Goal: Information Seeking & Learning: Learn about a topic

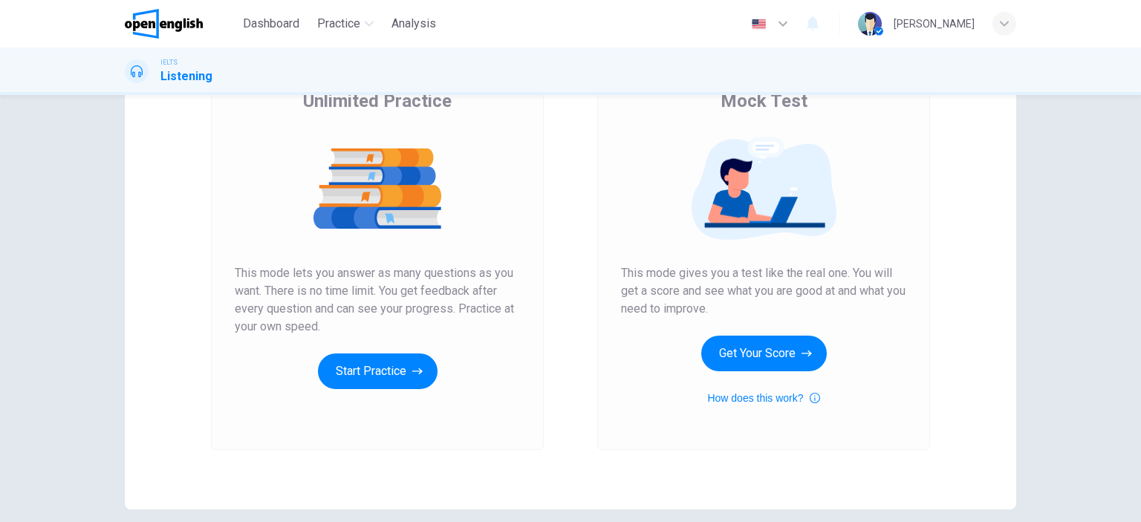
scroll to position [160, 0]
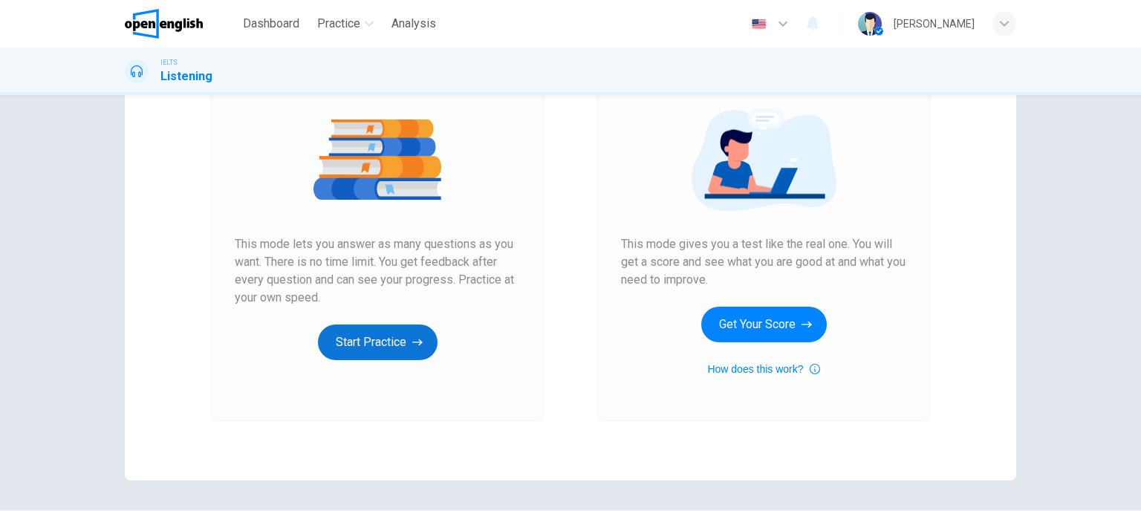
click at [368, 346] on button "Start Practice" at bounding box center [378, 343] width 120 height 36
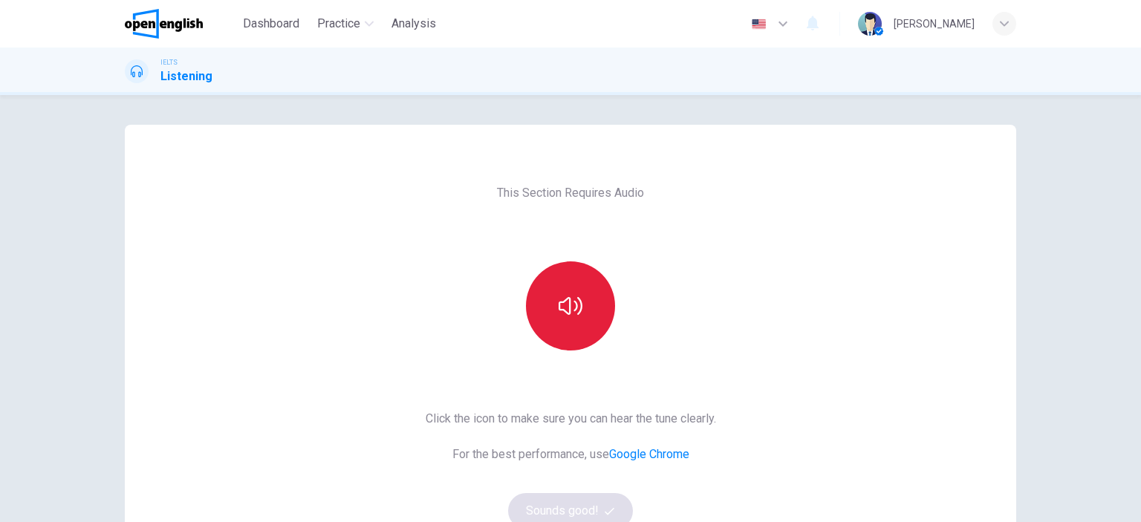
click at [576, 284] on button "button" at bounding box center [570, 305] width 89 height 89
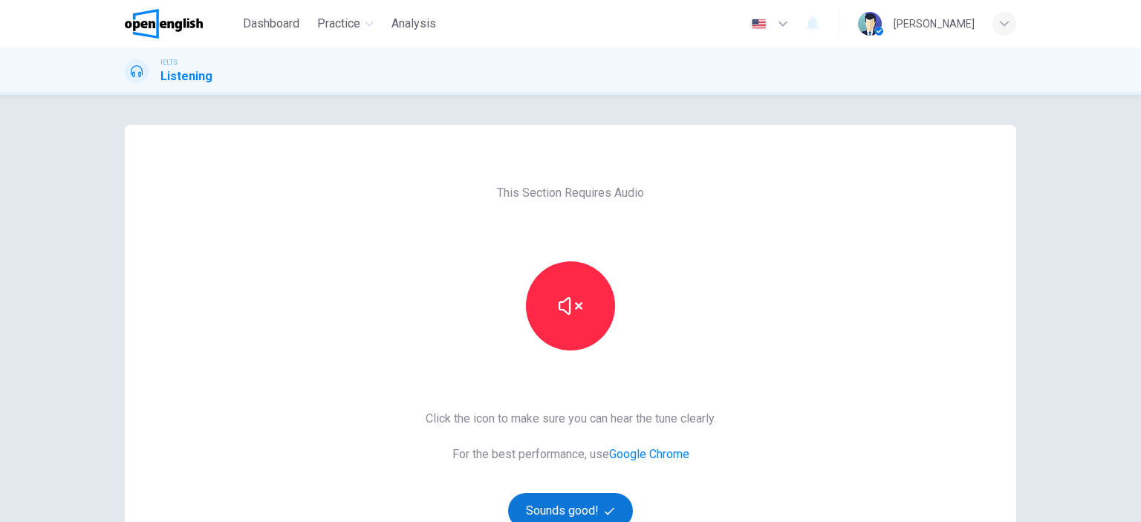
click at [549, 509] on button "Sounds good!" at bounding box center [570, 511] width 125 height 36
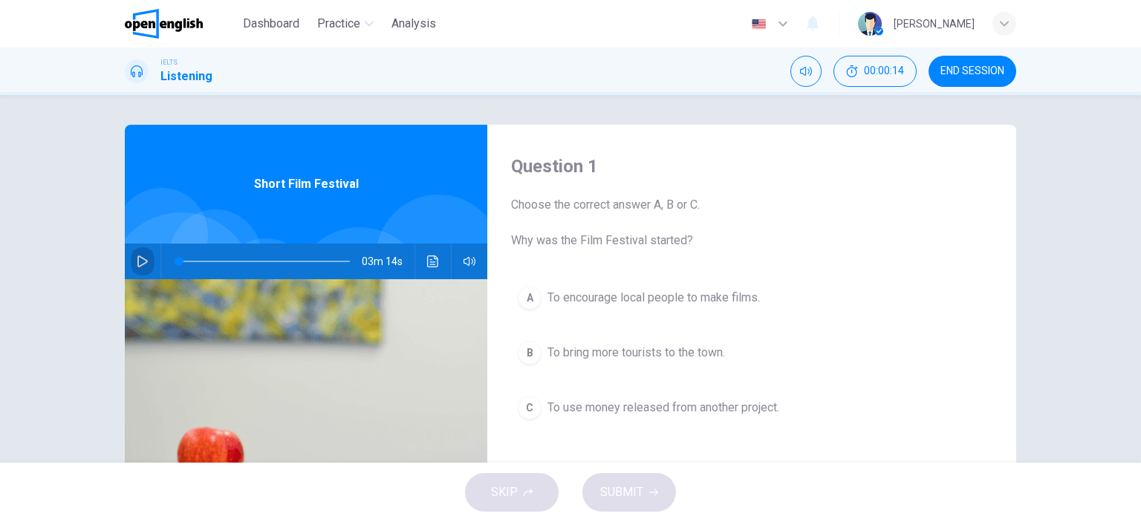
click at [135, 255] on button "button" at bounding box center [143, 262] width 24 height 36
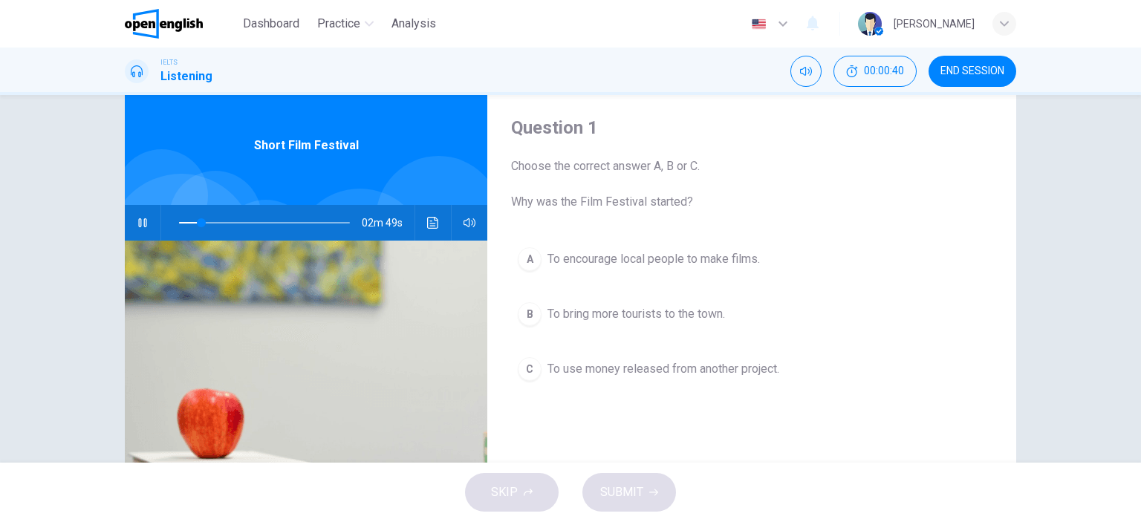
scroll to position [43, 0]
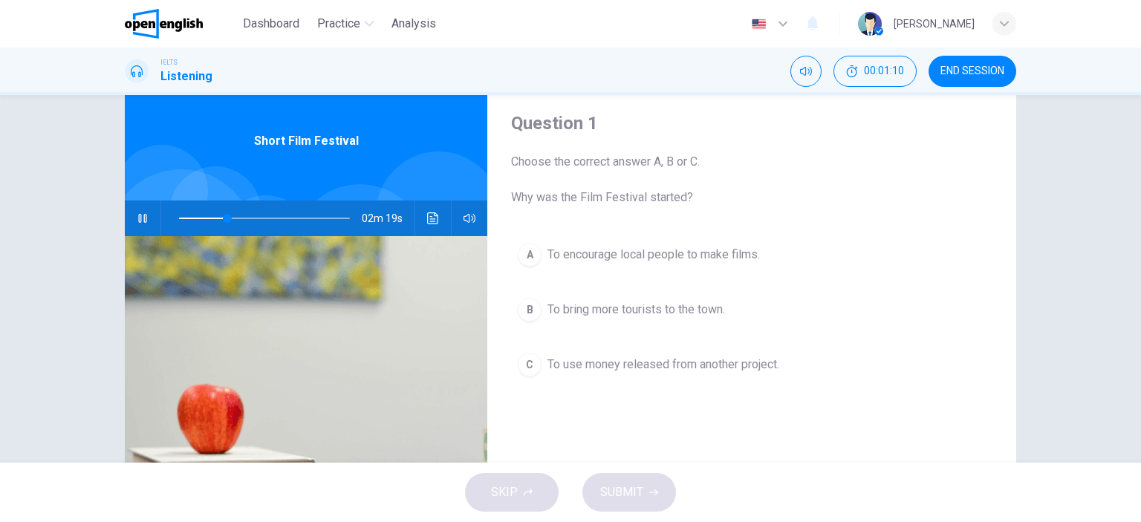
click at [139, 213] on icon "button" at bounding box center [143, 218] width 12 height 12
click at [192, 215] on span at bounding box center [264, 218] width 171 height 21
click at [137, 213] on icon "button" at bounding box center [142, 218] width 10 height 12
click at [137, 216] on icon "button" at bounding box center [143, 218] width 12 height 12
click at [137, 217] on icon "button" at bounding box center [143, 218] width 12 height 12
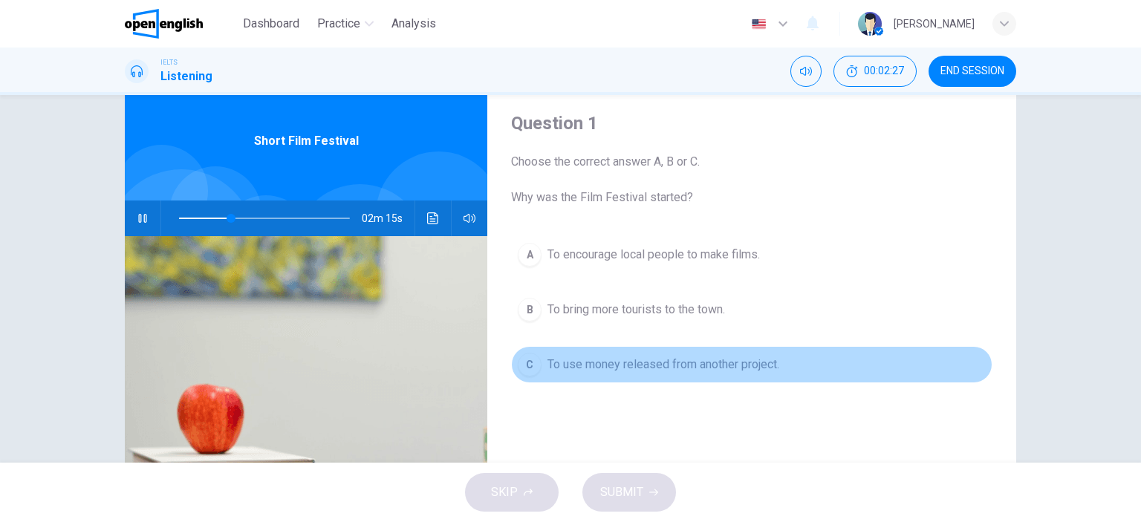
click at [588, 362] on span "To use money released from another project." at bounding box center [663, 365] width 232 height 18
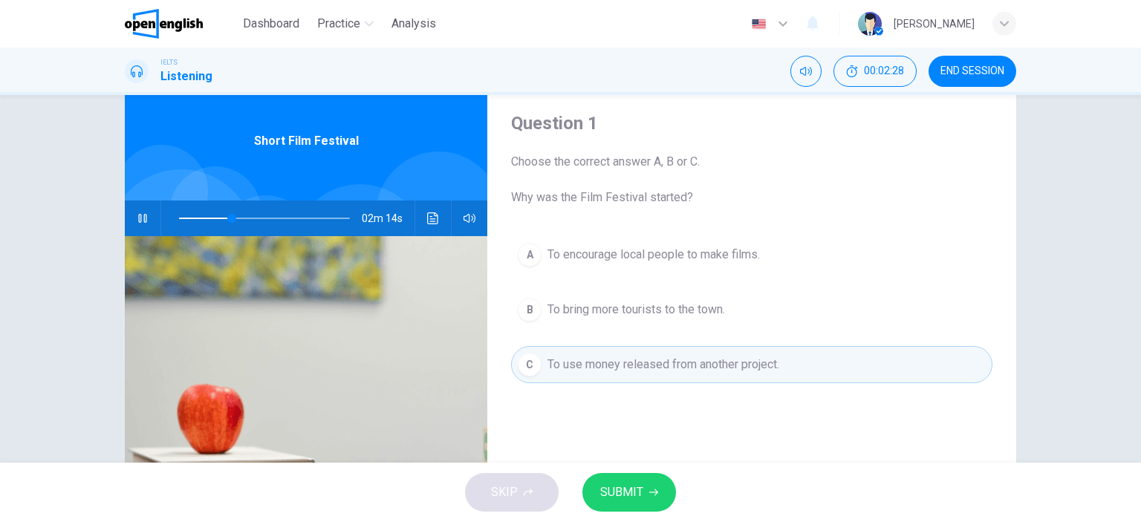
click at [629, 492] on span "SUBMIT" at bounding box center [621, 492] width 43 height 21
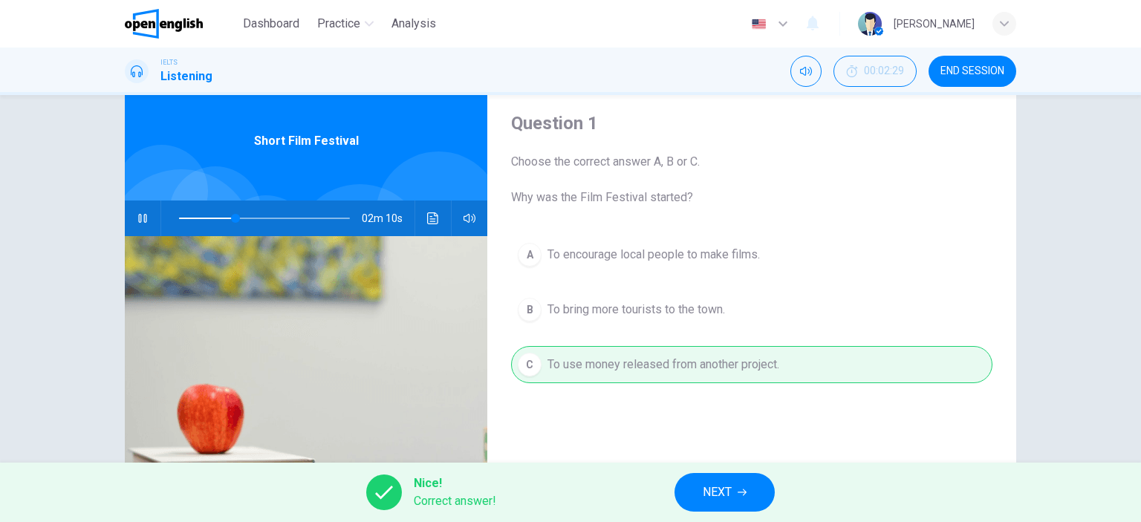
click at [741, 495] on icon "button" at bounding box center [742, 492] width 9 height 9
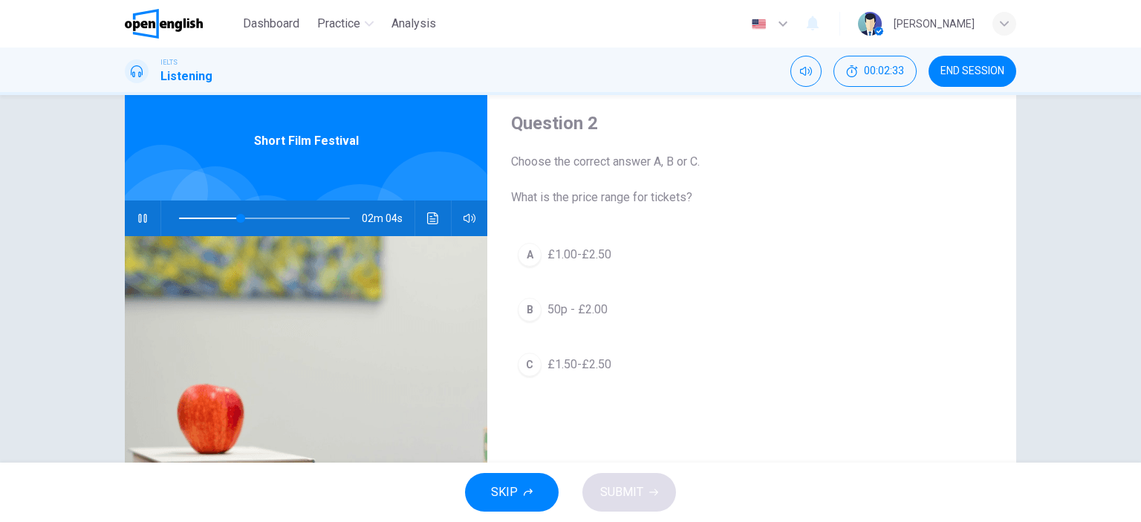
click at [137, 215] on icon "button" at bounding box center [143, 218] width 12 height 12
click at [138, 217] on icon "button" at bounding box center [142, 218] width 8 height 9
click at [137, 217] on icon "button" at bounding box center [143, 218] width 12 height 12
click at [138, 217] on icon "button" at bounding box center [142, 218] width 8 height 9
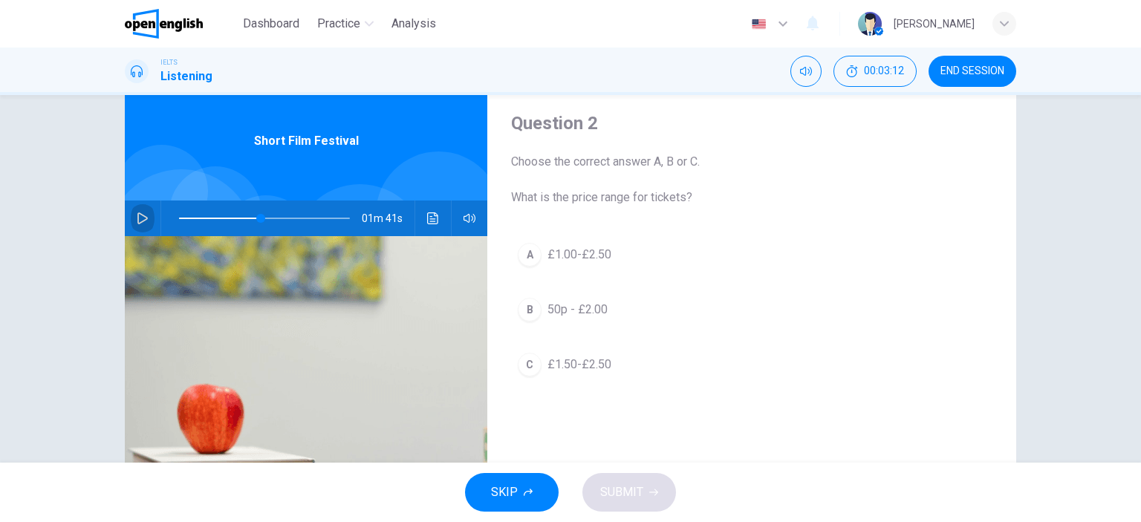
click at [137, 217] on icon "button" at bounding box center [143, 218] width 12 height 12
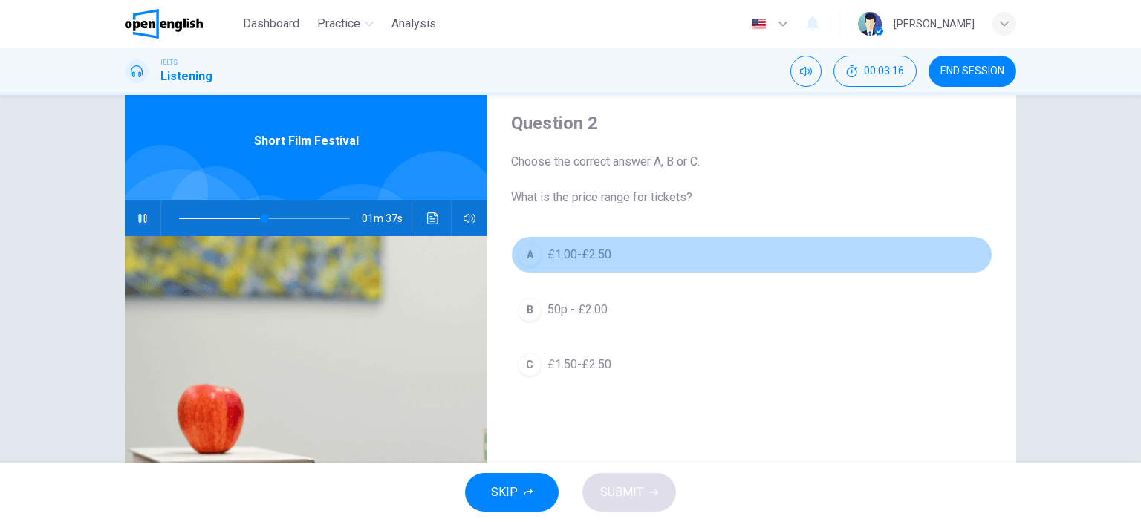
click at [526, 253] on div "A" at bounding box center [530, 255] width 24 height 24
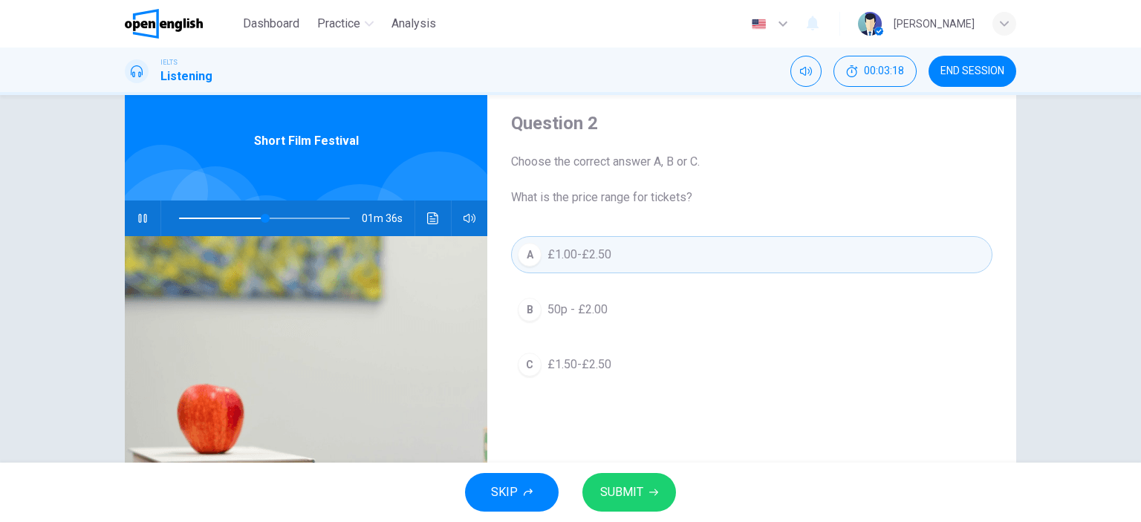
click at [634, 487] on span "SUBMIT" at bounding box center [621, 492] width 43 height 21
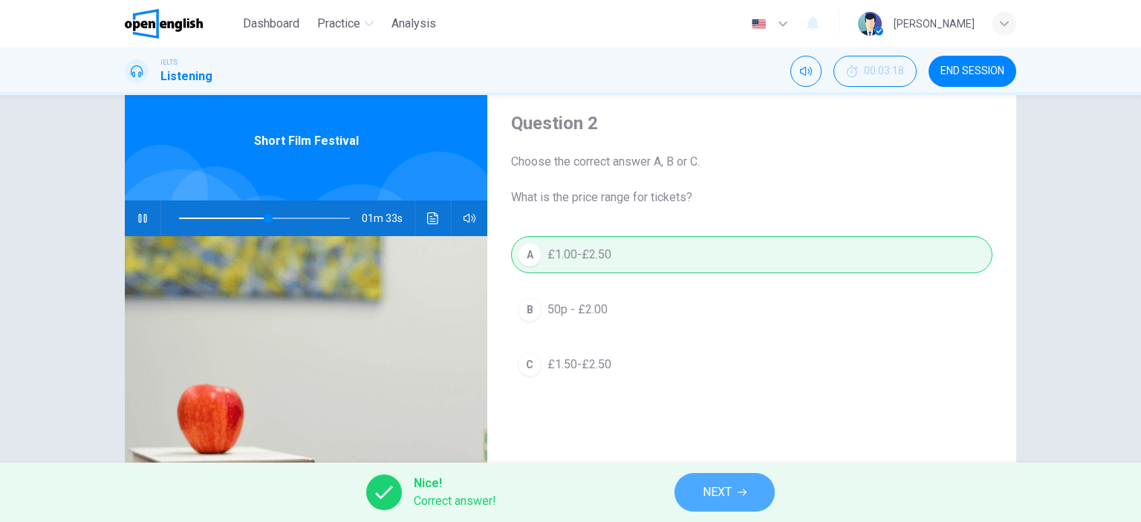
click at [721, 495] on span "NEXT" at bounding box center [717, 492] width 29 height 21
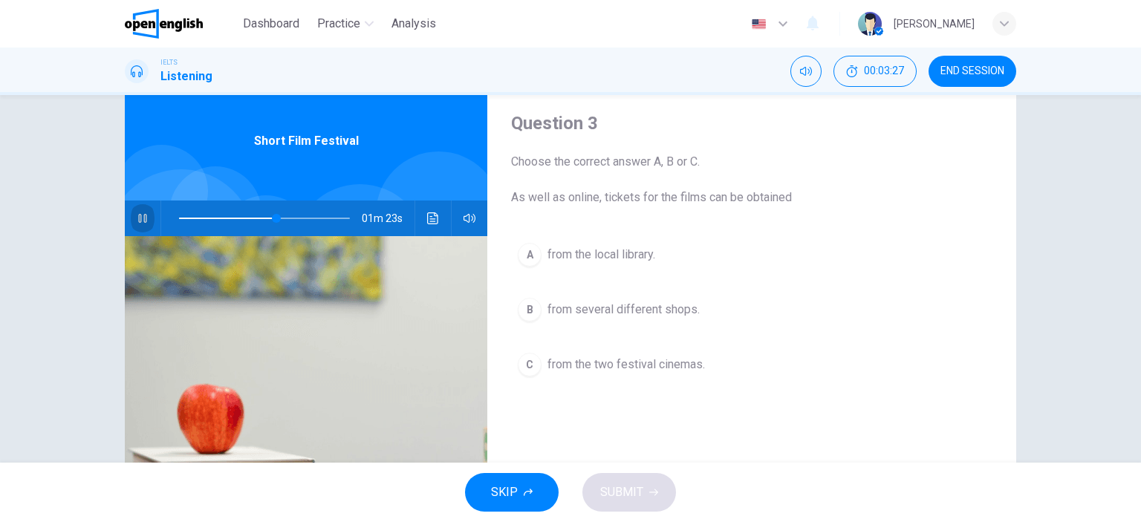
click at [137, 218] on icon "button" at bounding box center [143, 218] width 12 height 12
click at [137, 217] on icon "button" at bounding box center [142, 218] width 10 height 12
click at [137, 217] on icon "button" at bounding box center [143, 218] width 12 height 12
click at [584, 253] on span "from the local library." at bounding box center [601, 255] width 108 height 18
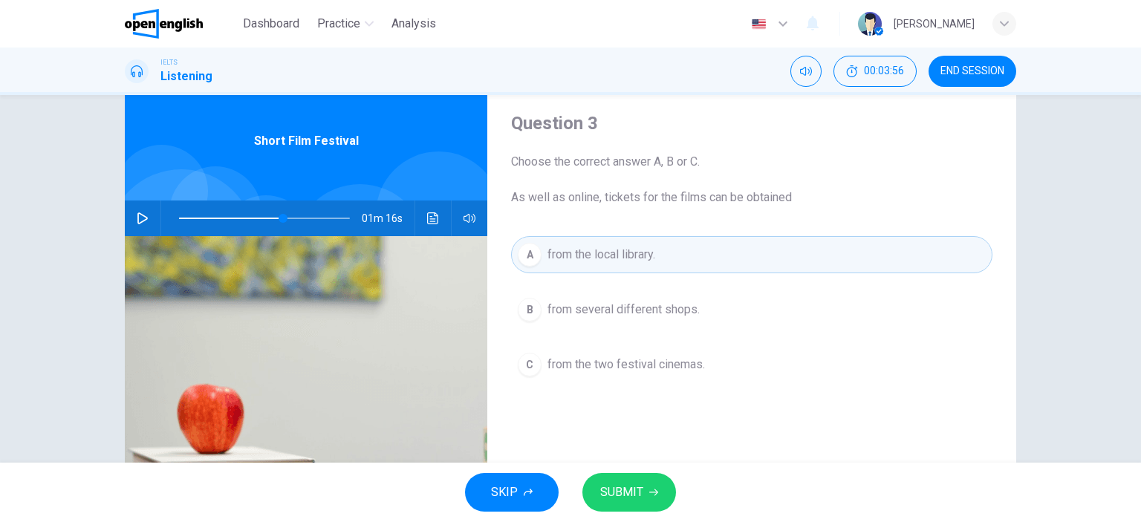
click at [138, 215] on icon "button" at bounding box center [142, 218] width 10 height 12
click at [629, 484] on span "SUBMIT" at bounding box center [621, 492] width 43 height 21
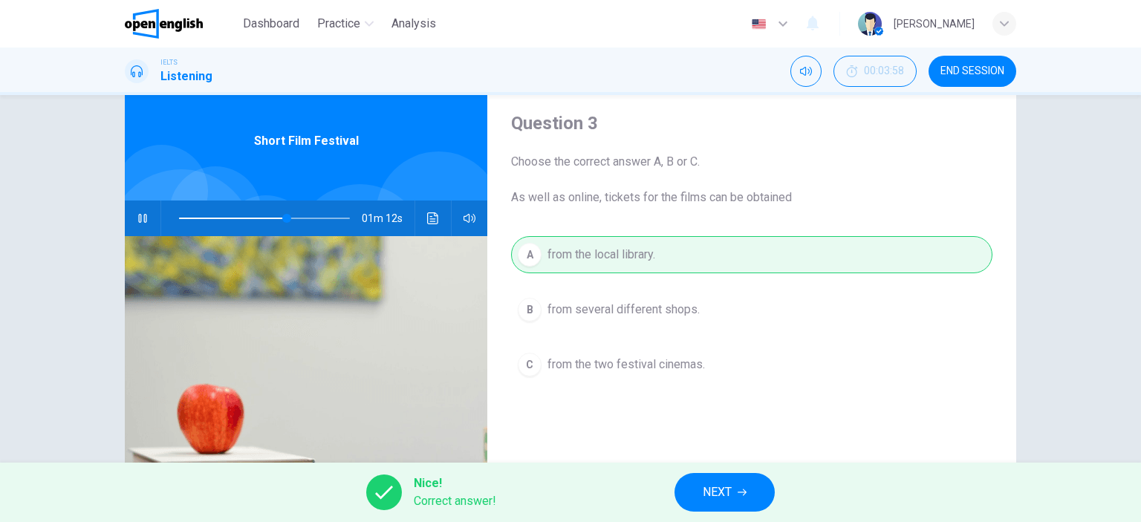
click at [718, 484] on span "NEXT" at bounding box center [717, 492] width 29 height 21
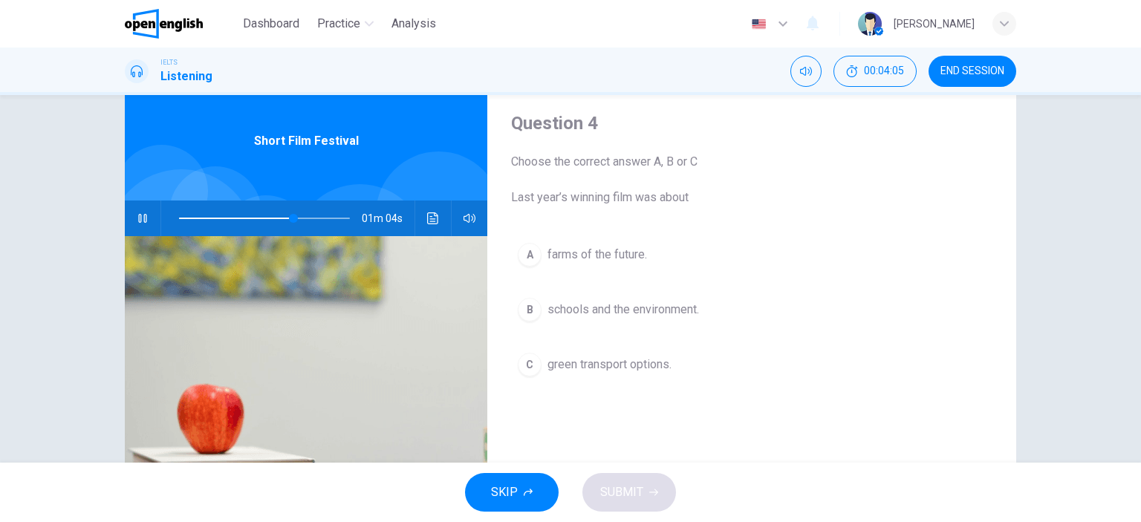
click at [137, 218] on icon "button" at bounding box center [143, 218] width 12 height 12
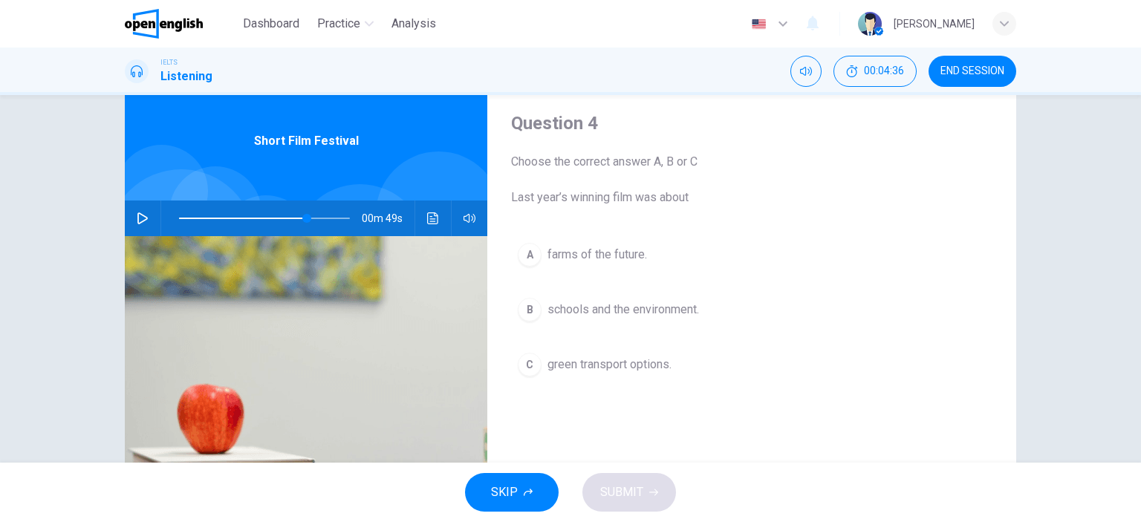
click at [137, 218] on icon "button" at bounding box center [143, 218] width 12 height 12
click at [285, 216] on span at bounding box center [264, 218] width 171 height 21
click at [137, 221] on icon "button" at bounding box center [143, 218] width 12 height 12
click at [137, 221] on icon "button" at bounding box center [142, 218] width 10 height 12
click at [137, 221] on icon "button" at bounding box center [143, 218] width 12 height 12
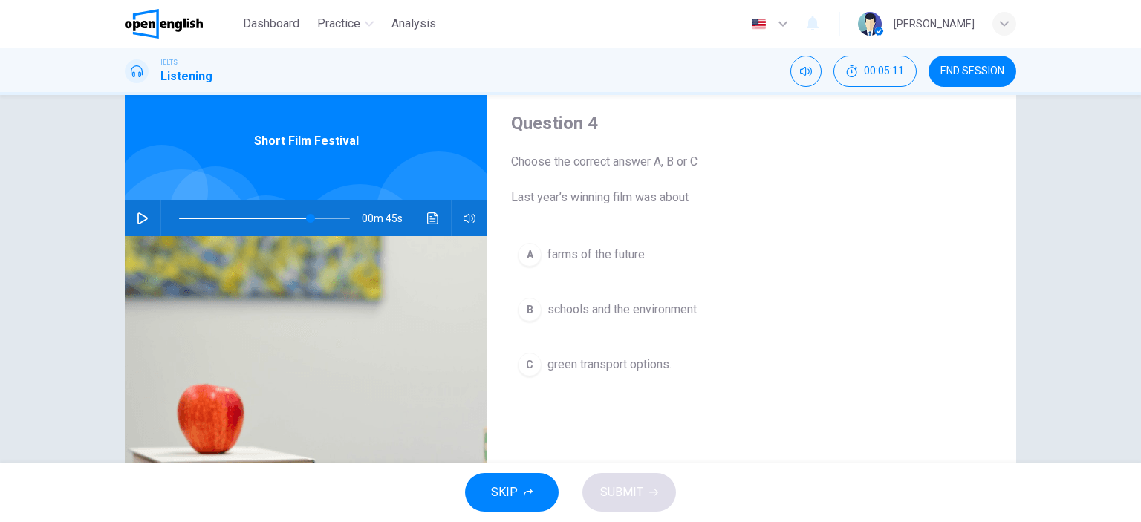
click at [137, 221] on icon "button" at bounding box center [142, 218] width 10 height 12
click at [565, 311] on span "schools and the environment." at bounding box center [623, 310] width 152 height 18
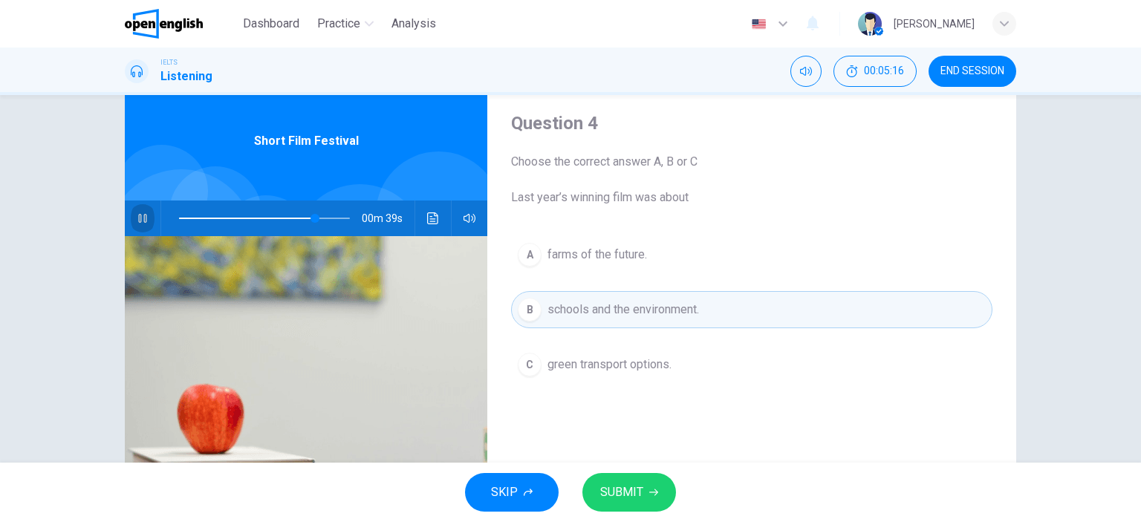
click at [137, 213] on icon "button" at bounding box center [143, 218] width 12 height 12
click at [628, 495] on span "SUBMIT" at bounding box center [621, 492] width 43 height 21
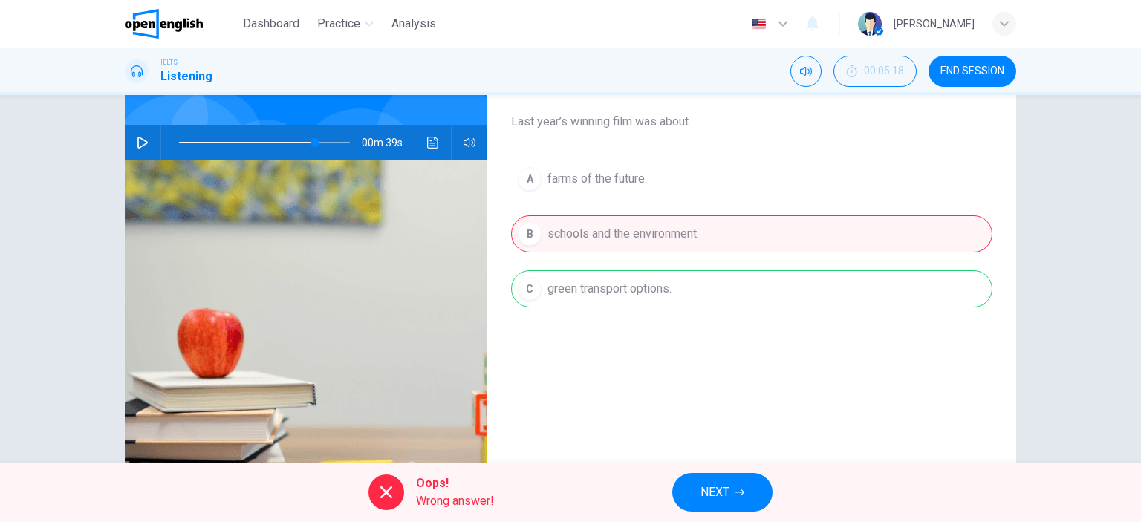
scroll to position [146, 0]
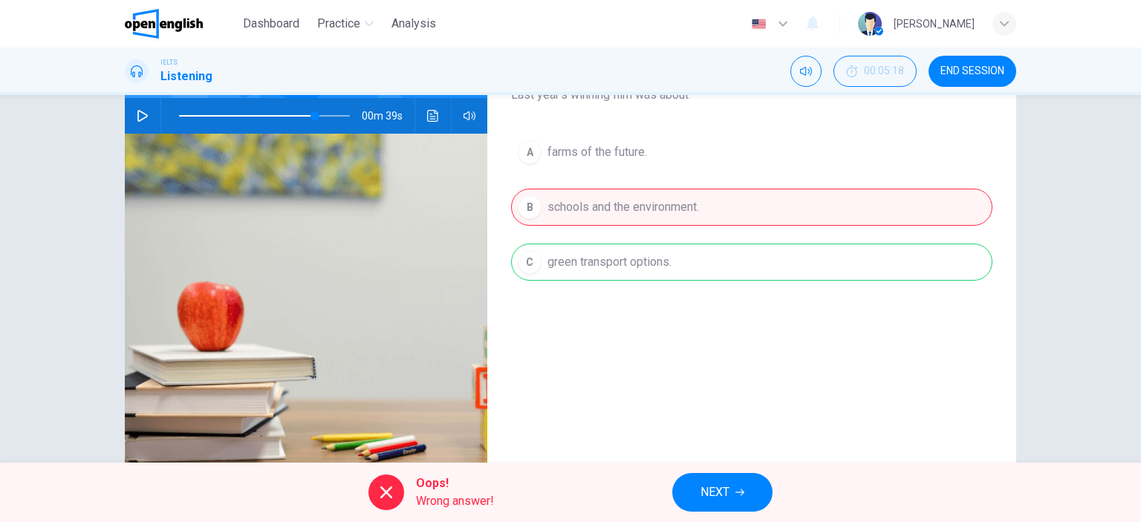
click at [731, 495] on button "NEXT" at bounding box center [722, 492] width 100 height 39
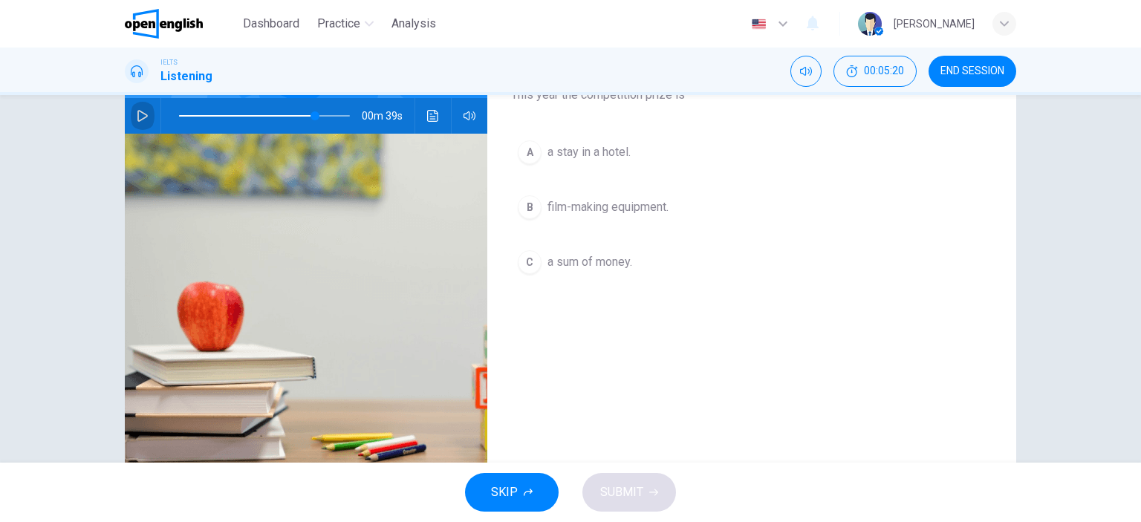
click at [137, 115] on icon "button" at bounding box center [143, 116] width 12 height 12
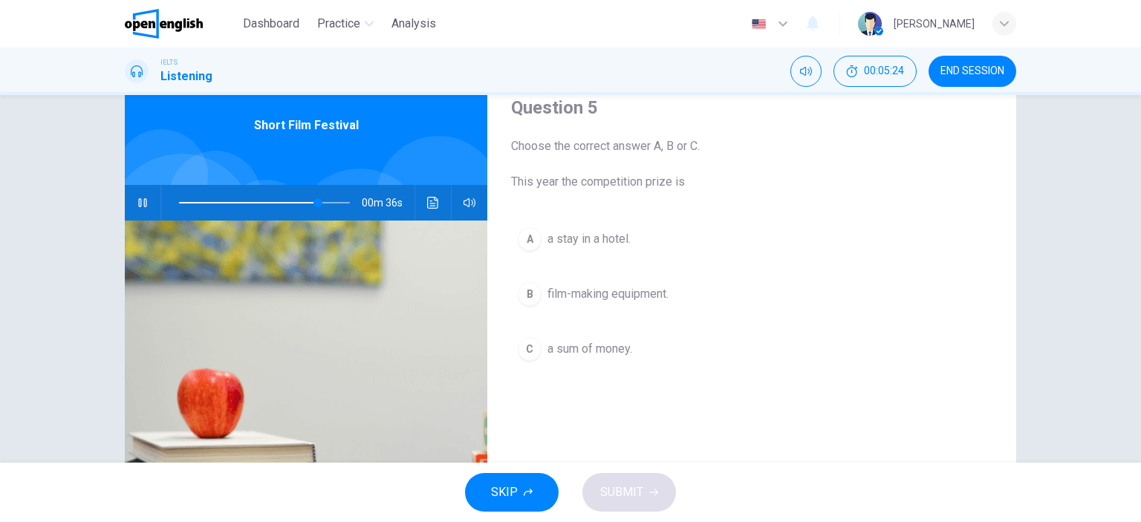
scroll to position [57, 0]
click at [138, 204] on icon "button" at bounding box center [142, 204] width 8 height 9
click at [292, 201] on span at bounding box center [264, 204] width 171 height 21
click at [137, 206] on icon "button" at bounding box center [143, 204] width 12 height 12
click at [139, 205] on icon "button" at bounding box center [143, 204] width 12 height 12
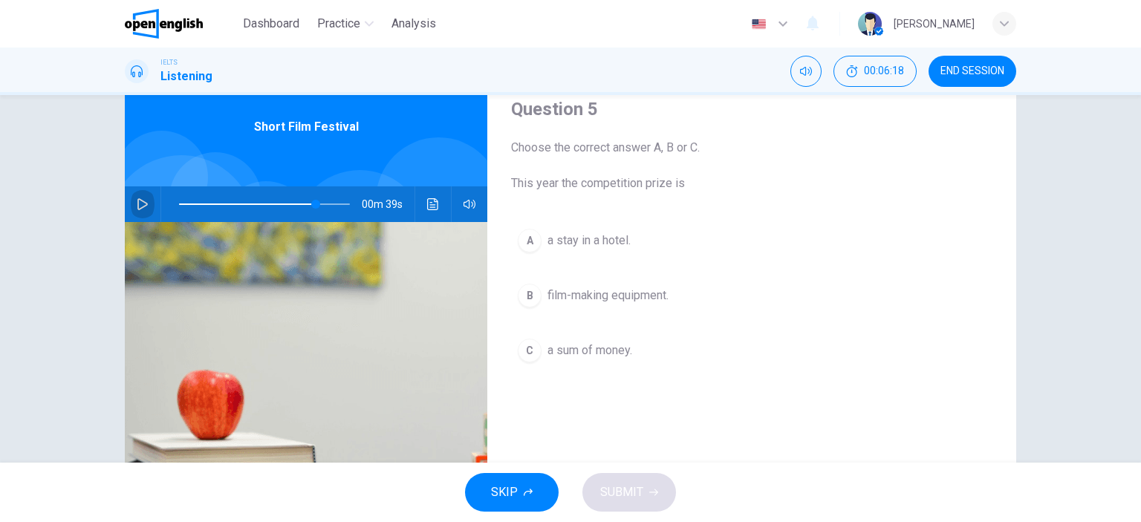
click at [141, 196] on button "button" at bounding box center [143, 204] width 24 height 36
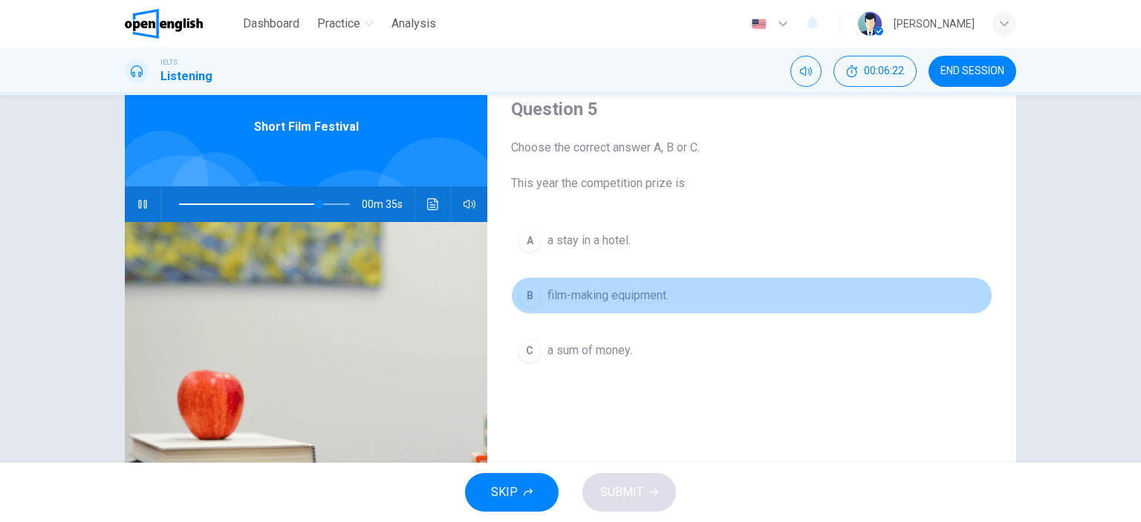
click at [562, 294] on span "film-making equipment." at bounding box center [607, 296] width 121 height 18
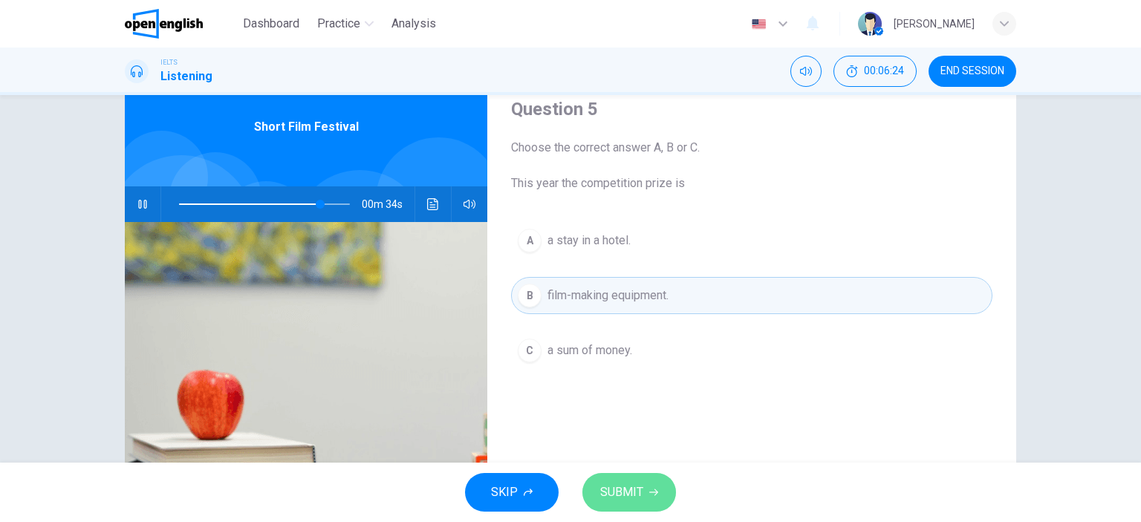
click at [639, 490] on span "SUBMIT" at bounding box center [621, 492] width 43 height 21
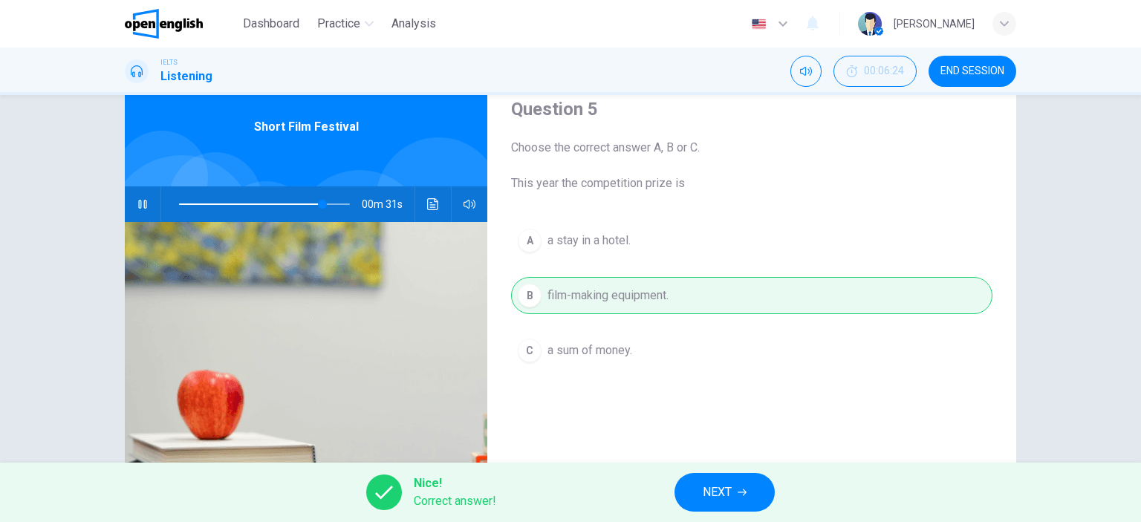
click at [137, 207] on icon "button" at bounding box center [143, 204] width 12 height 12
click at [722, 492] on span "NEXT" at bounding box center [717, 492] width 29 height 21
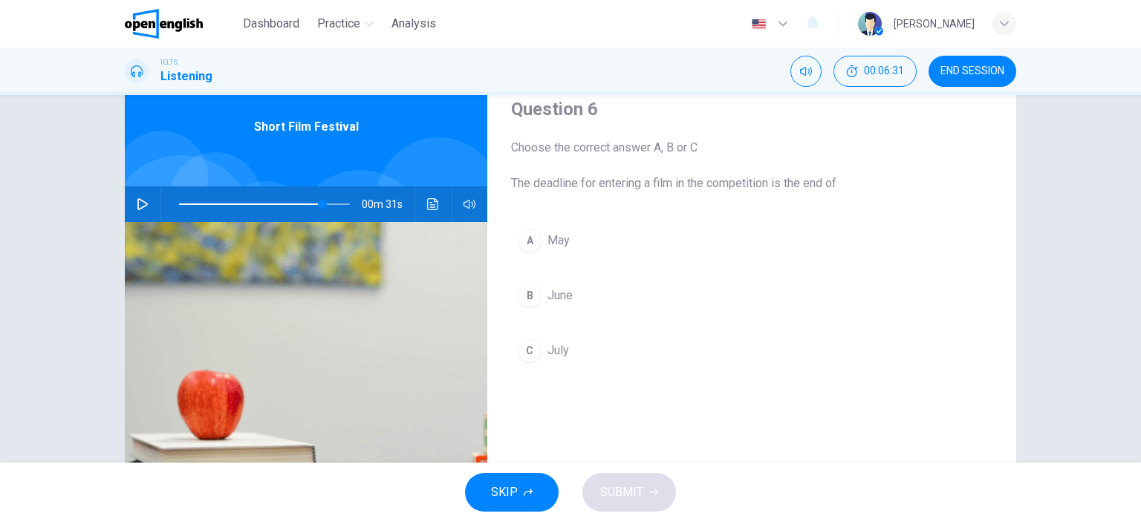
click at [140, 200] on icon "button" at bounding box center [143, 204] width 12 height 12
click at [140, 198] on icon "button" at bounding box center [143, 204] width 12 height 12
click at [137, 195] on button "button" at bounding box center [143, 204] width 24 height 36
click at [142, 204] on icon "button" at bounding box center [142, 204] width 8 height 9
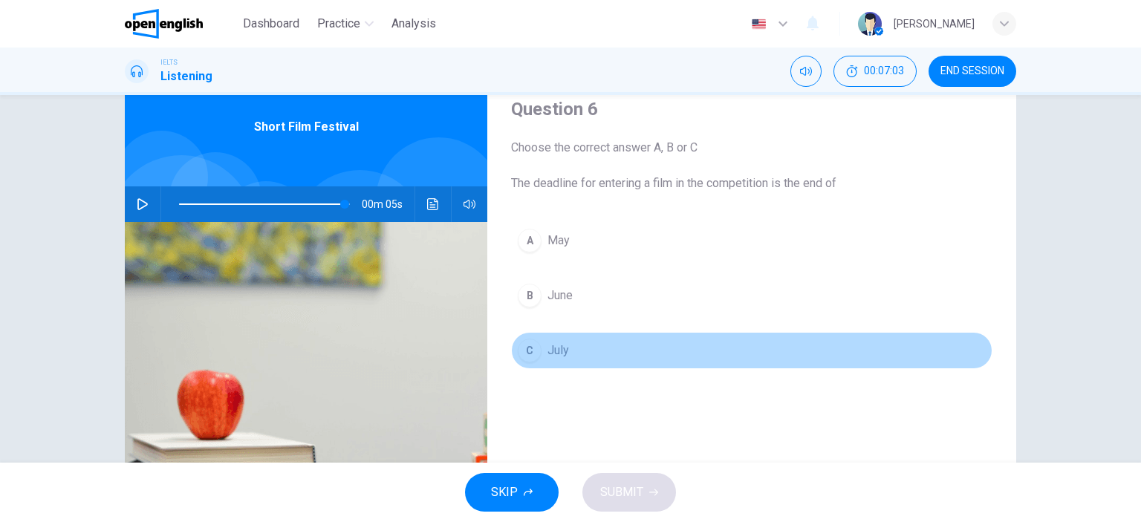
click at [547, 349] on span "July" at bounding box center [558, 351] width 22 height 18
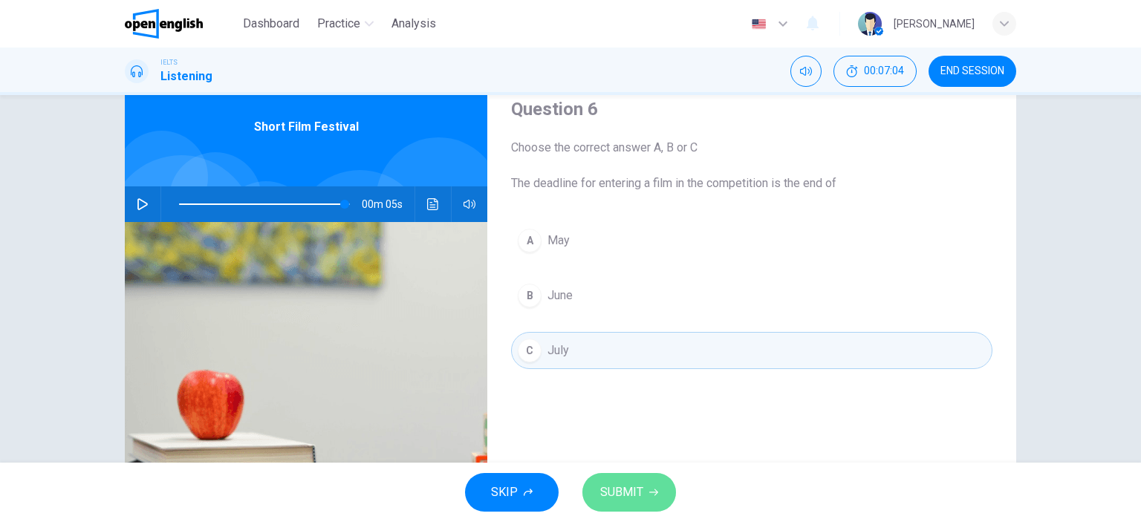
click at [628, 493] on span "SUBMIT" at bounding box center [621, 492] width 43 height 21
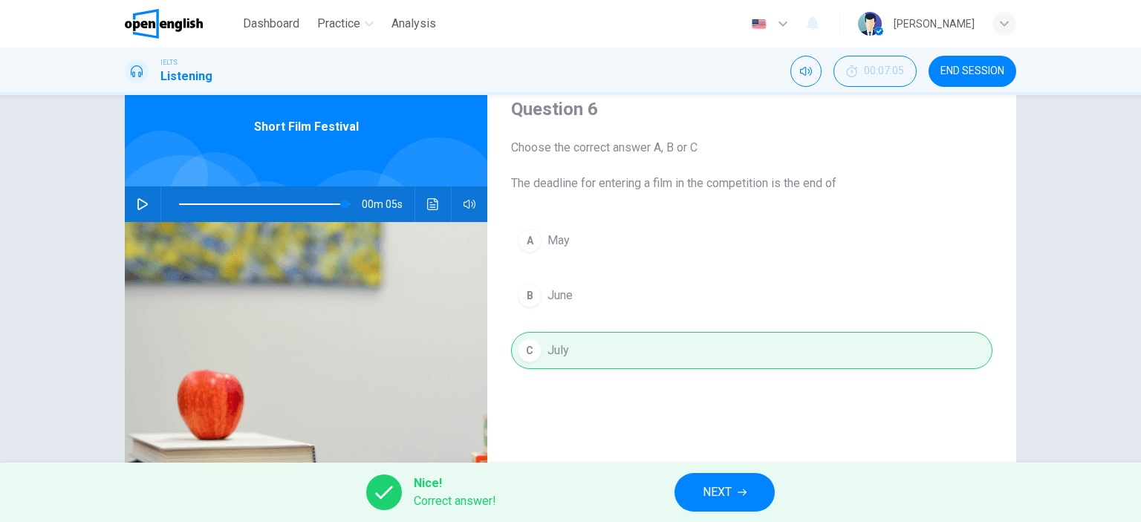
click at [137, 207] on icon "button" at bounding box center [143, 204] width 12 height 12
click at [712, 492] on span "NEXT" at bounding box center [717, 492] width 29 height 21
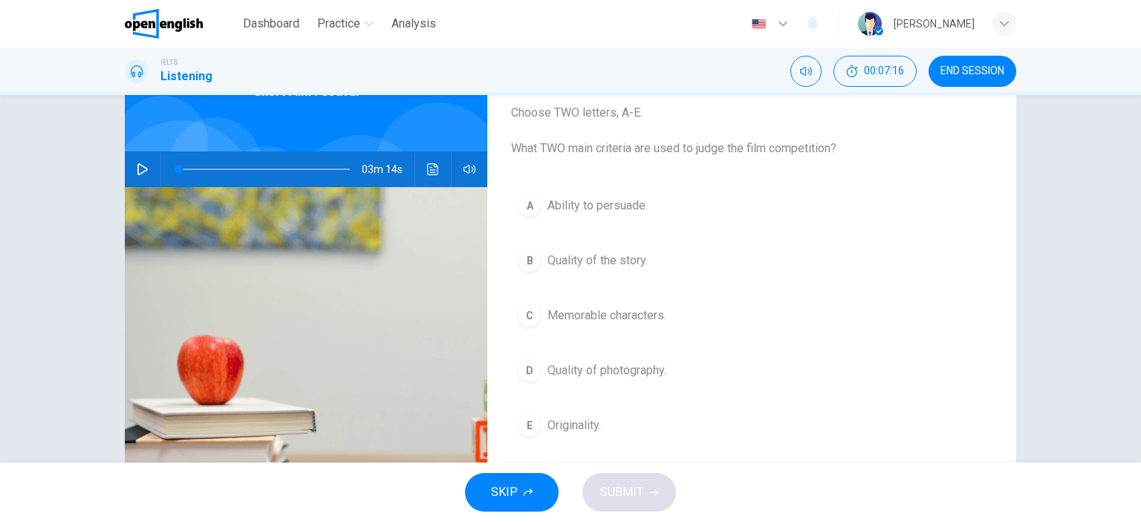
scroll to position [86, 0]
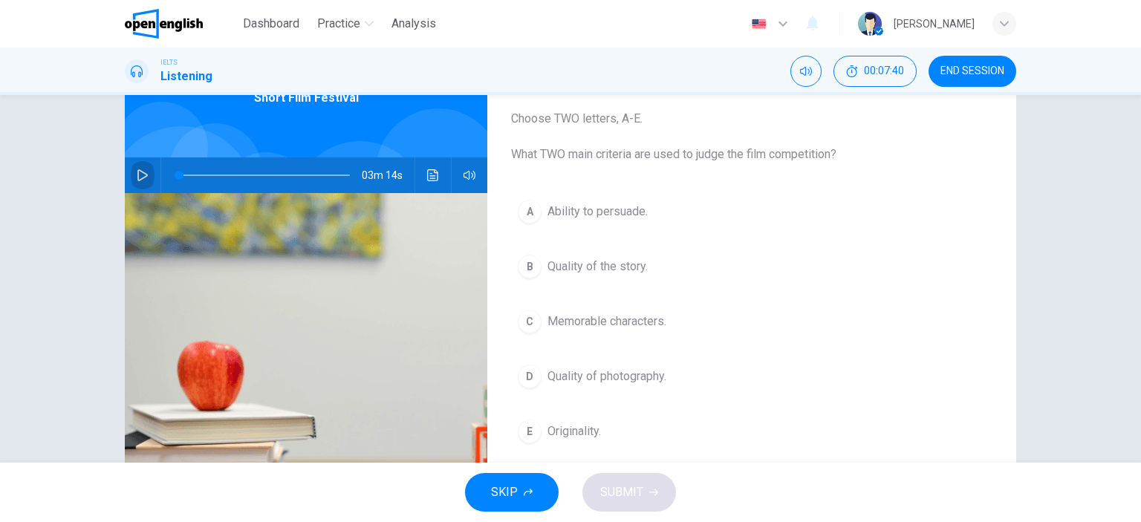
click at [137, 175] on icon "button" at bounding box center [143, 175] width 12 height 12
click at [137, 173] on icon "button" at bounding box center [143, 175] width 12 height 12
click at [315, 172] on span at bounding box center [264, 175] width 171 height 21
click at [137, 172] on icon "button" at bounding box center [143, 175] width 12 height 12
click at [287, 172] on span at bounding box center [264, 175] width 171 height 21
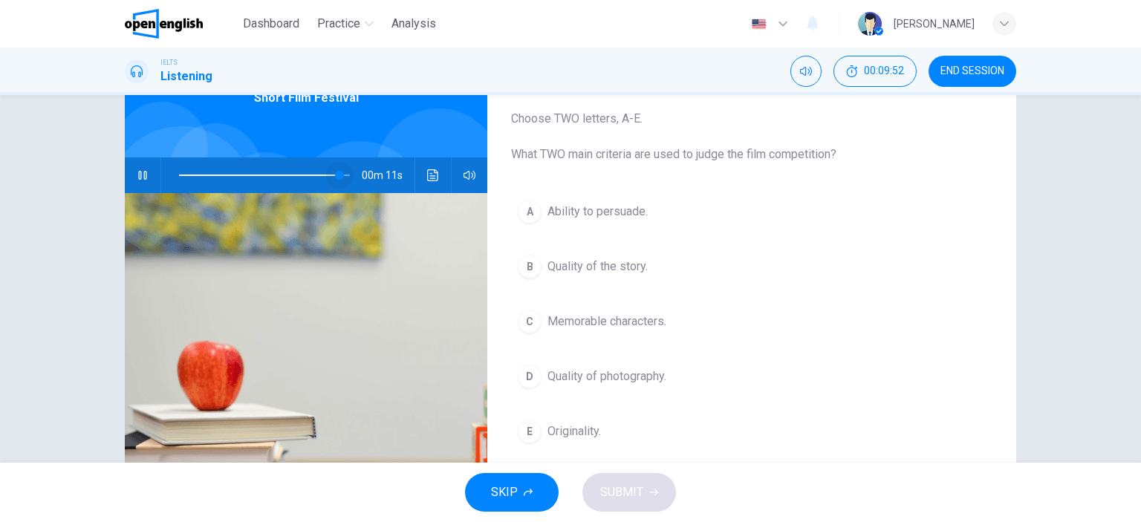
click at [336, 173] on span at bounding box center [339, 175] width 9 height 9
click at [507, 492] on span "SKIP" at bounding box center [504, 492] width 27 height 21
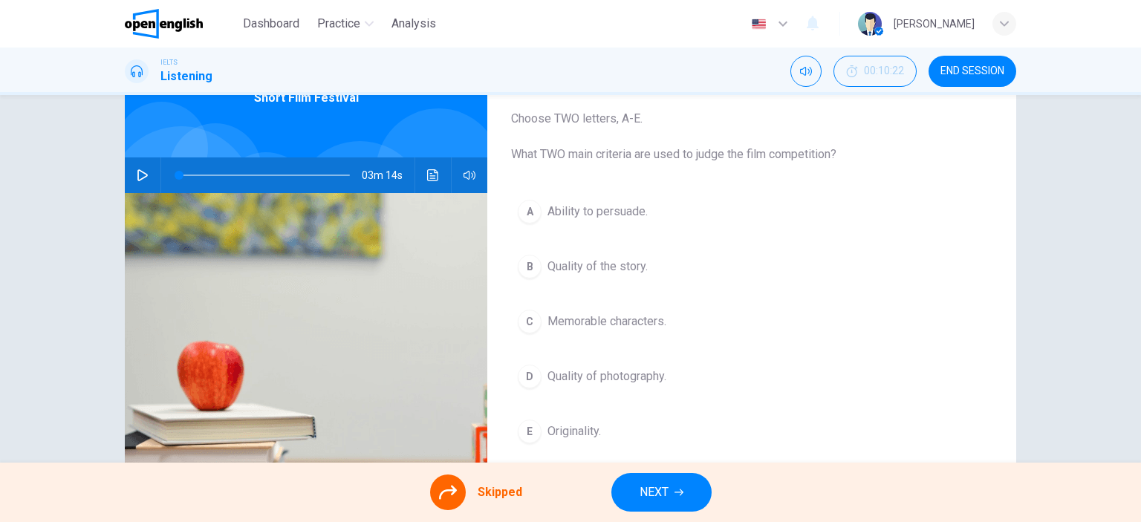
click at [654, 498] on span "NEXT" at bounding box center [654, 492] width 29 height 21
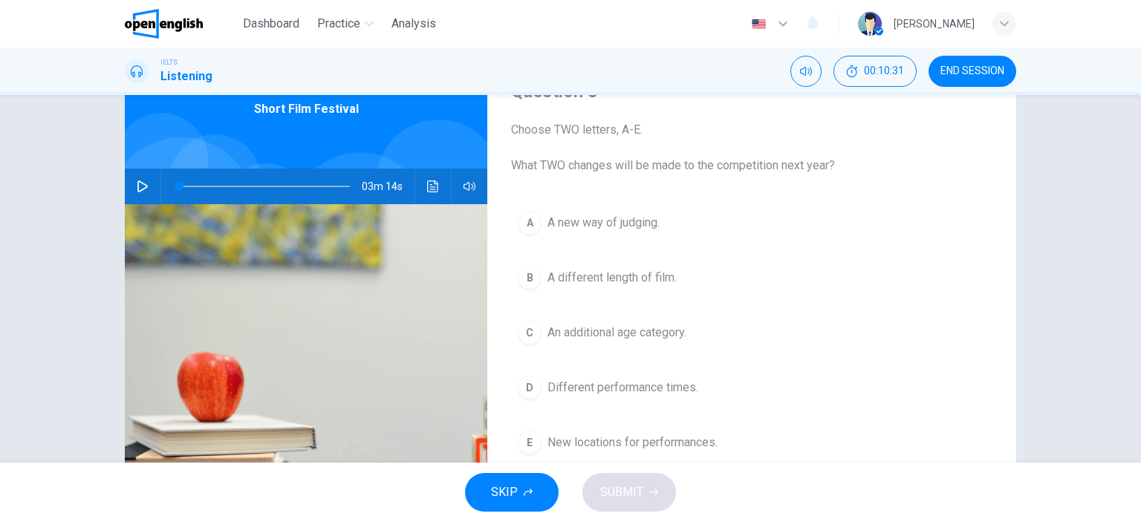
scroll to position [94, 0]
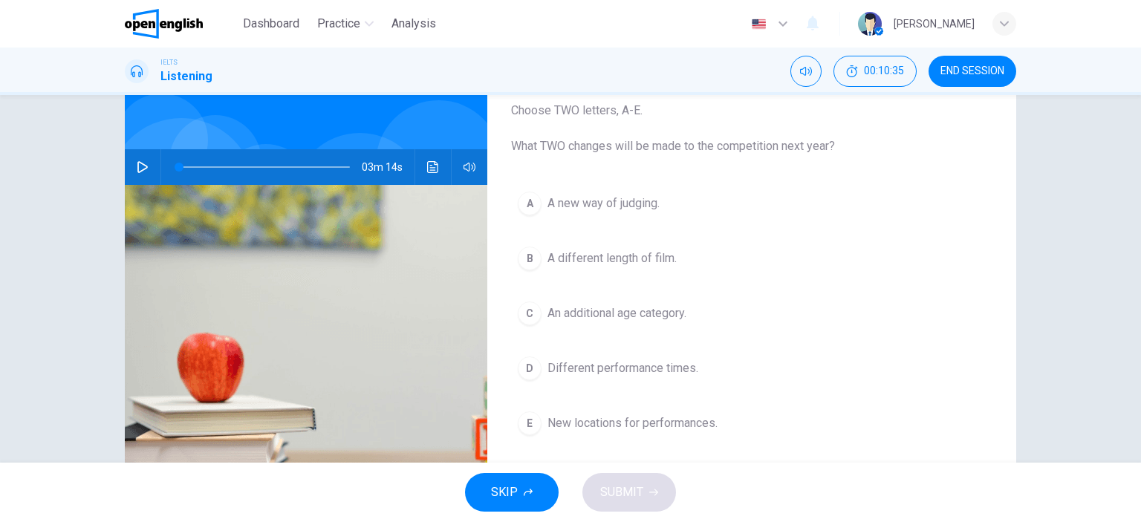
click at [137, 166] on icon "button" at bounding box center [143, 167] width 12 height 12
click at [137, 163] on icon "button" at bounding box center [143, 167] width 12 height 12
click at [513, 490] on span "SKIP" at bounding box center [504, 492] width 27 height 21
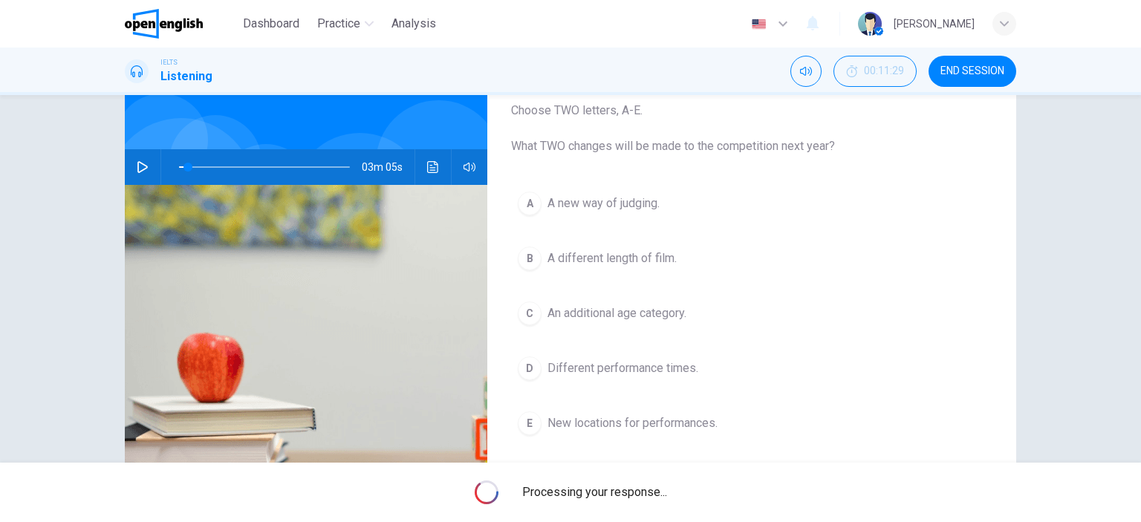
type input "*"
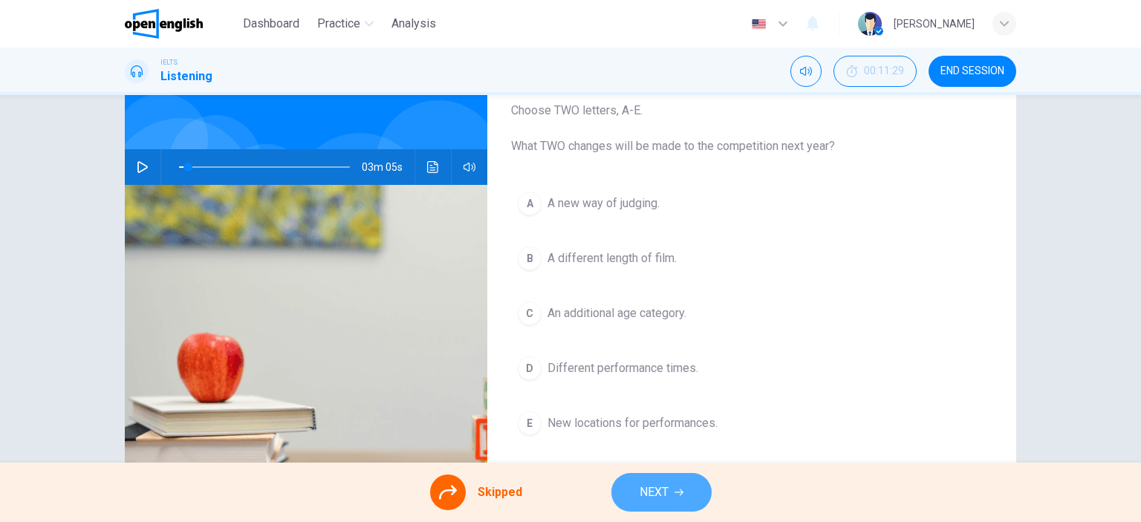
click at [654, 492] on span "NEXT" at bounding box center [654, 492] width 29 height 21
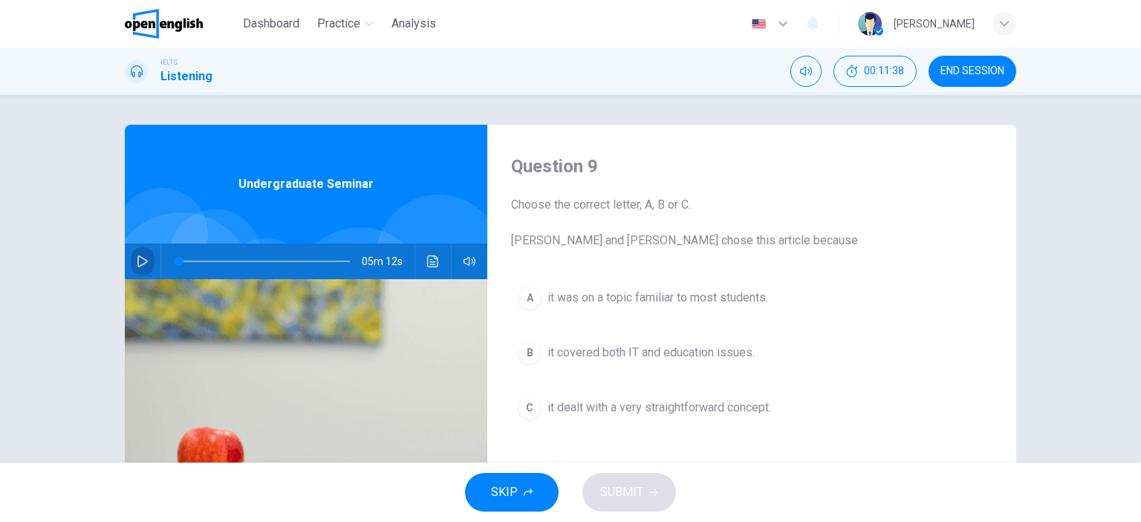
click at [137, 263] on icon "button" at bounding box center [143, 262] width 12 height 12
click at [137, 261] on icon "button" at bounding box center [143, 262] width 12 height 12
click at [140, 261] on icon "button" at bounding box center [142, 261] width 8 height 9
click at [140, 261] on icon "button" at bounding box center [143, 262] width 12 height 12
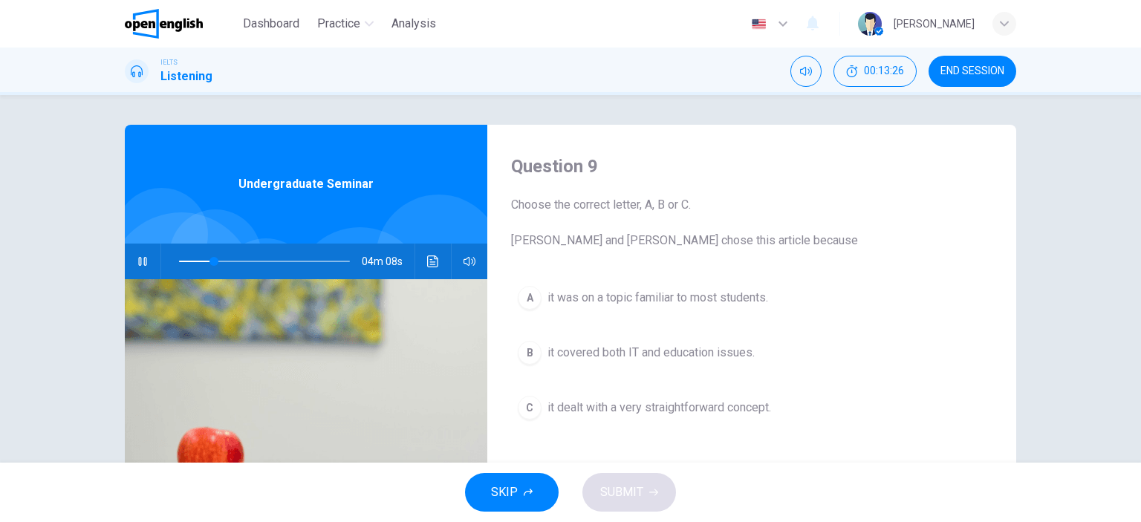
click at [529, 350] on div "B" at bounding box center [530, 353] width 24 height 24
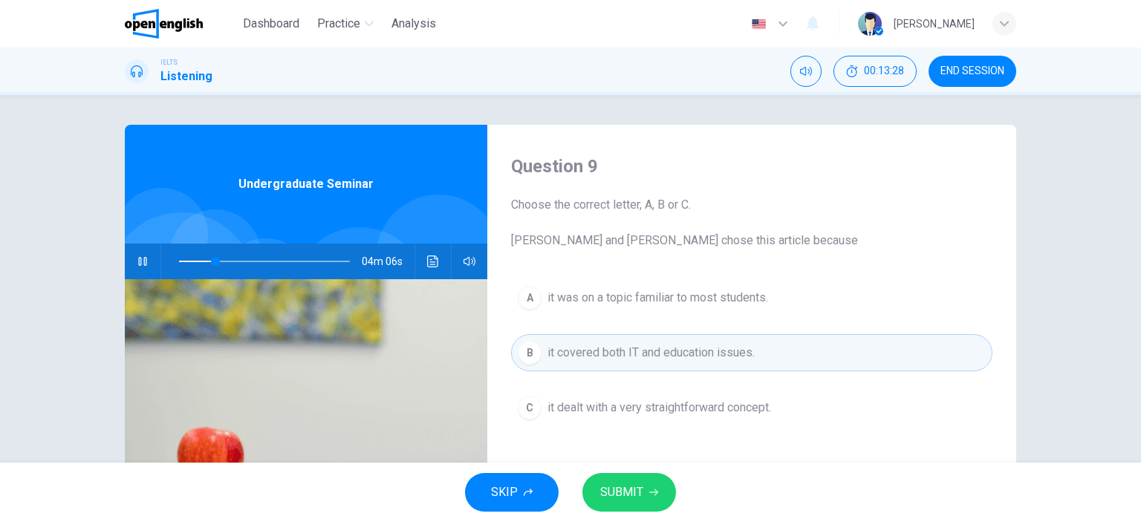
click at [640, 492] on span "SUBMIT" at bounding box center [621, 492] width 43 height 21
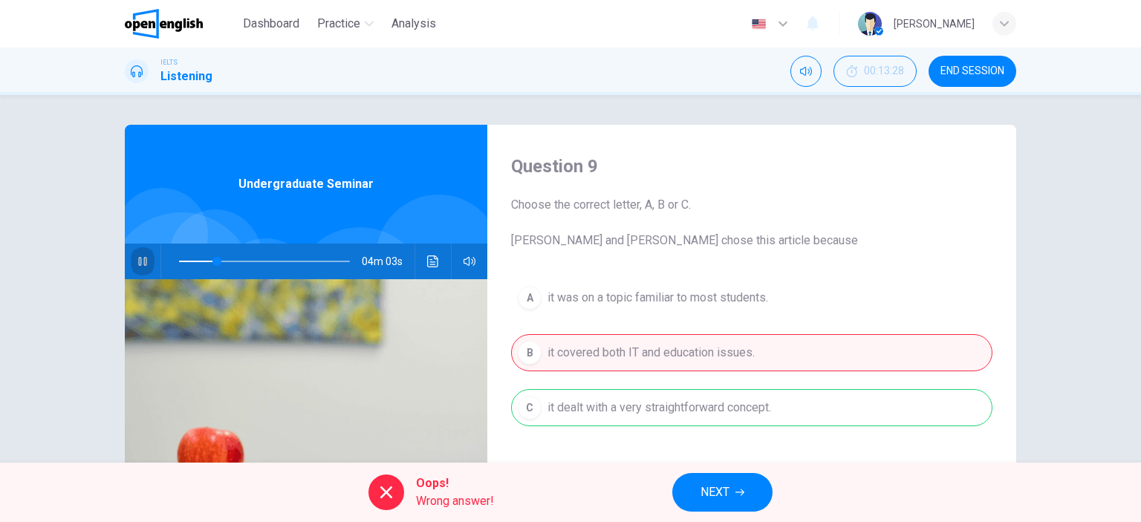
click at [143, 258] on icon "button" at bounding box center [143, 262] width 12 height 12
click at [706, 491] on span "NEXT" at bounding box center [714, 492] width 29 height 21
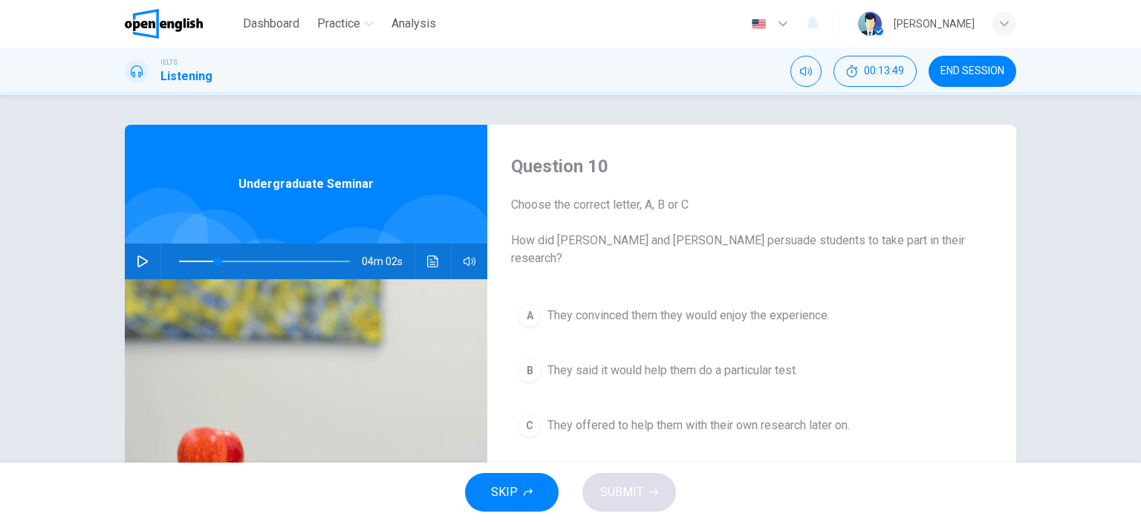
click at [143, 257] on icon "button" at bounding box center [143, 262] width 12 height 12
click at [137, 260] on icon "button" at bounding box center [143, 262] width 12 height 12
click at [140, 258] on icon "button" at bounding box center [142, 261] width 8 height 9
click at [530, 359] on div "B" at bounding box center [530, 371] width 24 height 24
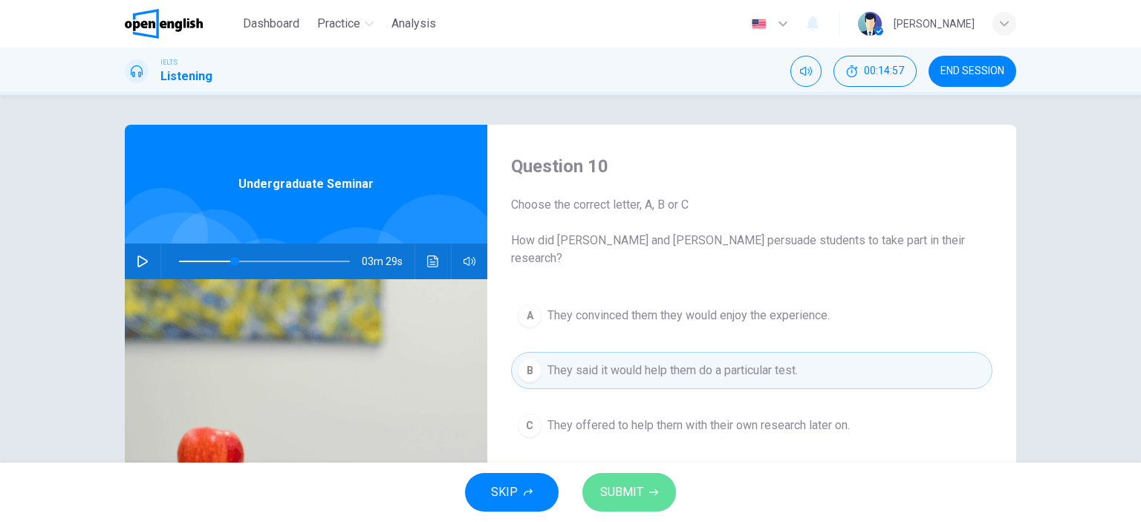
click at [640, 490] on span "SUBMIT" at bounding box center [621, 492] width 43 height 21
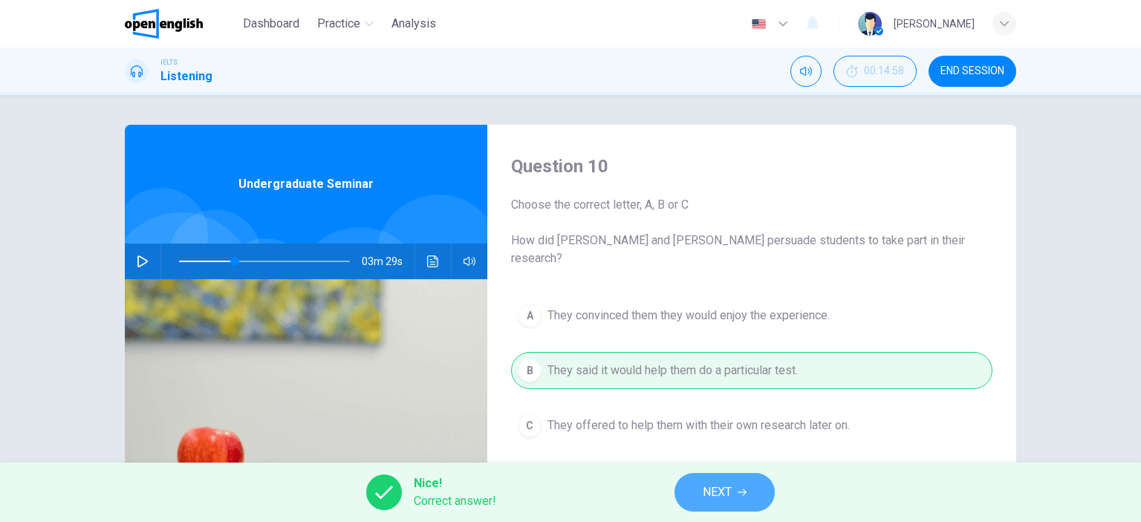
click at [716, 494] on span "NEXT" at bounding box center [717, 492] width 29 height 21
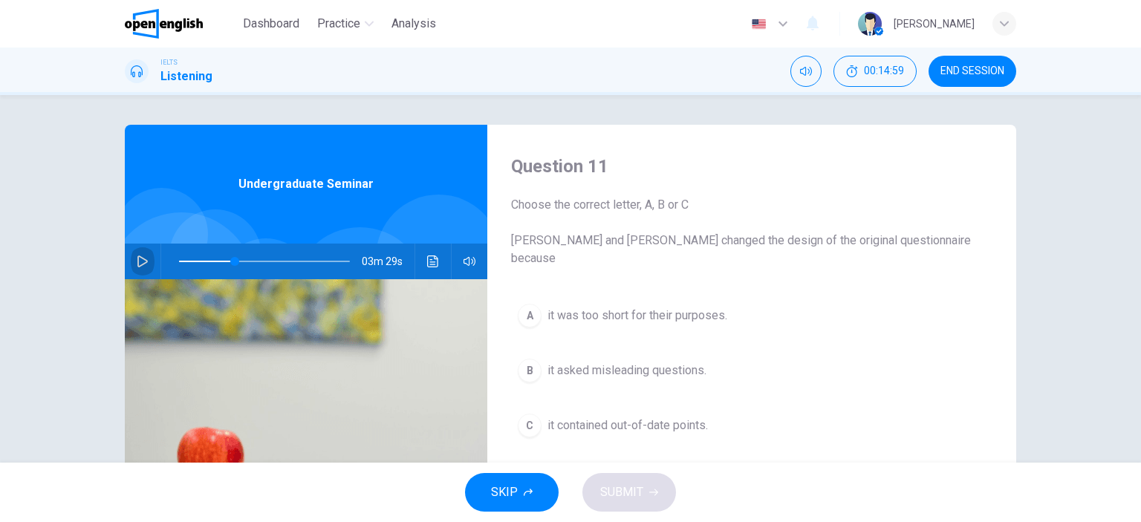
click at [137, 259] on icon "button" at bounding box center [143, 262] width 12 height 12
click at [523, 414] on div "C" at bounding box center [530, 426] width 24 height 24
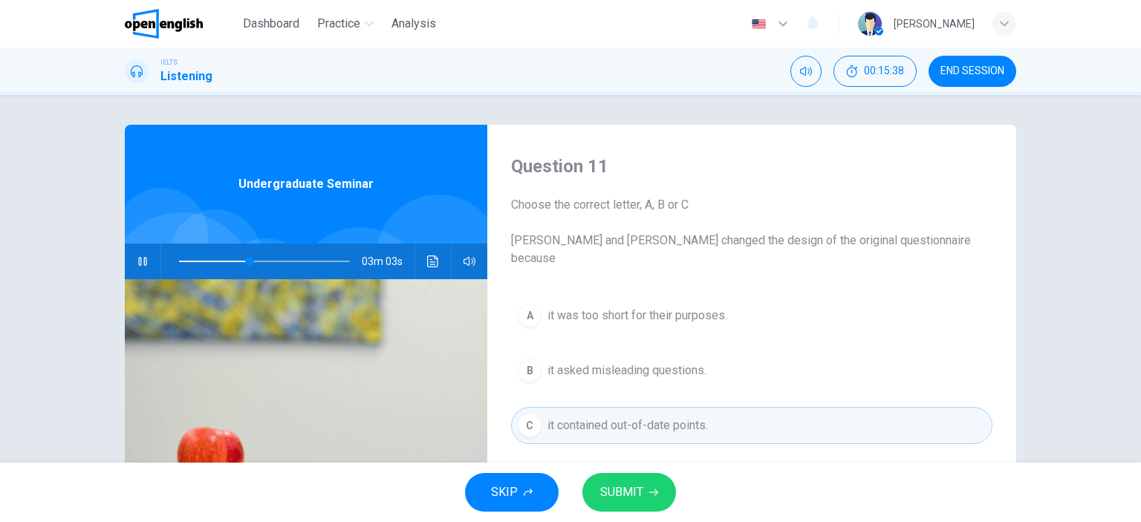
click at [614, 491] on span "SUBMIT" at bounding box center [621, 492] width 43 height 21
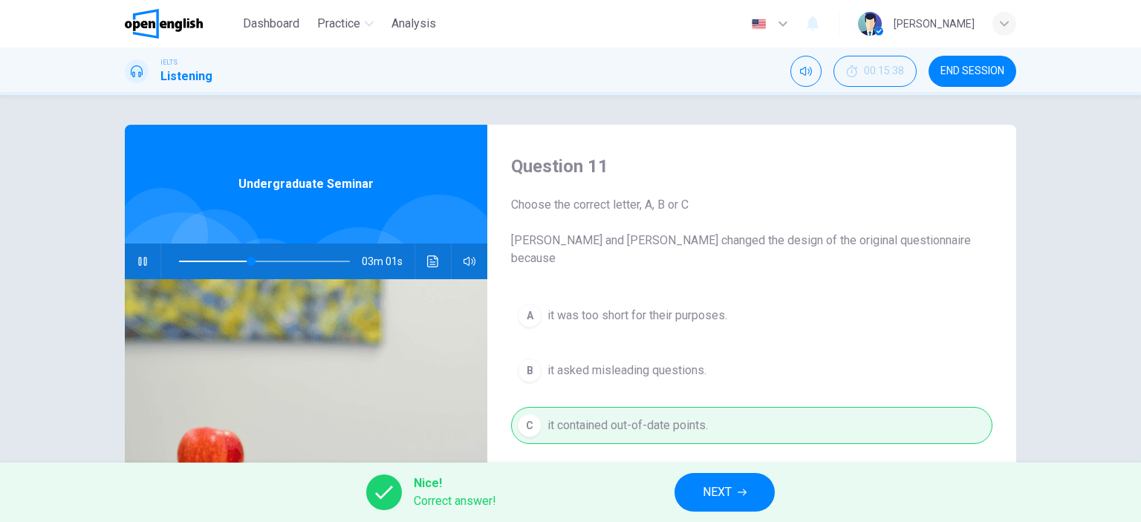
click at [723, 502] on span "NEXT" at bounding box center [717, 492] width 29 height 21
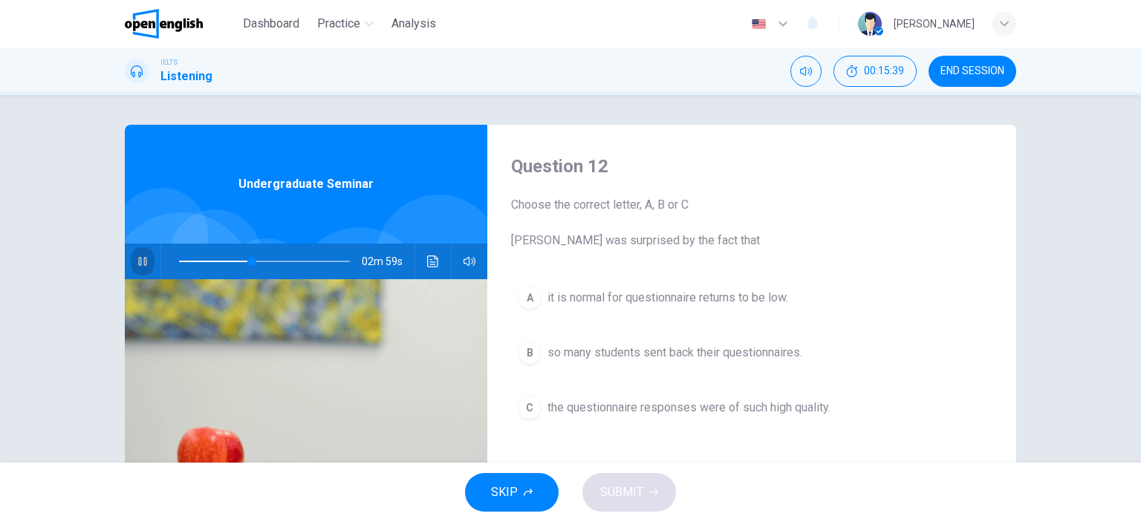
click at [140, 259] on icon "button" at bounding box center [142, 261] width 8 height 9
click at [137, 258] on icon "button" at bounding box center [143, 262] width 12 height 12
click at [144, 261] on button "button" at bounding box center [143, 262] width 24 height 36
click at [615, 296] on span "it is normal for questionnaire returns to be low." at bounding box center [667, 298] width 241 height 18
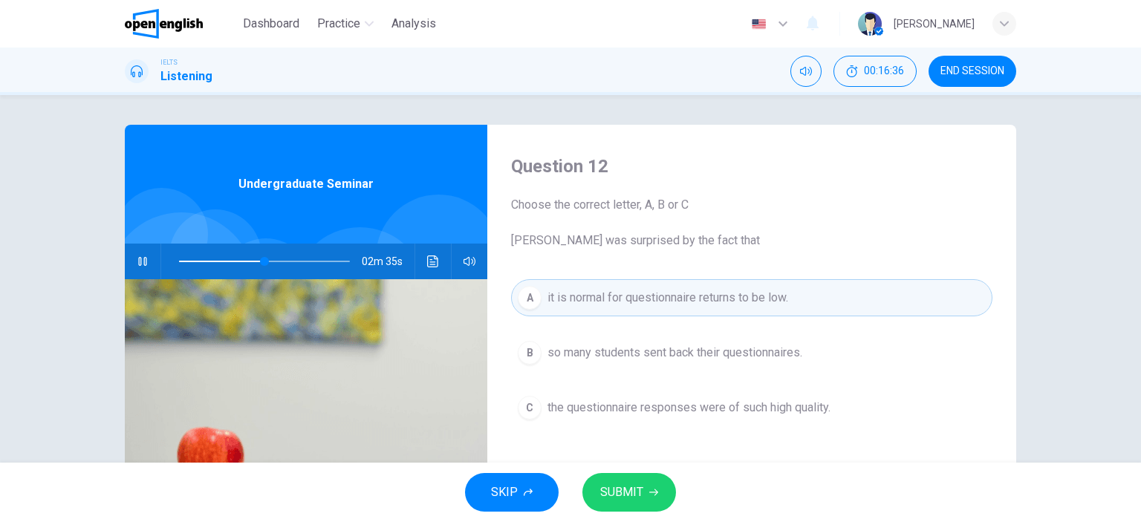
click at [131, 265] on button "button" at bounding box center [143, 262] width 24 height 36
click at [636, 496] on span "SUBMIT" at bounding box center [621, 492] width 43 height 21
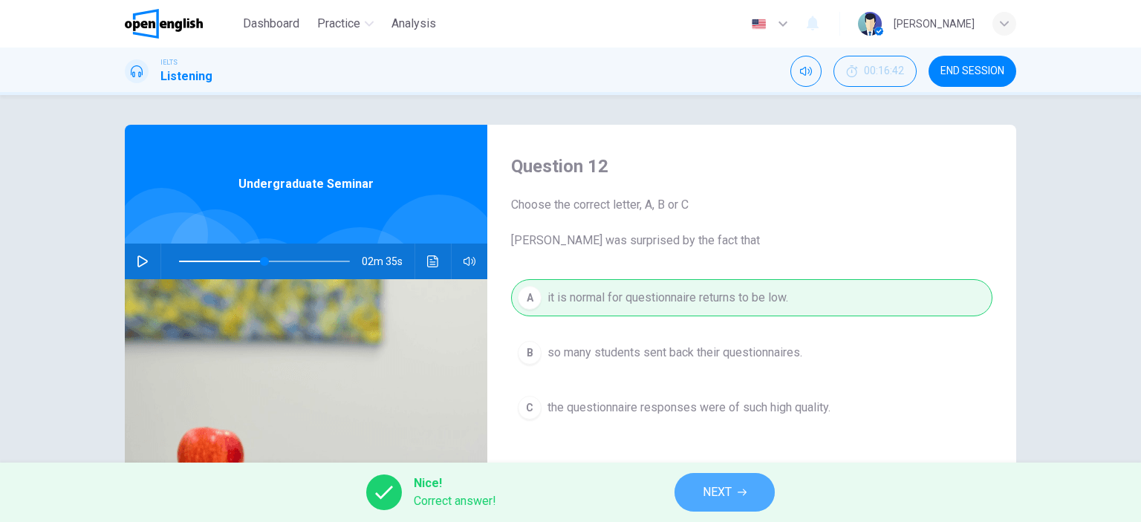
click at [725, 482] on span "NEXT" at bounding box center [717, 492] width 29 height 21
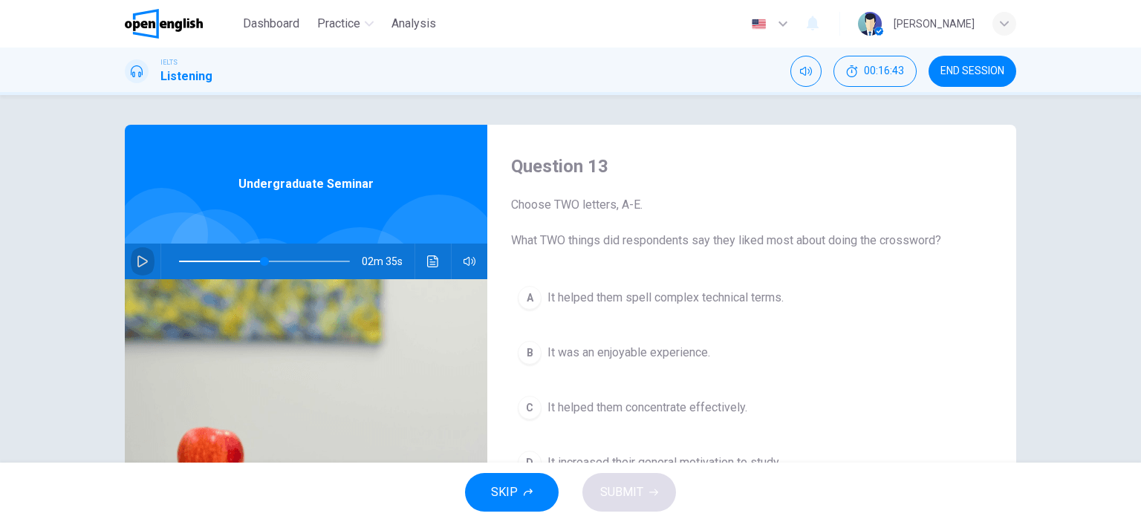
click at [131, 259] on button "button" at bounding box center [143, 262] width 24 height 36
click at [140, 261] on icon "button" at bounding box center [143, 262] width 12 height 12
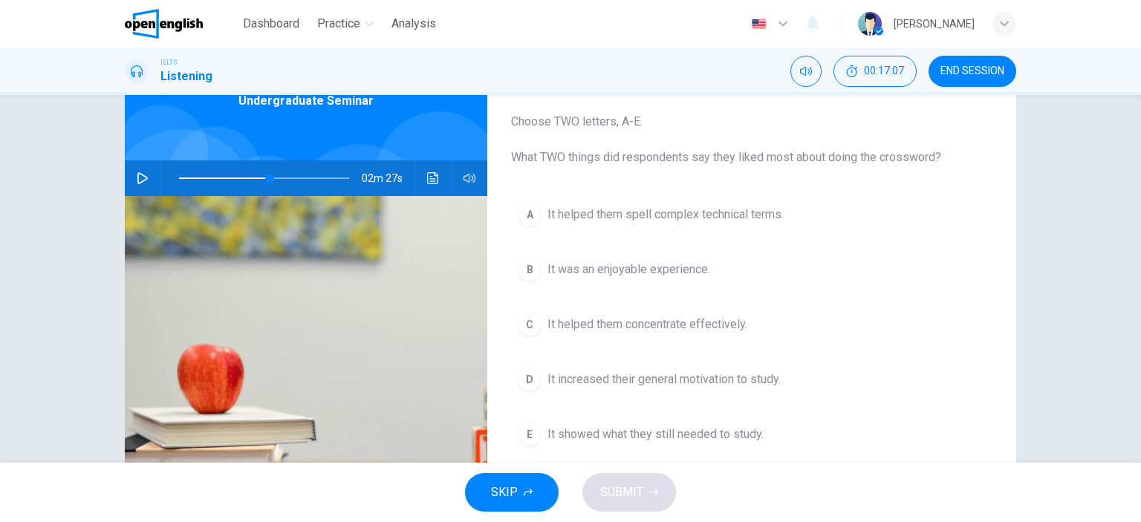
scroll to position [73, 0]
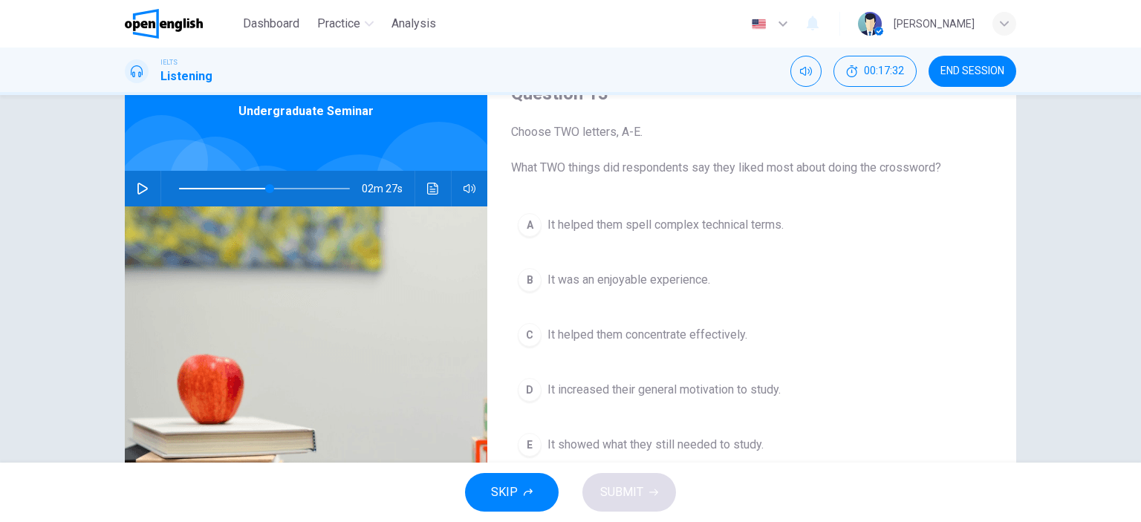
click at [137, 183] on icon "button" at bounding box center [143, 189] width 12 height 12
click at [251, 186] on span at bounding box center [264, 188] width 171 height 21
click at [137, 189] on icon "button" at bounding box center [143, 189] width 12 height 12
click at [140, 186] on icon "button" at bounding box center [142, 189] width 10 height 12
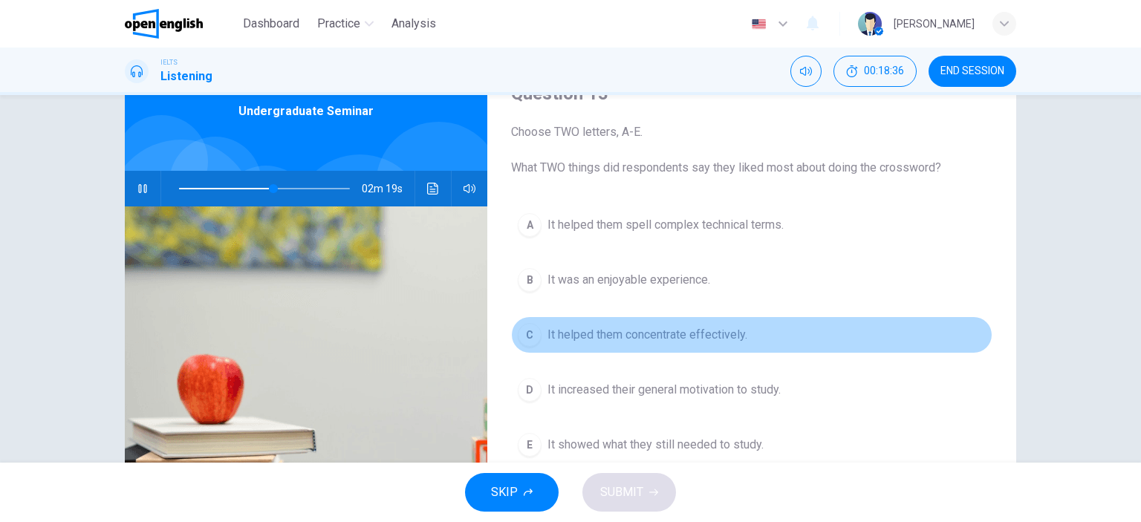
click at [587, 338] on span "It helped them concentrate effectively." at bounding box center [647, 335] width 200 height 18
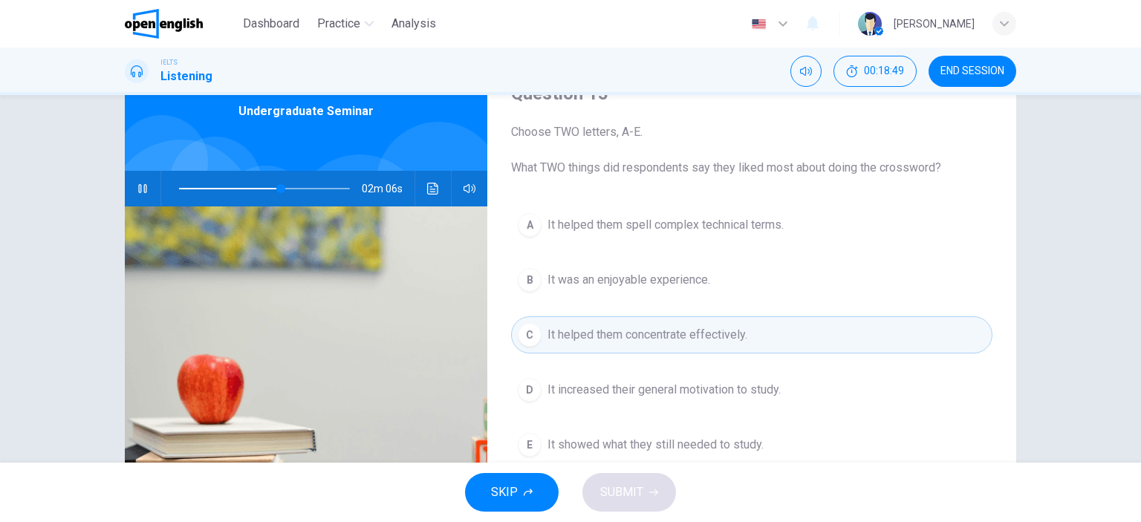
click at [138, 185] on icon "button" at bounding box center [143, 189] width 12 height 12
click at [263, 187] on span at bounding box center [265, 188] width 9 height 9
click at [137, 183] on icon "button" at bounding box center [142, 189] width 10 height 12
click at [137, 186] on icon "button" at bounding box center [143, 189] width 12 height 12
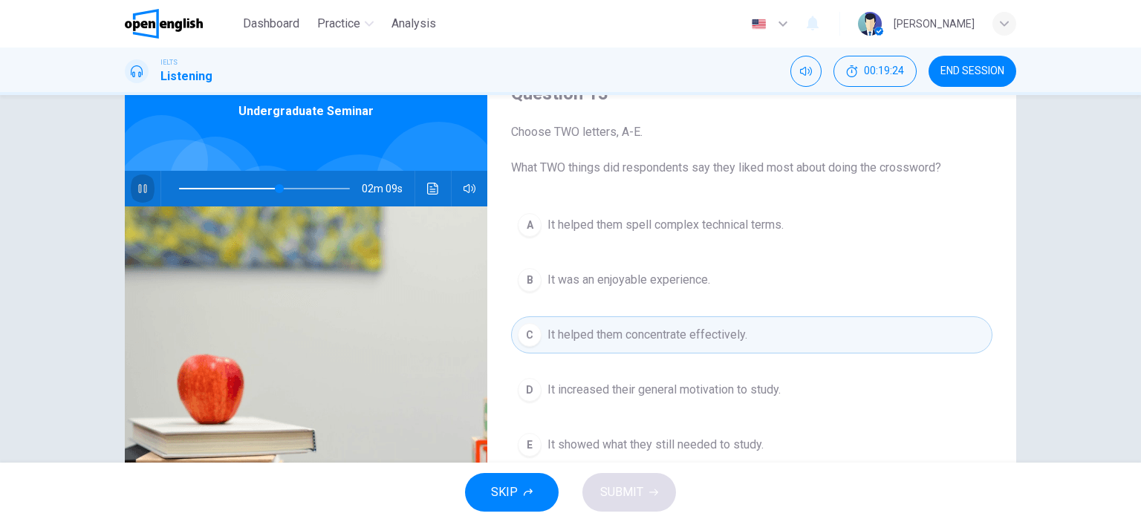
click at [137, 186] on icon "button" at bounding box center [143, 189] width 12 height 12
click at [256, 187] on span at bounding box center [264, 188] width 171 height 21
click at [137, 186] on icon "button" at bounding box center [143, 189] width 12 height 12
click at [139, 189] on icon "button" at bounding box center [143, 189] width 12 height 12
click at [571, 227] on span "It helped them spell complex technical terms." at bounding box center [665, 225] width 236 height 18
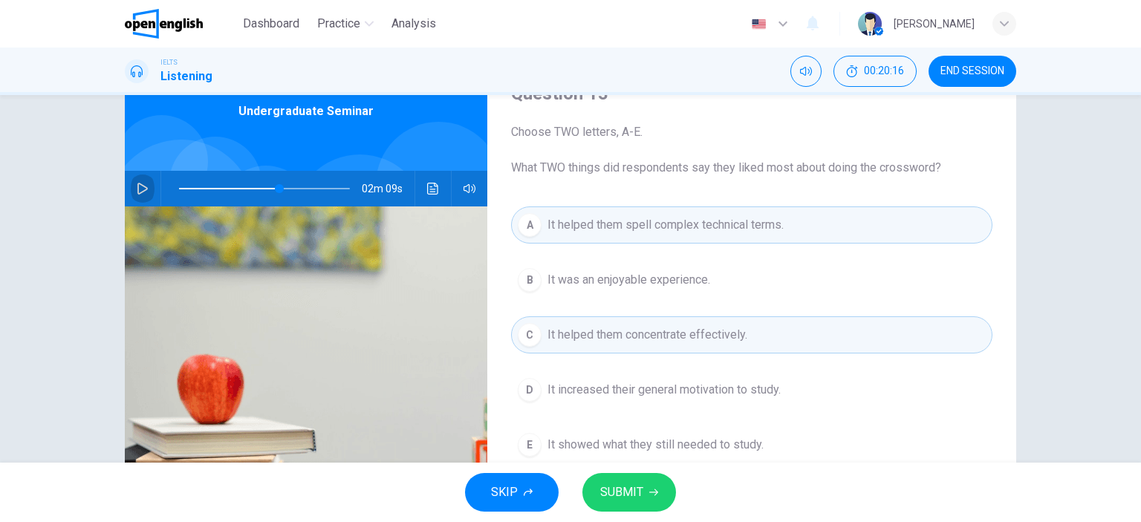
click at [141, 189] on icon "button" at bounding box center [143, 189] width 12 height 12
click at [141, 185] on icon "button" at bounding box center [143, 189] width 12 height 12
click at [283, 187] on span at bounding box center [287, 188] width 9 height 9
click at [137, 186] on icon "button" at bounding box center [143, 189] width 12 height 12
click at [138, 185] on icon "button" at bounding box center [142, 188] width 8 height 9
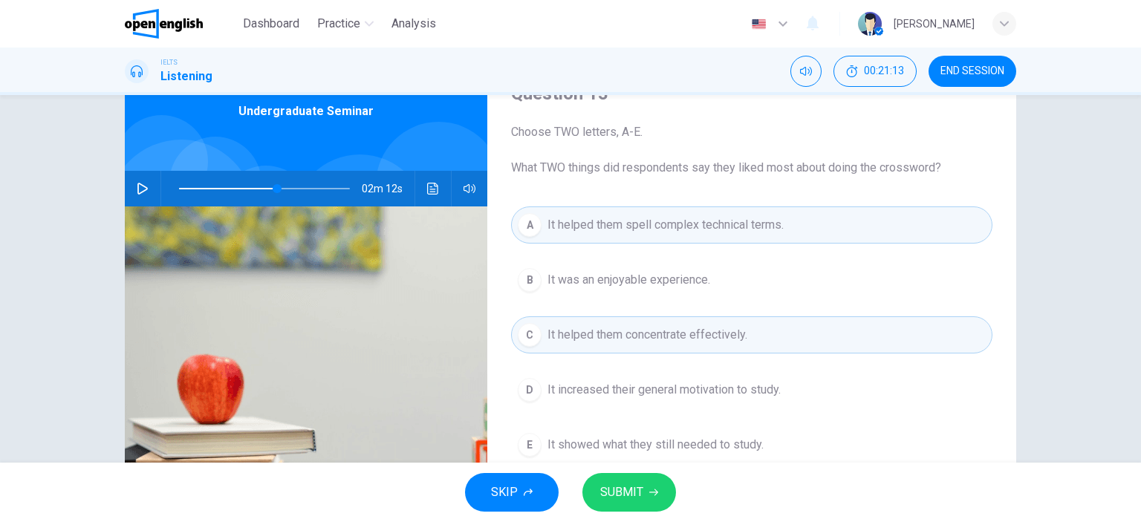
click at [138, 189] on icon "button" at bounding box center [143, 189] width 12 height 12
click at [139, 189] on icon "button" at bounding box center [143, 189] width 12 height 12
click at [547, 391] on span "It increased their general motivation to study." at bounding box center [663, 390] width 233 height 18
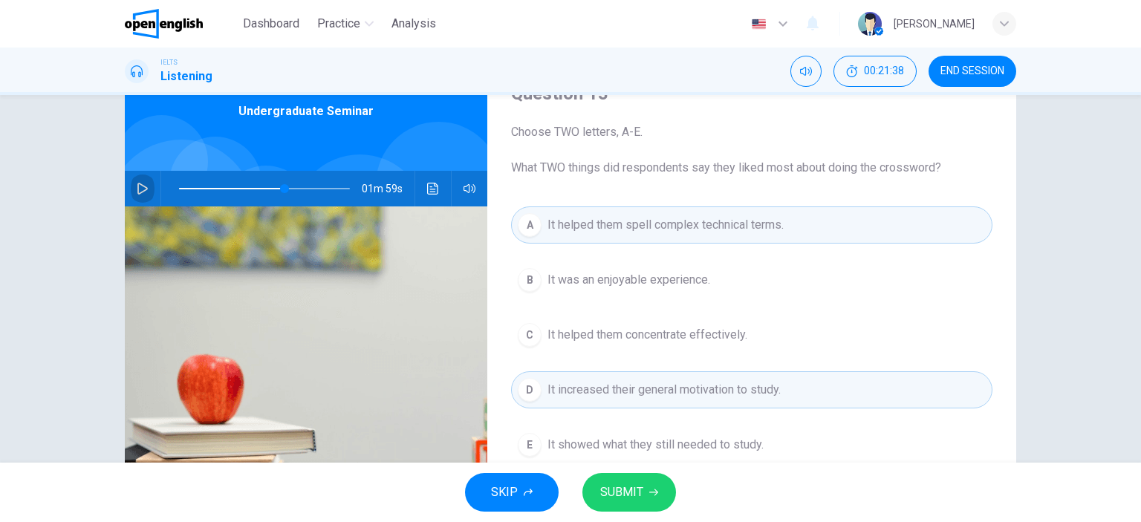
click at [137, 190] on icon "button" at bounding box center [142, 189] width 10 height 12
click at [567, 445] on span "It showed what they still needed to study." at bounding box center [655, 445] width 216 height 18
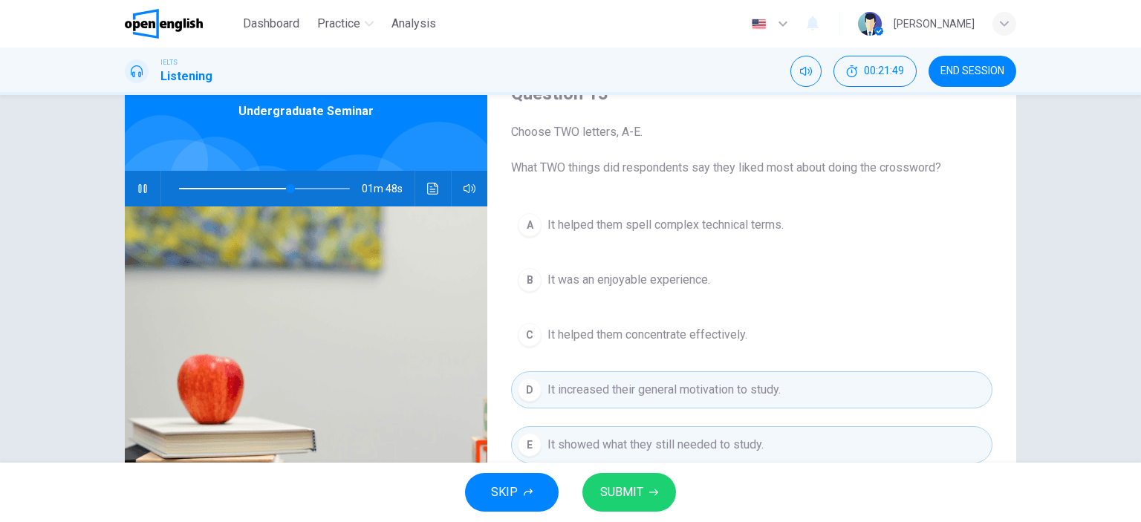
click at [137, 189] on icon "button" at bounding box center [143, 189] width 12 height 12
click at [643, 492] on button "SUBMIT" at bounding box center [629, 492] width 94 height 39
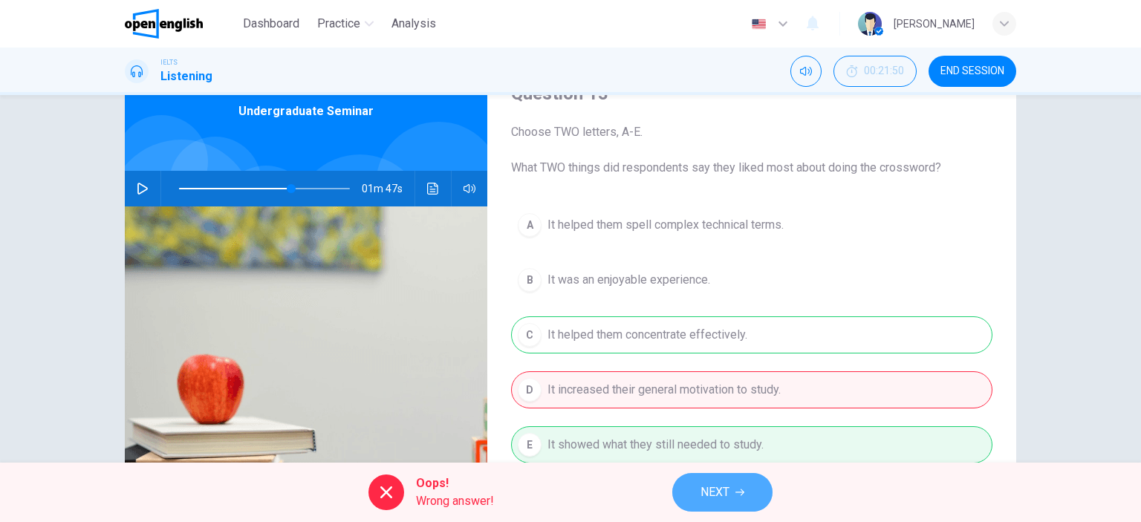
click at [711, 497] on span "NEXT" at bounding box center [714, 492] width 29 height 21
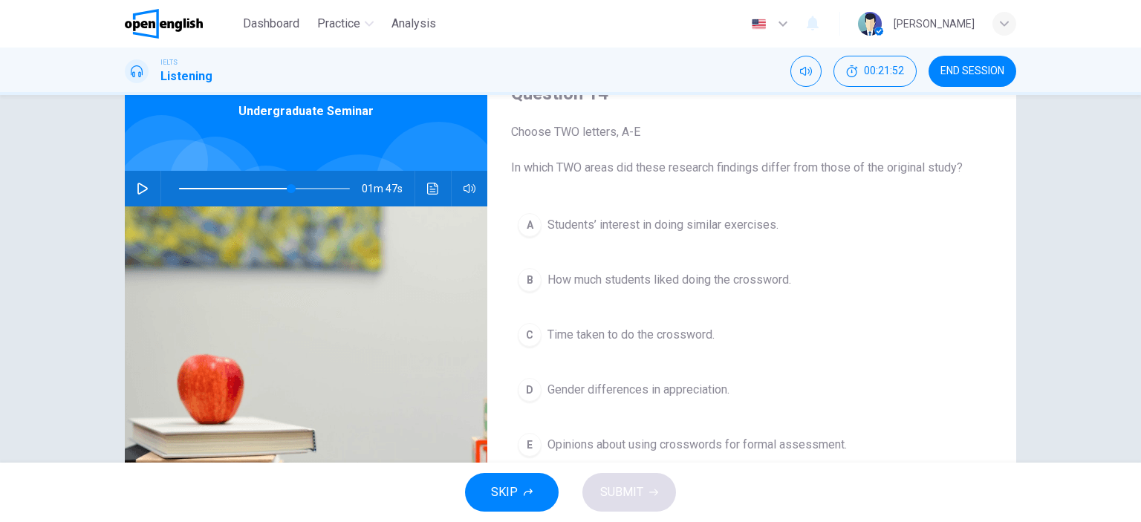
click at [137, 183] on icon "button" at bounding box center [143, 189] width 12 height 12
click at [137, 188] on icon "button" at bounding box center [143, 189] width 12 height 12
click at [137, 184] on icon "button" at bounding box center [143, 189] width 12 height 12
click at [138, 186] on icon "button" at bounding box center [143, 189] width 12 height 12
click at [273, 186] on span at bounding box center [264, 188] width 171 height 21
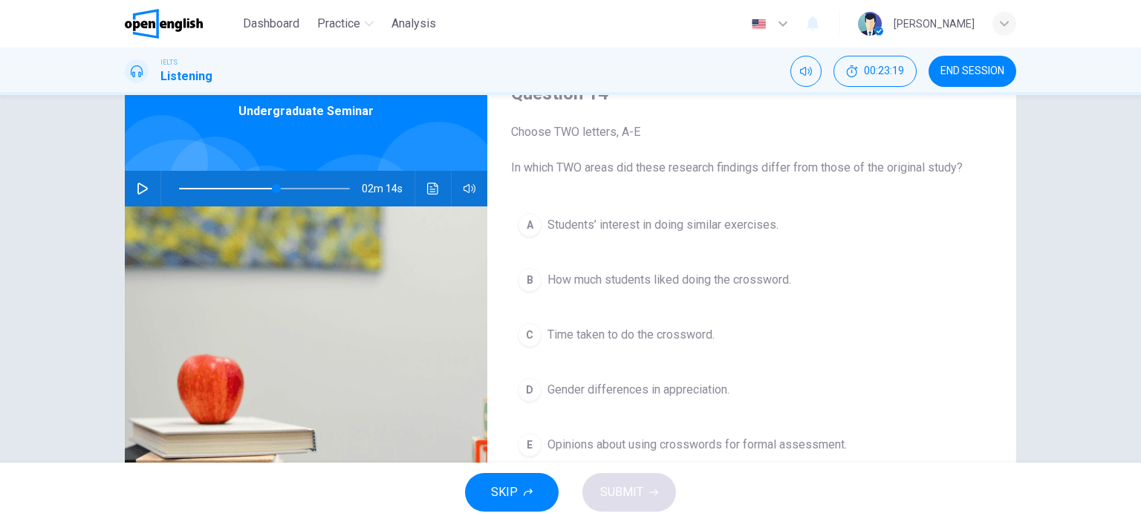
click at [138, 186] on icon "button" at bounding box center [143, 189] width 12 height 12
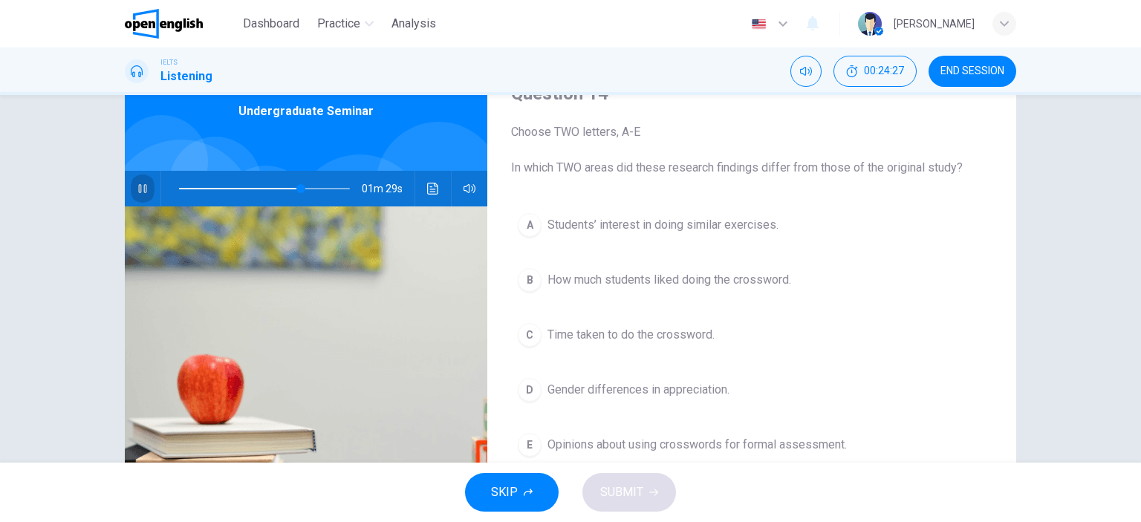
click at [140, 189] on icon "button" at bounding box center [142, 188] width 8 height 9
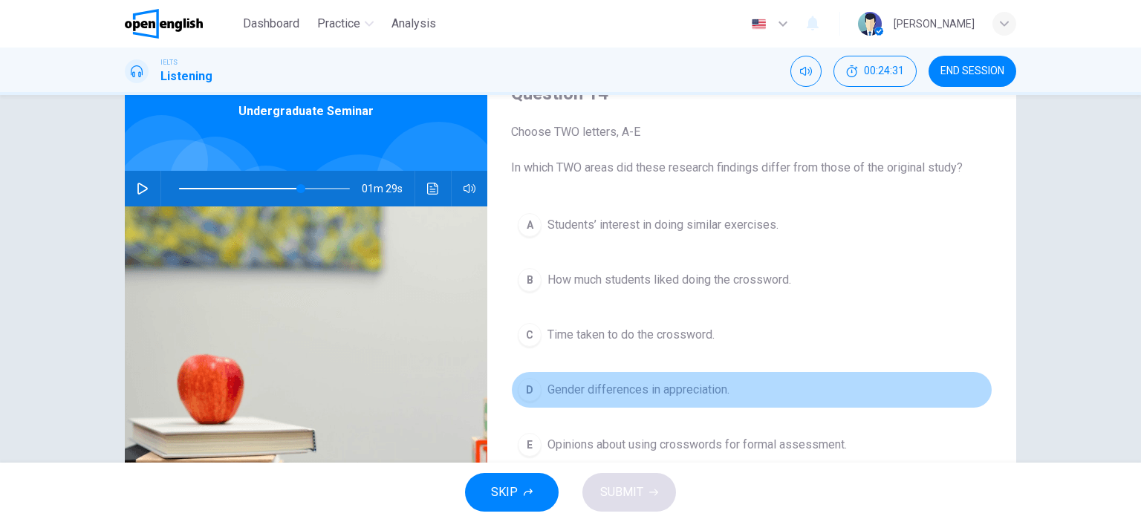
click at [555, 391] on span "Gender differences in appreciation." at bounding box center [638, 390] width 182 height 18
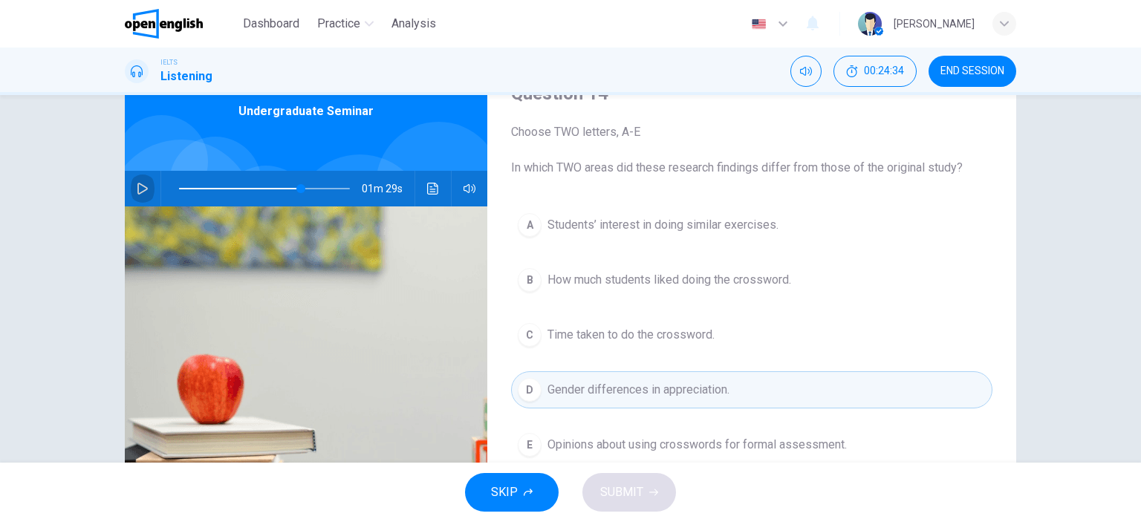
click at [140, 183] on icon "button" at bounding box center [143, 189] width 12 height 12
click at [139, 190] on icon "button" at bounding box center [143, 189] width 12 height 12
click at [138, 190] on icon "button" at bounding box center [143, 189] width 12 height 12
click at [276, 186] on span at bounding box center [264, 188] width 171 height 21
click at [137, 192] on icon "button" at bounding box center [143, 189] width 12 height 12
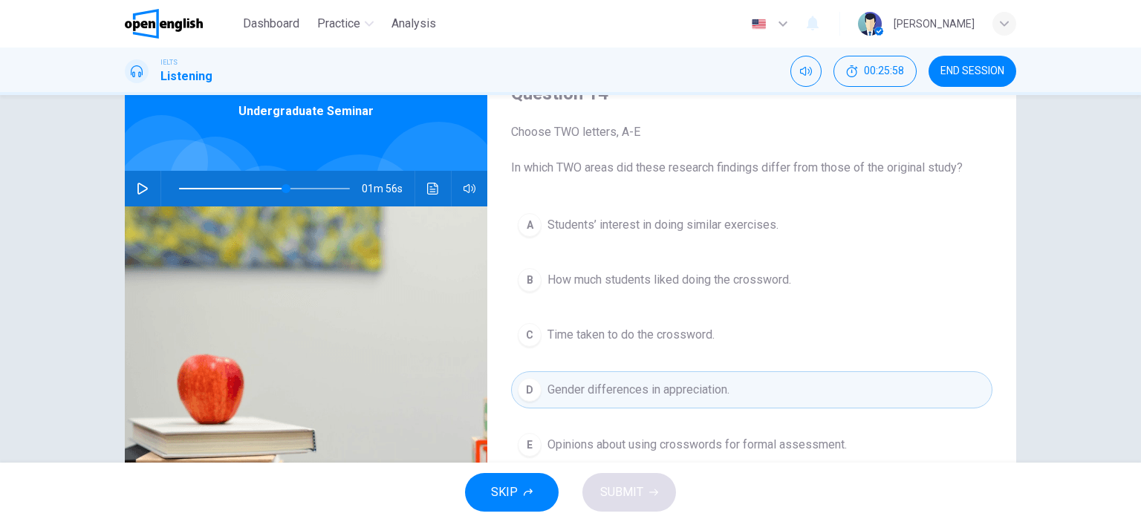
click at [580, 279] on span "How much students liked doing the crossword." at bounding box center [669, 280] width 244 height 18
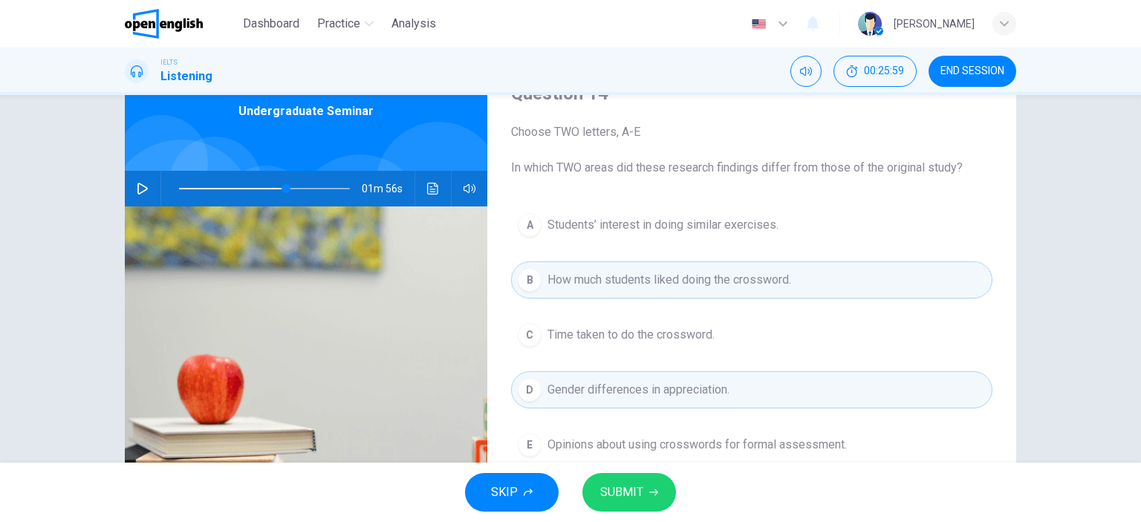
click at [618, 486] on span "SUBMIT" at bounding box center [621, 492] width 43 height 21
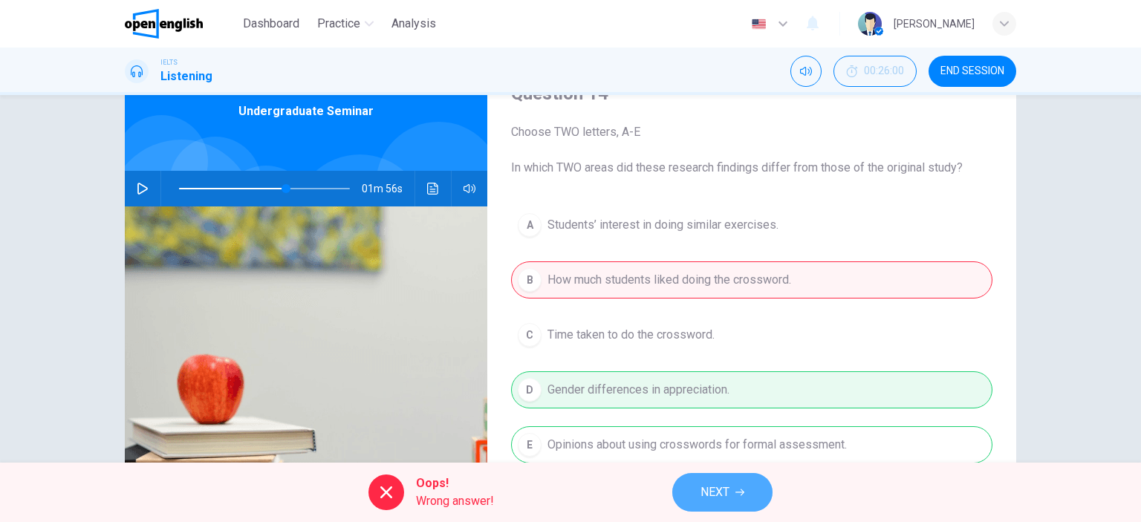
click at [716, 492] on span "NEXT" at bounding box center [714, 492] width 29 height 21
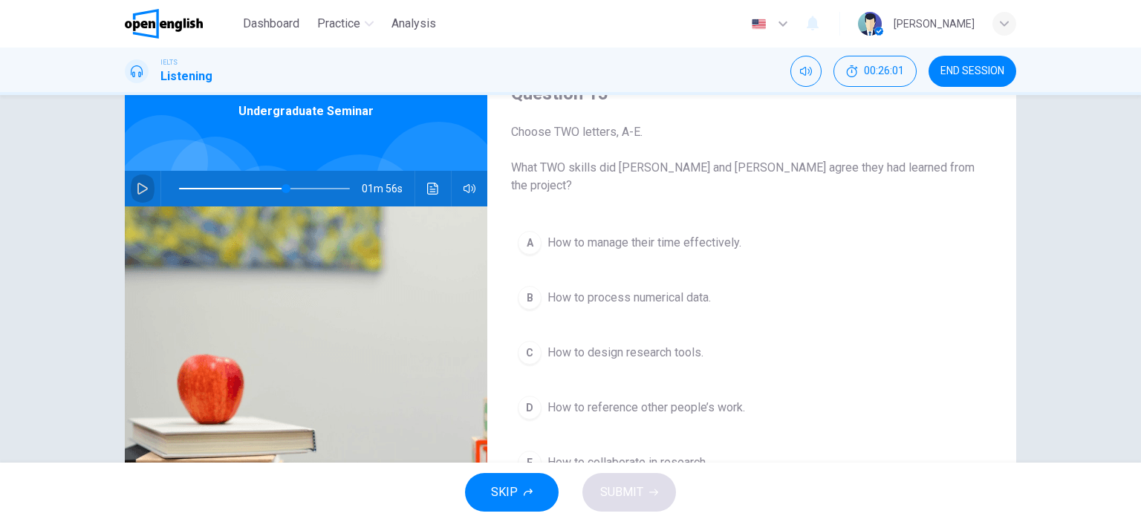
click at [140, 187] on icon "button" at bounding box center [143, 189] width 12 height 12
click at [140, 187] on icon "button" at bounding box center [142, 188] width 8 height 9
click at [137, 187] on icon "button" at bounding box center [143, 189] width 12 height 12
click at [138, 187] on icon "button" at bounding box center [142, 188] width 8 height 9
click at [137, 188] on icon "button" at bounding box center [143, 189] width 12 height 12
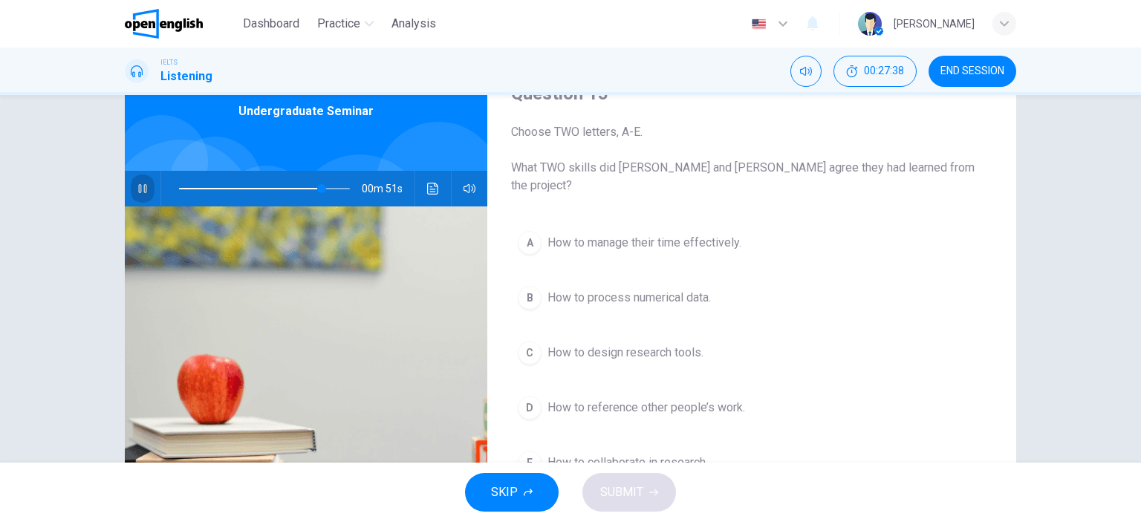
click at [137, 189] on icon "button" at bounding box center [143, 189] width 12 height 12
click at [307, 188] on span at bounding box center [310, 188] width 9 height 9
click at [140, 189] on icon "button" at bounding box center [143, 189] width 12 height 12
click at [140, 190] on icon "button" at bounding box center [142, 188] width 8 height 9
click at [140, 189] on icon "button" at bounding box center [143, 189] width 12 height 12
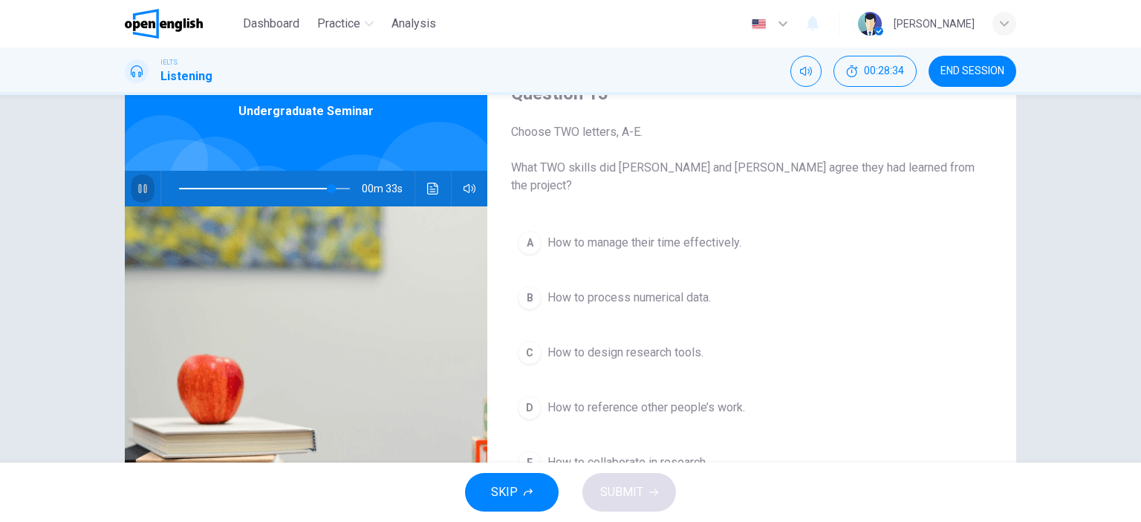
click at [140, 189] on icon "button" at bounding box center [142, 188] width 8 height 9
click at [140, 189] on icon "button" at bounding box center [143, 189] width 12 height 12
click at [140, 189] on icon "button" at bounding box center [142, 188] width 8 height 9
type input "**"
click at [972, 75] on span "END SESSION" at bounding box center [972, 71] width 64 height 12
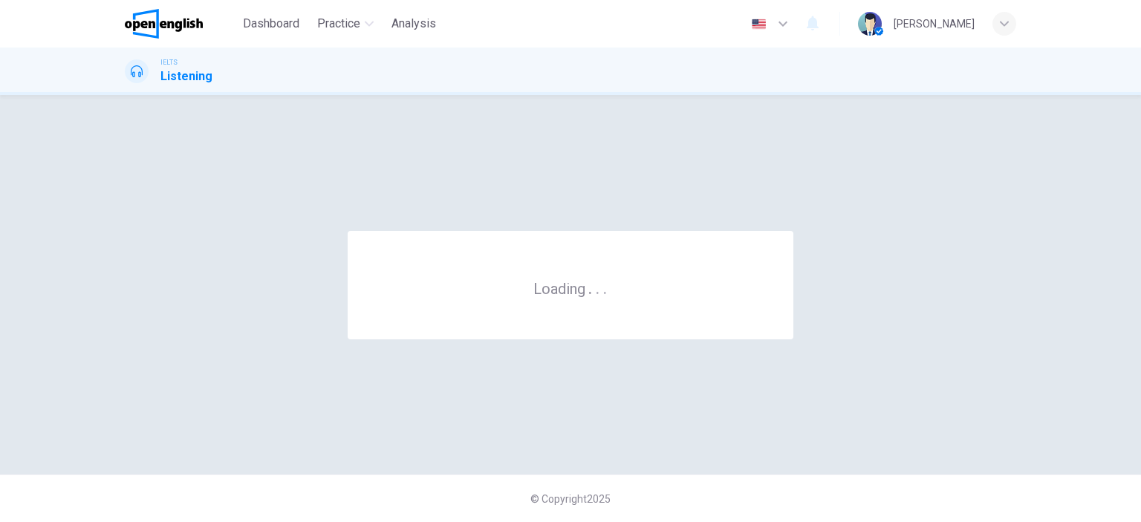
scroll to position [0, 0]
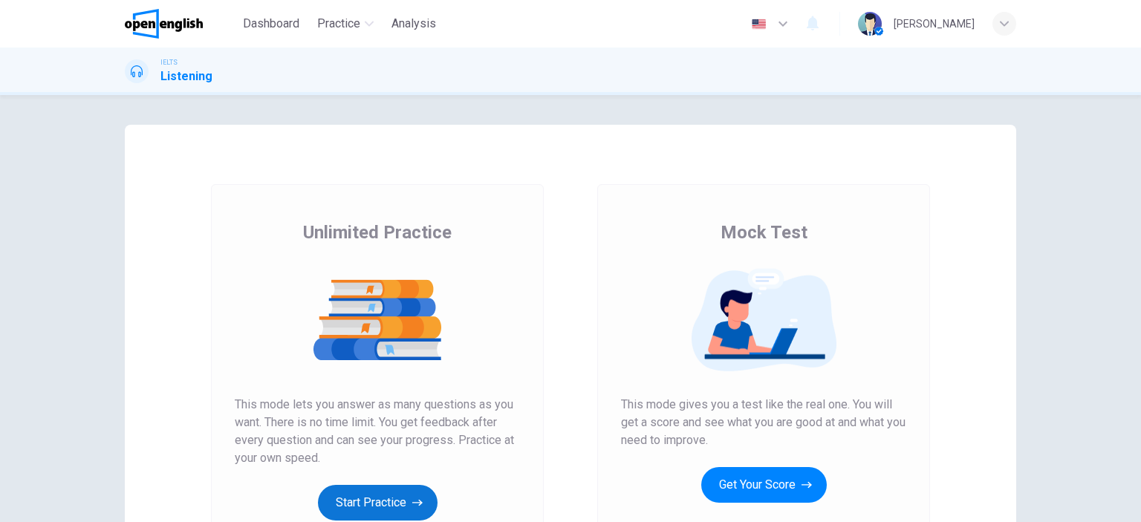
click at [362, 501] on button "Start Practice" at bounding box center [378, 503] width 120 height 36
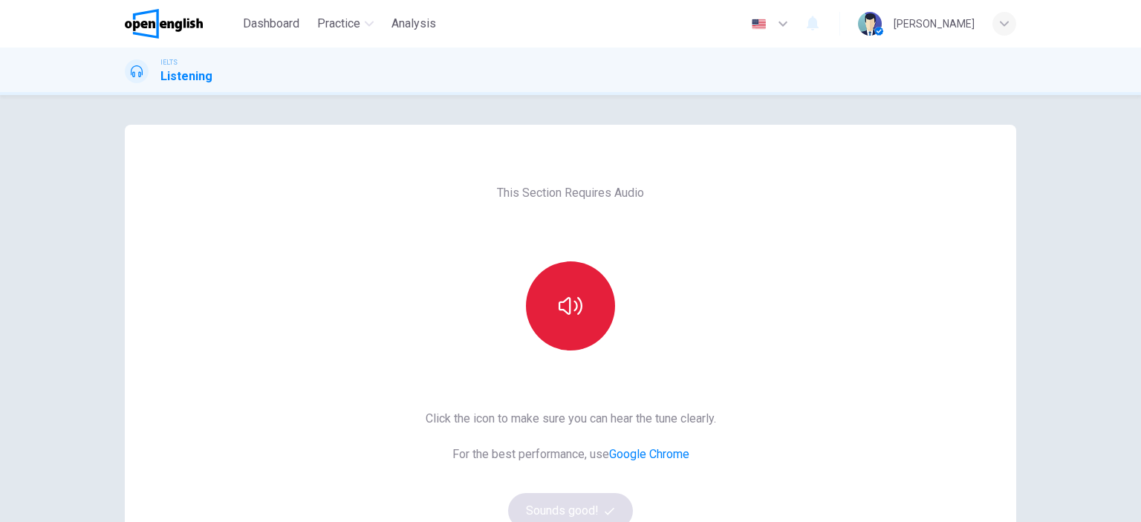
click at [568, 312] on icon "button" at bounding box center [571, 306] width 24 height 24
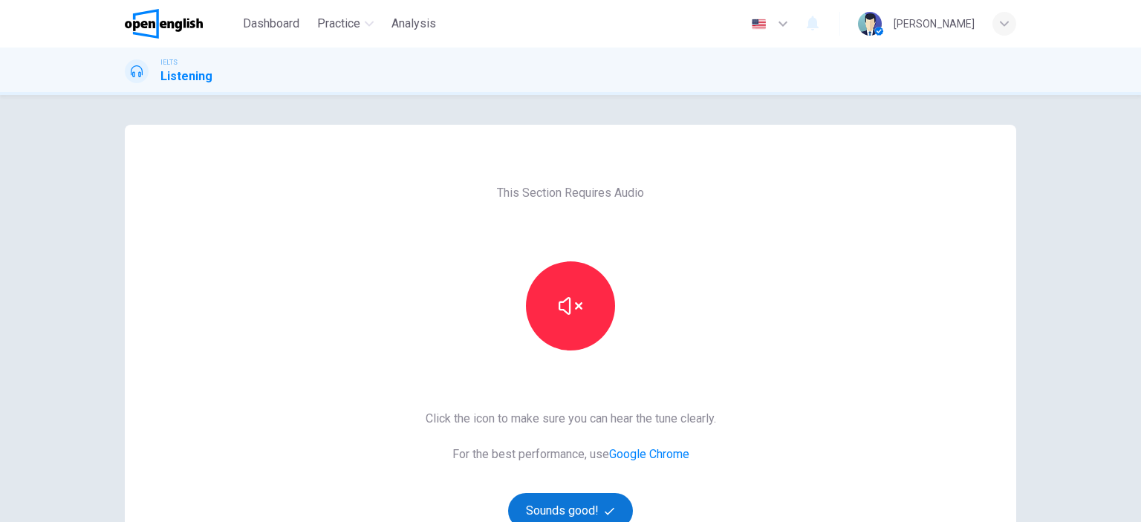
click at [576, 511] on button "Sounds good!" at bounding box center [570, 511] width 125 height 36
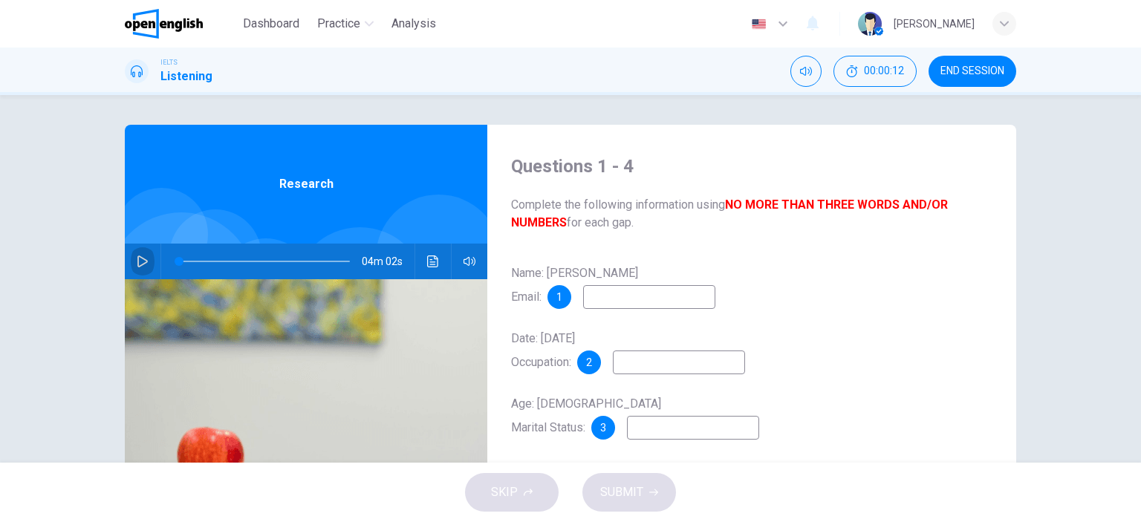
click at [137, 258] on icon "button" at bounding box center [142, 262] width 10 height 12
click at [140, 261] on icon "button" at bounding box center [143, 262] width 12 height 12
type input "**"
click at [604, 297] on input at bounding box center [649, 297] width 132 height 24
type input "******"
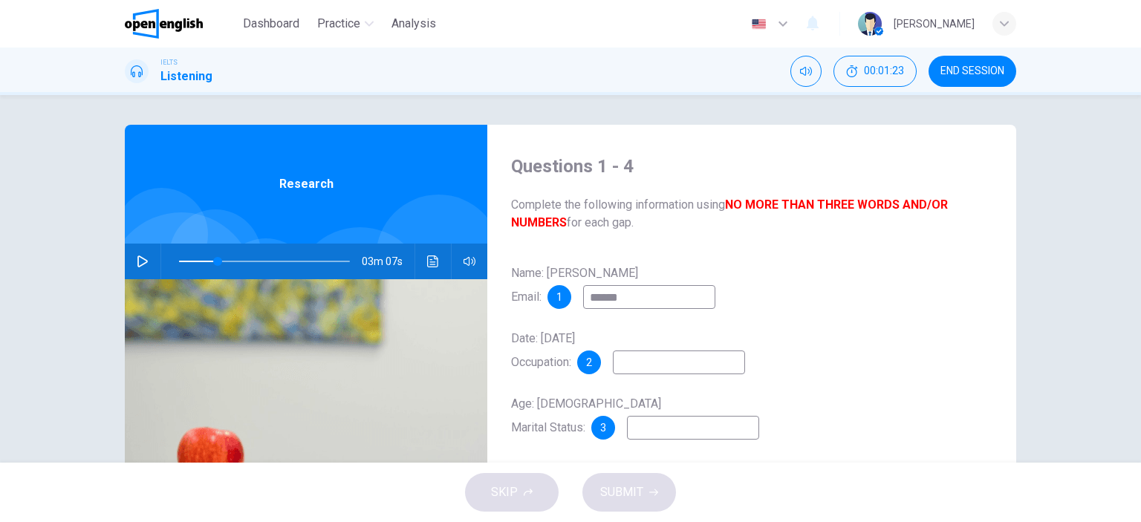
click at [140, 258] on icon "button" at bounding box center [143, 262] width 12 height 12
click at [140, 258] on icon "button" at bounding box center [142, 261] width 8 height 9
type input "**"
click at [631, 294] on input "******" at bounding box center [649, 297] width 132 height 24
type input "**********"
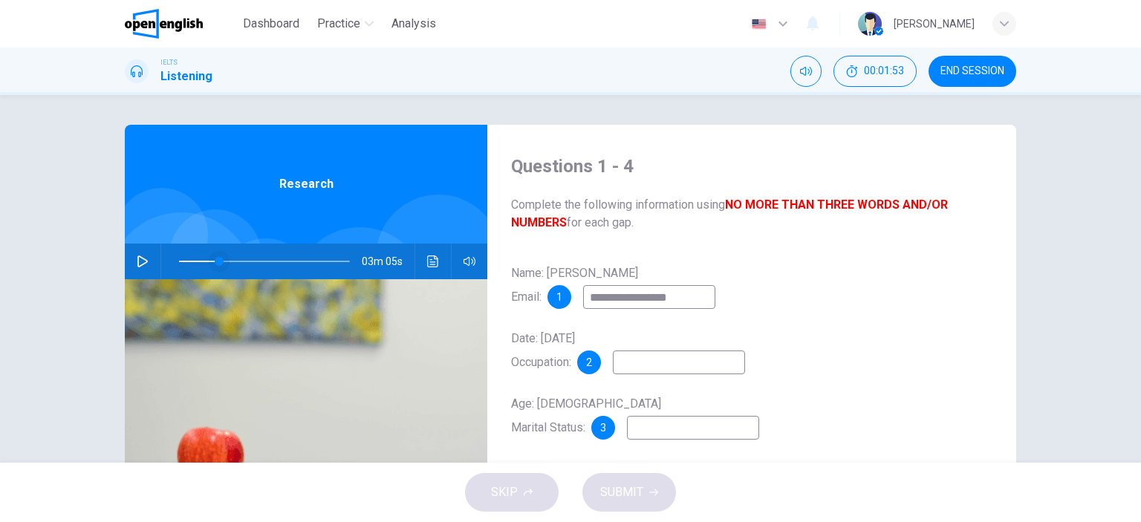
type input "**"
type input "**********"
click at [204, 260] on span at bounding box center [208, 261] width 9 height 9
click at [137, 258] on icon "button" at bounding box center [142, 262] width 10 height 12
click at [138, 258] on icon "button" at bounding box center [142, 261] width 8 height 9
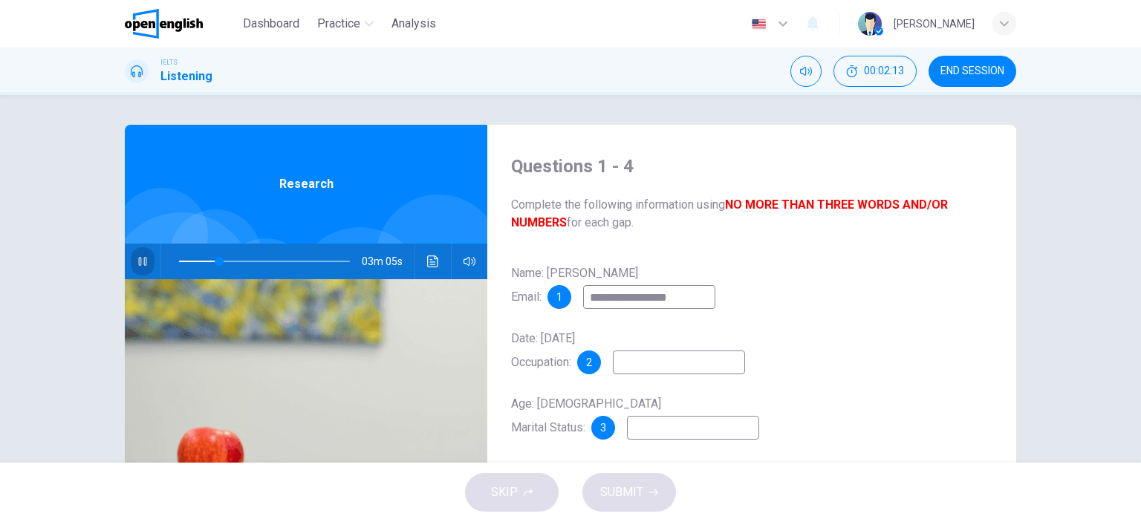
type input "**"
click at [674, 296] on input "**********" at bounding box center [649, 297] width 132 height 24
type input "**********"
click at [140, 256] on icon "button" at bounding box center [143, 262] width 12 height 12
click at [140, 258] on icon "button" at bounding box center [142, 261] width 8 height 9
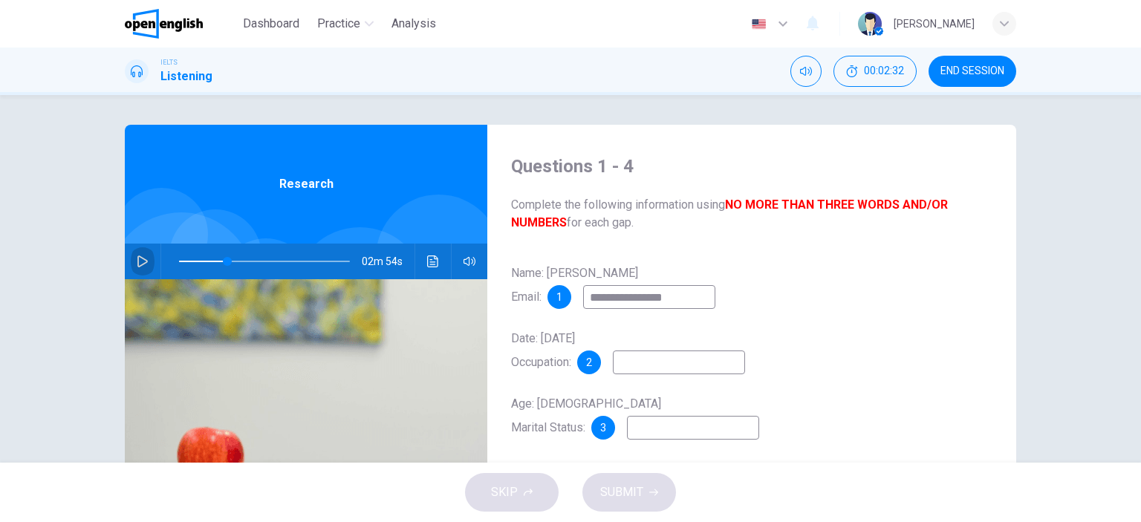
click at [140, 258] on icon "button" at bounding box center [142, 262] width 10 height 12
click at [218, 260] on span at bounding box center [222, 261] width 9 height 9
click at [137, 258] on icon "button" at bounding box center [143, 262] width 12 height 12
type input "**"
click at [640, 365] on input at bounding box center [679, 363] width 132 height 24
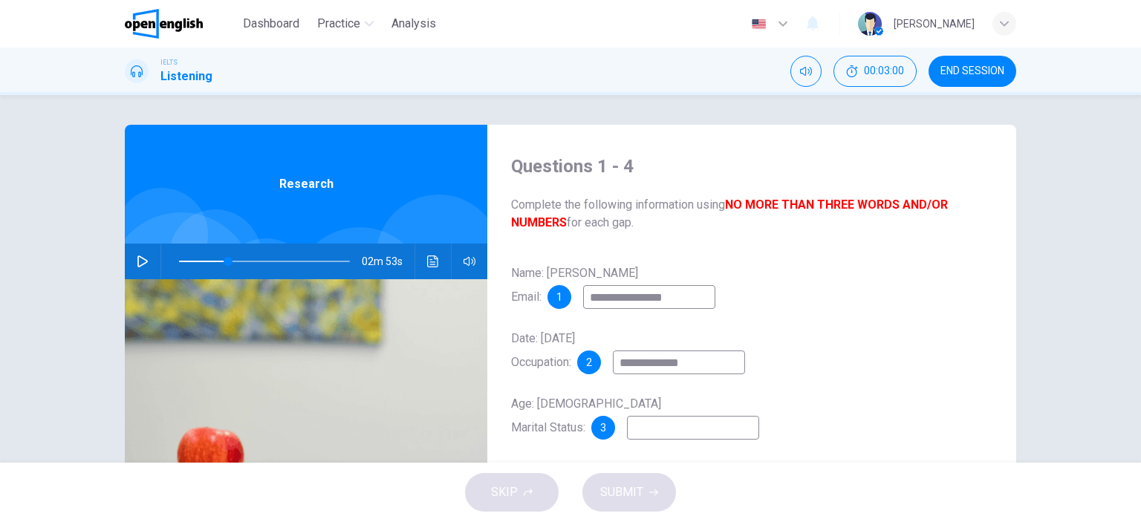
type input "**********"
click at [140, 261] on icon "button" at bounding box center [143, 262] width 12 height 12
click at [140, 261] on icon "button" at bounding box center [142, 261] width 8 height 9
type input "**"
click at [651, 434] on input at bounding box center [693, 428] width 132 height 24
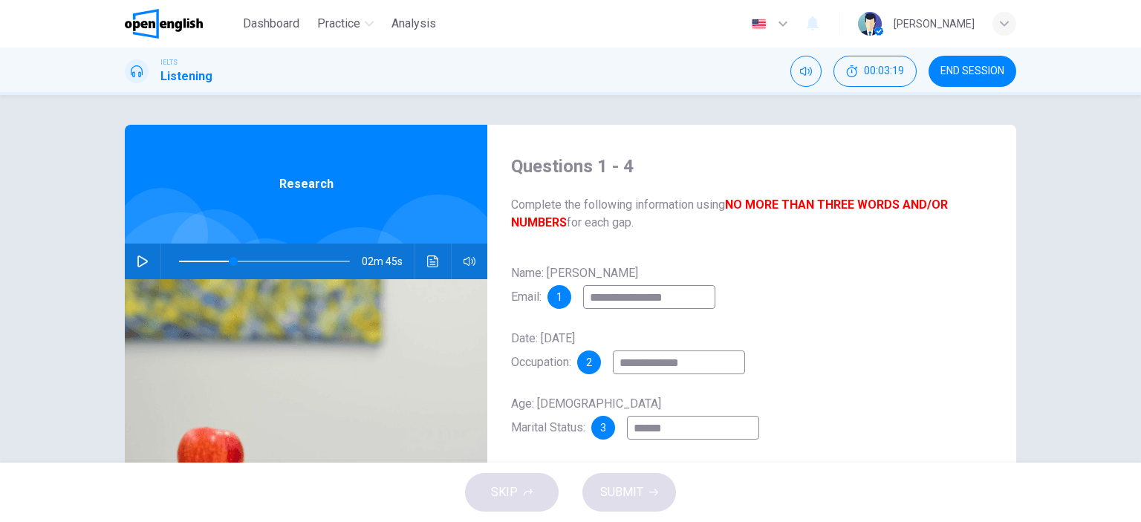
type input "******"
click at [137, 258] on icon "button" at bounding box center [143, 262] width 12 height 12
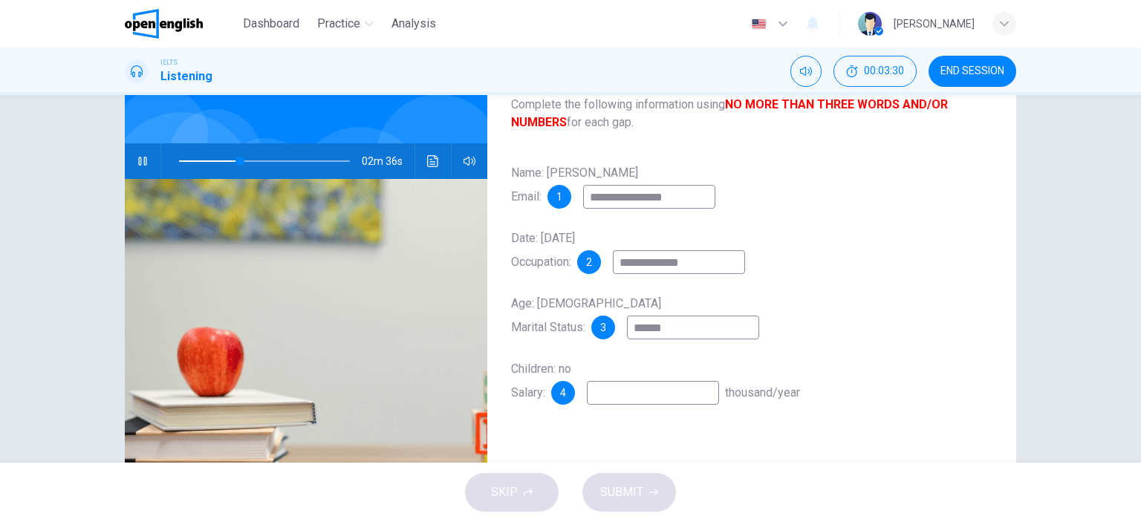
scroll to position [59, 0]
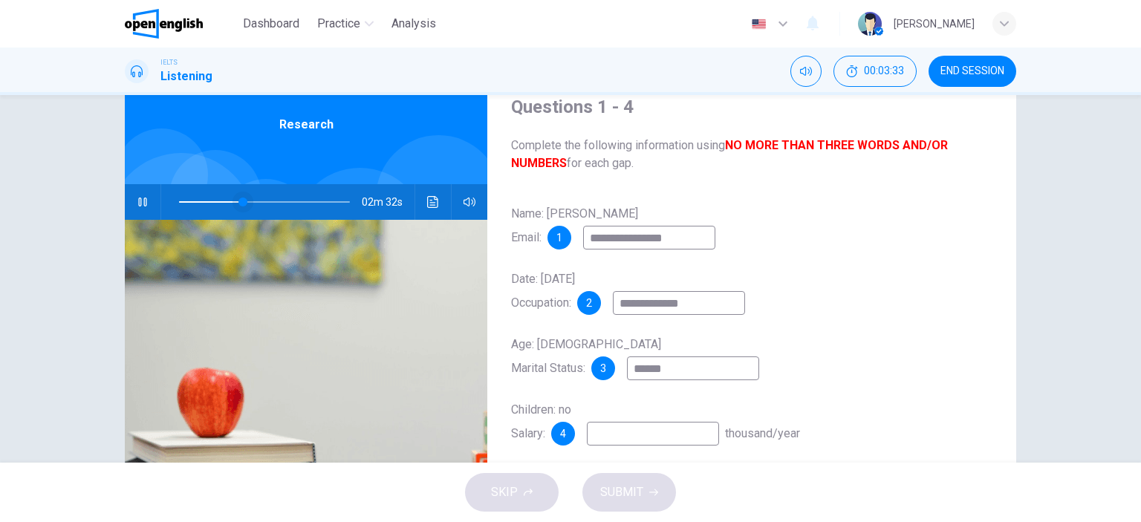
click at [238, 201] on span at bounding box center [242, 202] width 9 height 9
click at [140, 201] on icon "button" at bounding box center [142, 202] width 8 height 9
type input "**"
click at [613, 438] on input at bounding box center [653, 434] width 132 height 24
type input "*"
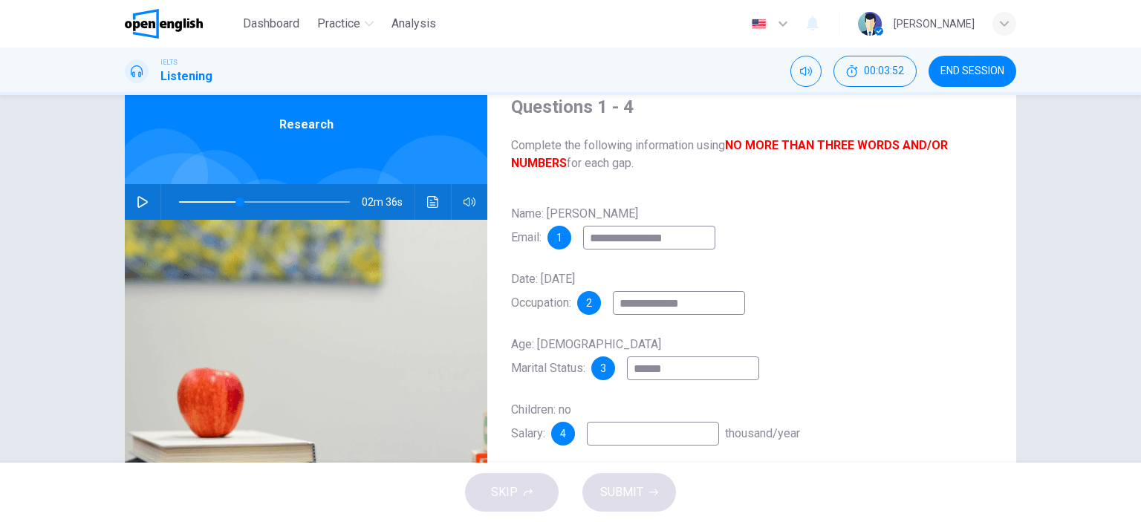
type input "**"
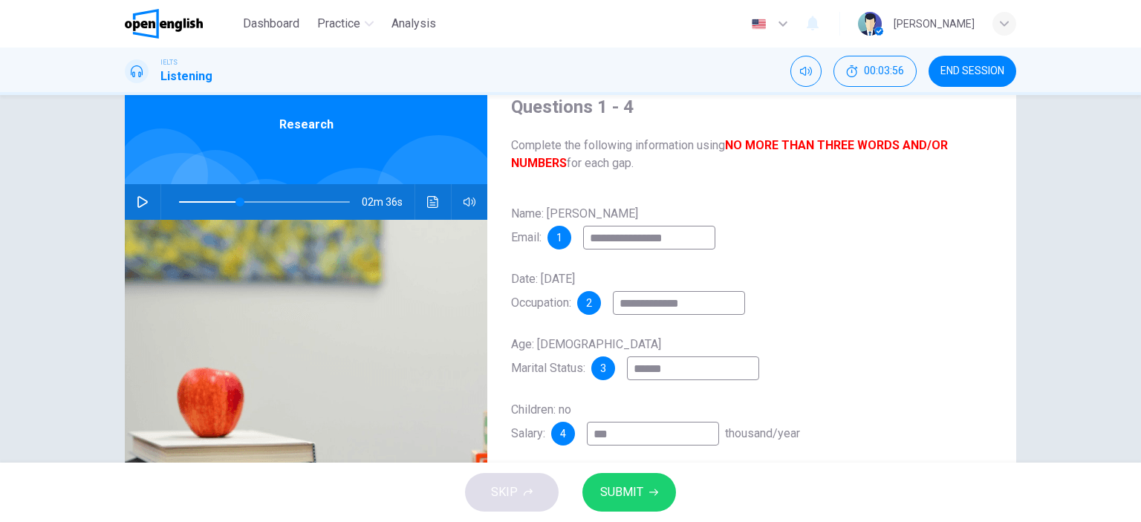
type input "****"
type input "**"
type input "*****"
type input "**"
type input "******"
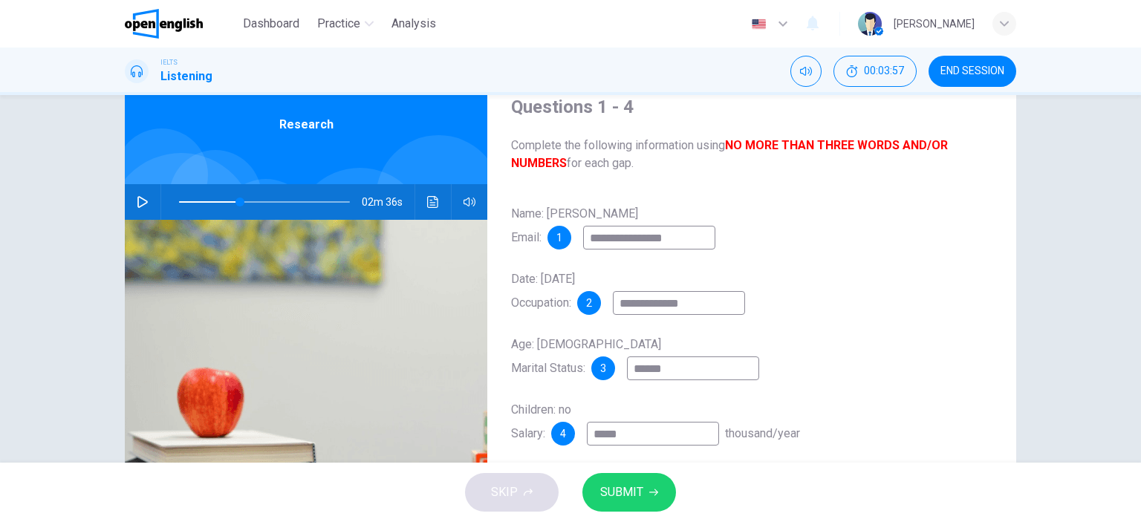
type input "**"
type input "*******"
type input "**"
type input "********"
type input "**"
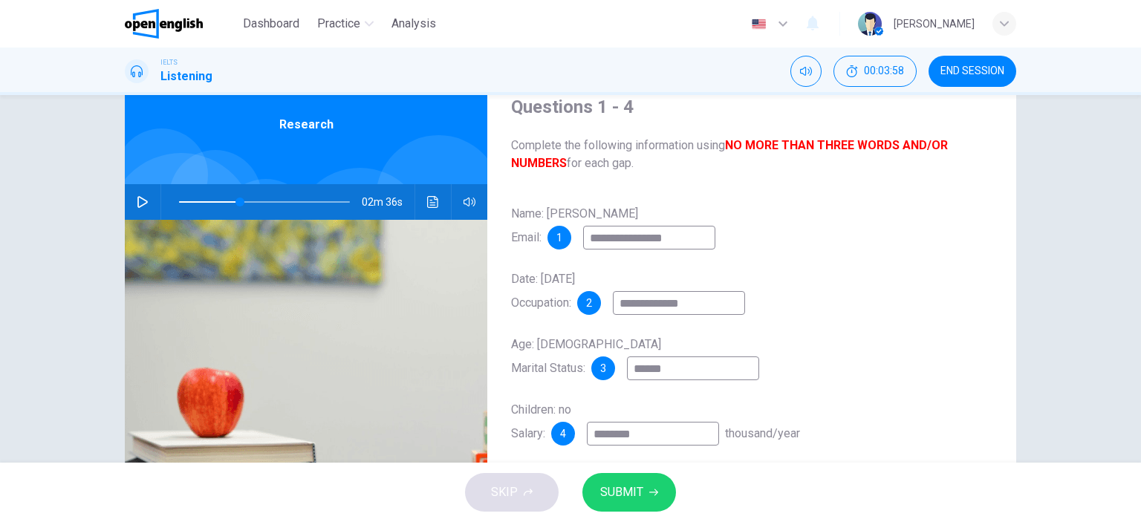
type input "*********"
type input "**"
type input "**********"
type input "**"
type input "**********"
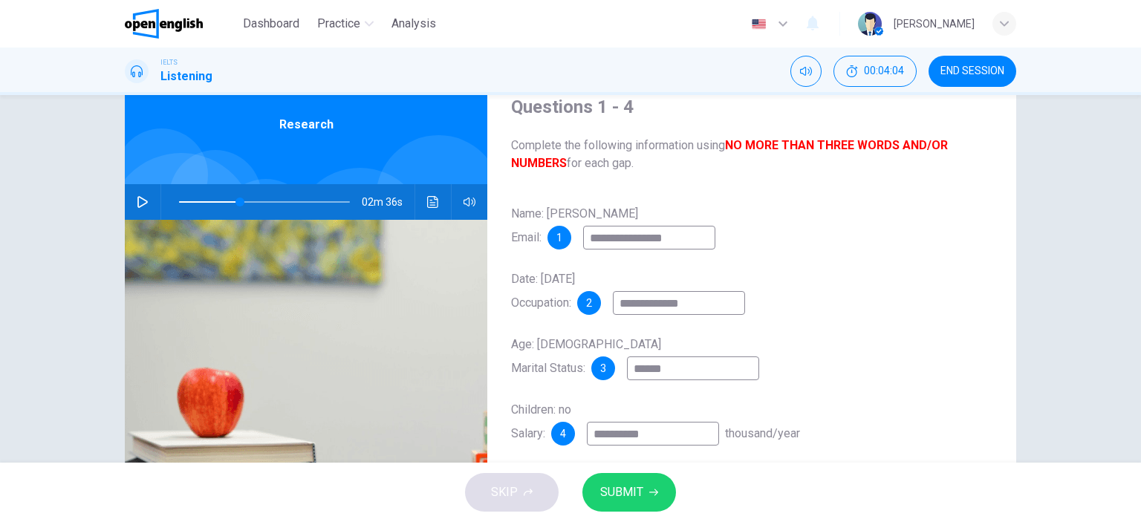
click at [140, 198] on icon "button" at bounding box center [143, 202] width 12 height 12
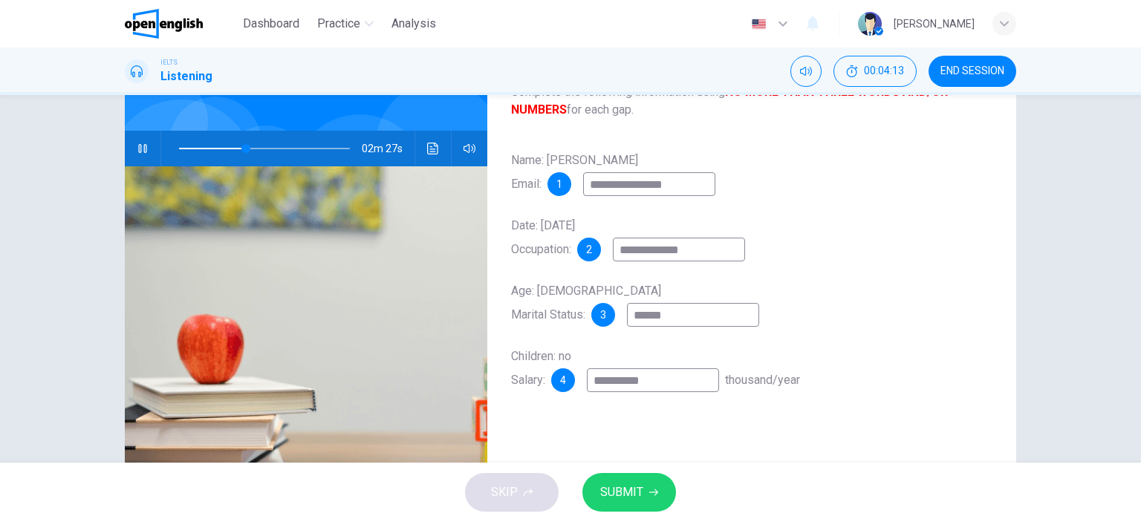
scroll to position [110, 0]
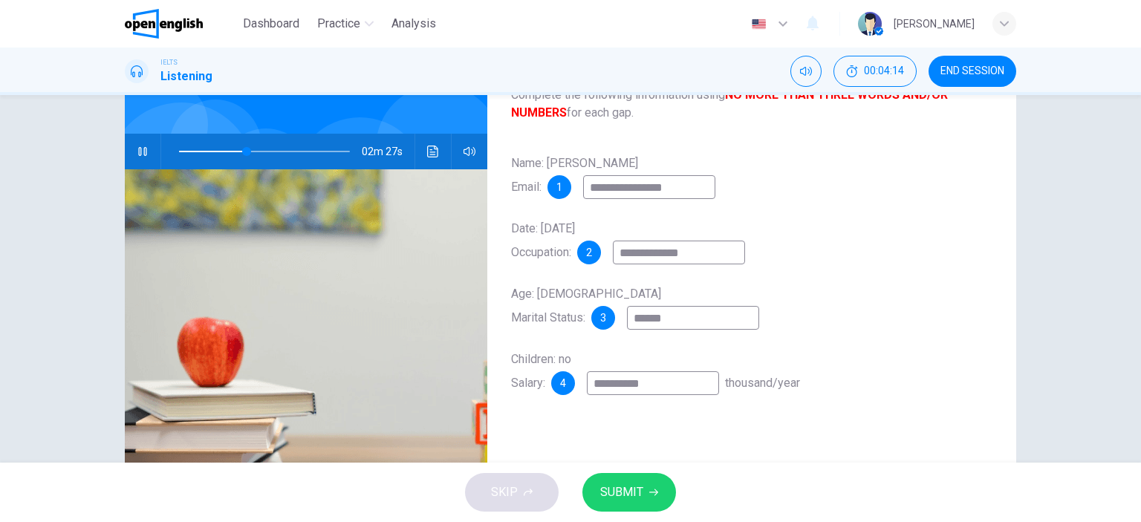
click at [142, 151] on icon "button" at bounding box center [142, 151] width 8 height 9
type input "**"
drag, startPoint x: 594, startPoint y: 383, endPoint x: 767, endPoint y: 381, distance: 173.1
click at [767, 381] on div "**********" at bounding box center [751, 372] width 481 height 48
type input "*"
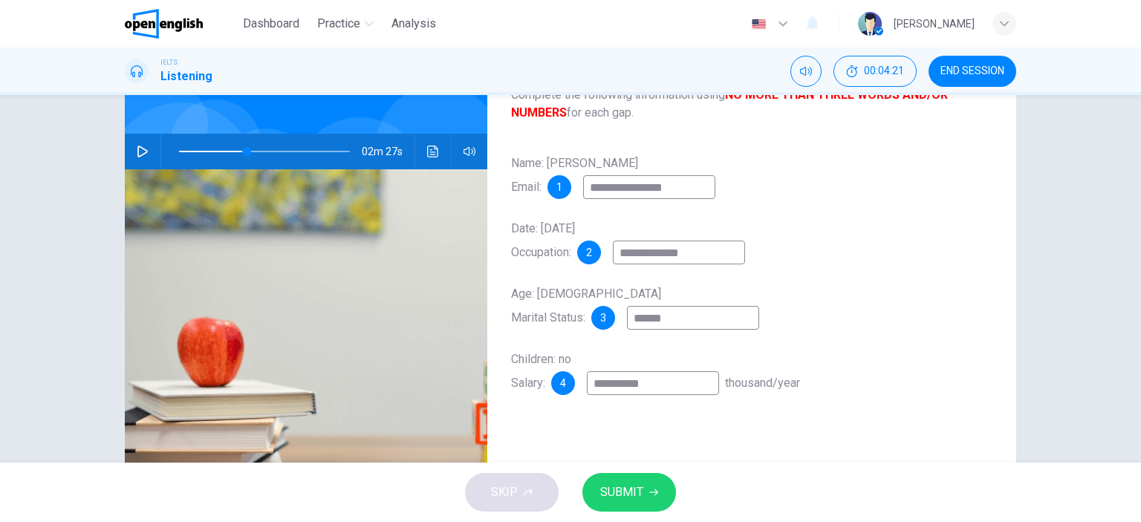
type input "**"
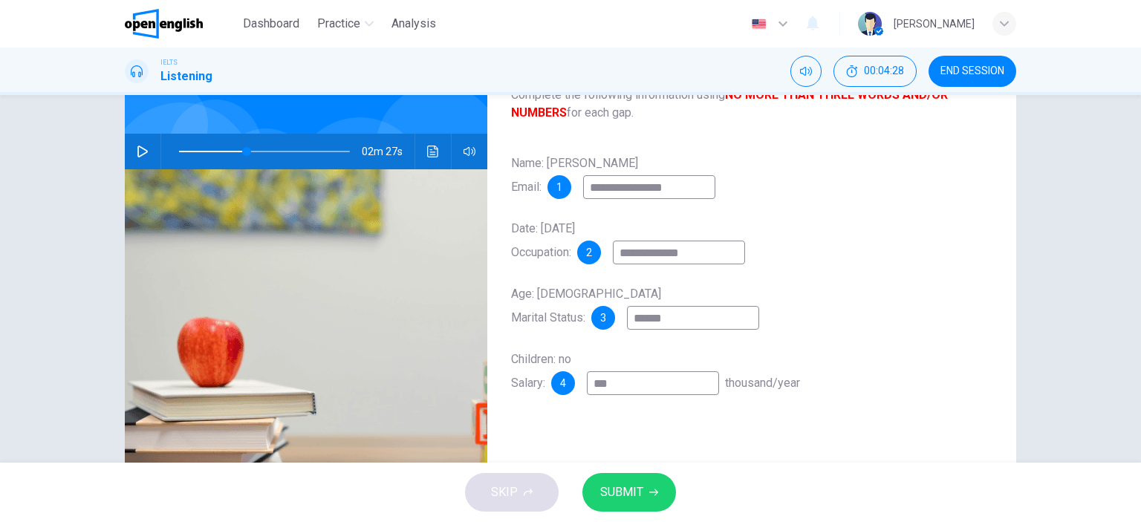
type input "****"
type input "**"
type input "*****"
type input "**"
type input "*****"
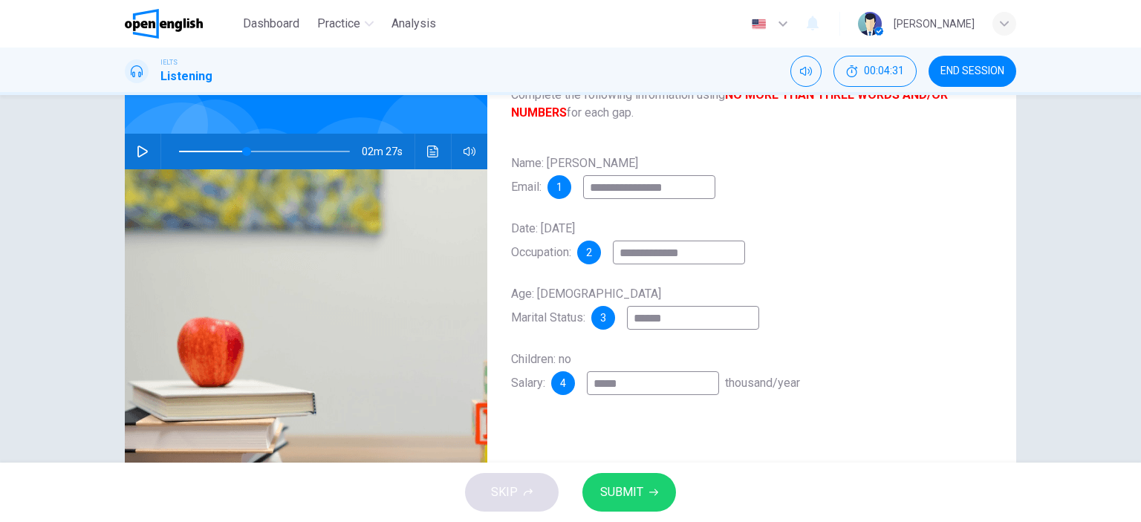
type input "**"
type input "*******"
type input "**"
type input "********"
type input "**"
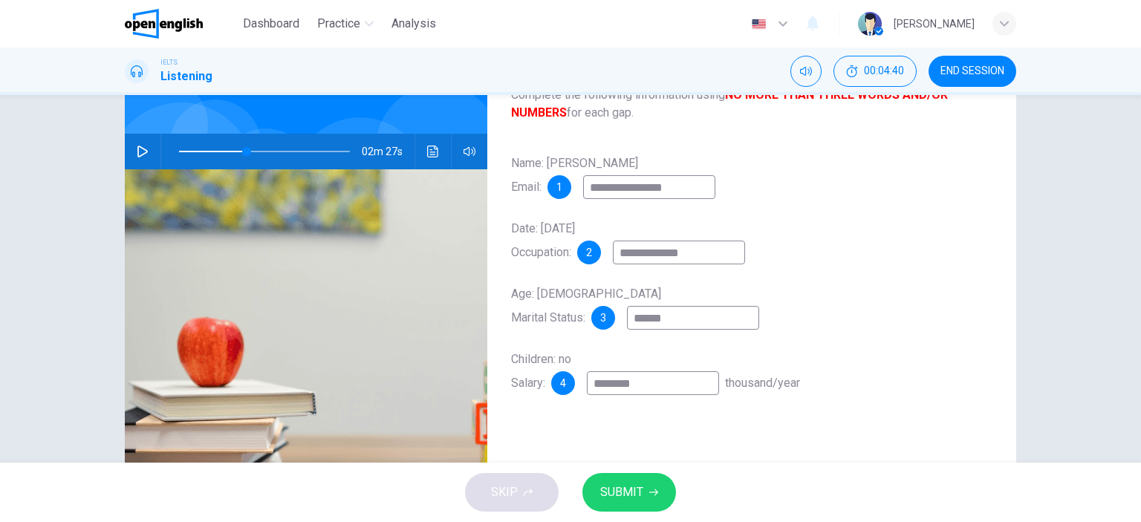
type input "********"
click at [139, 146] on icon "button" at bounding box center [143, 152] width 12 height 12
click at [623, 490] on span "SUBMIT" at bounding box center [621, 492] width 43 height 21
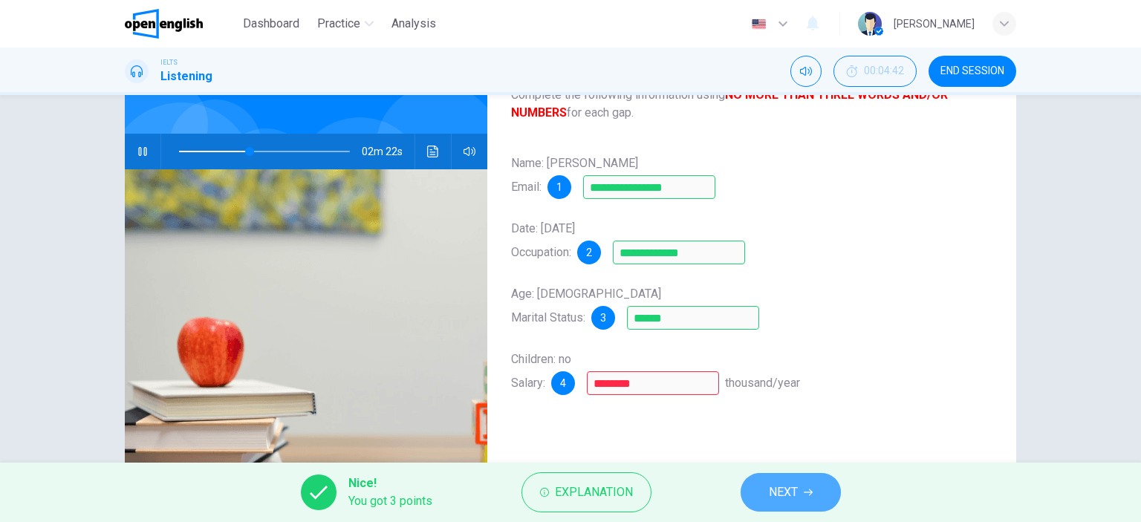
click at [807, 489] on icon "button" at bounding box center [808, 492] width 9 height 9
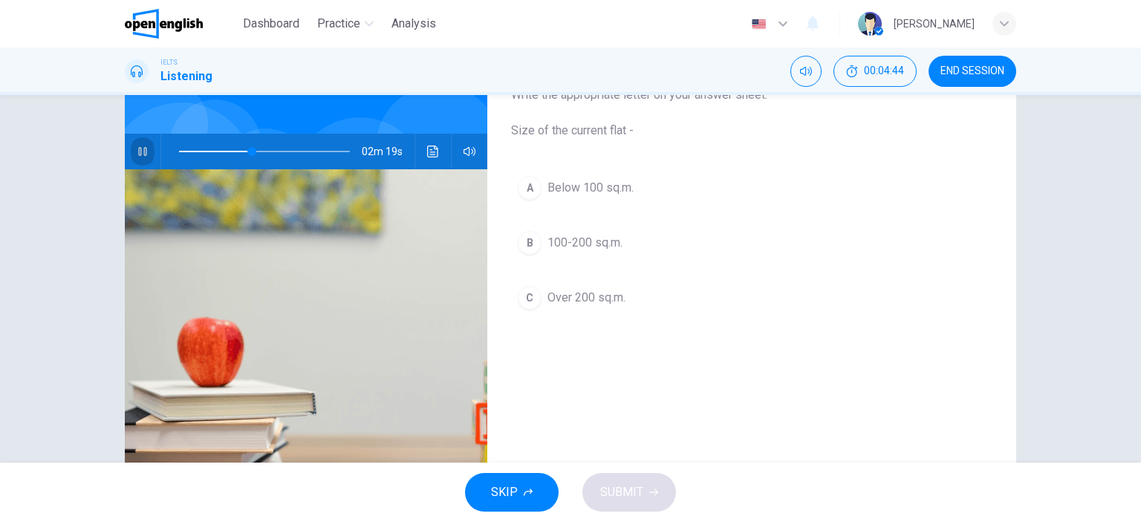
click at [137, 151] on icon "button" at bounding box center [143, 152] width 12 height 12
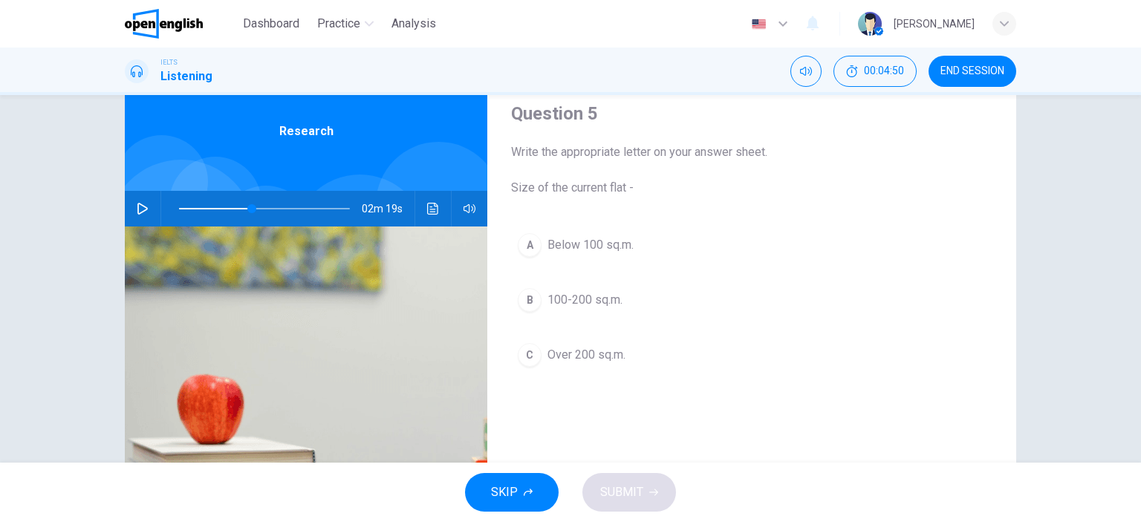
scroll to position [51, 0]
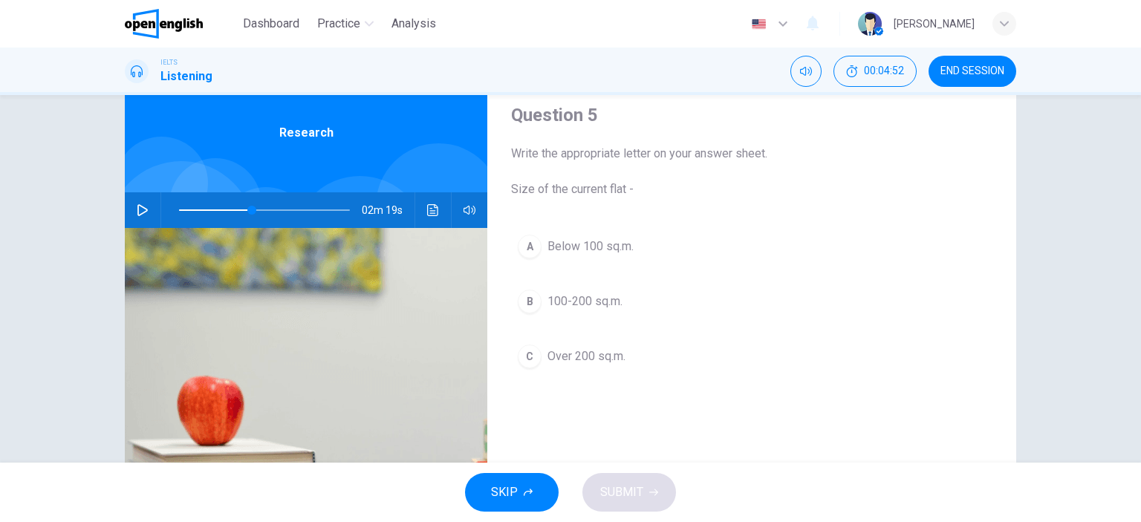
click at [137, 205] on icon "button" at bounding box center [142, 210] width 10 height 12
click at [137, 205] on icon "button" at bounding box center [143, 210] width 12 height 12
click at [137, 205] on icon "button" at bounding box center [142, 210] width 10 height 12
click at [138, 211] on icon "button" at bounding box center [142, 210] width 8 height 9
click at [137, 211] on icon "button" at bounding box center [143, 210] width 12 height 12
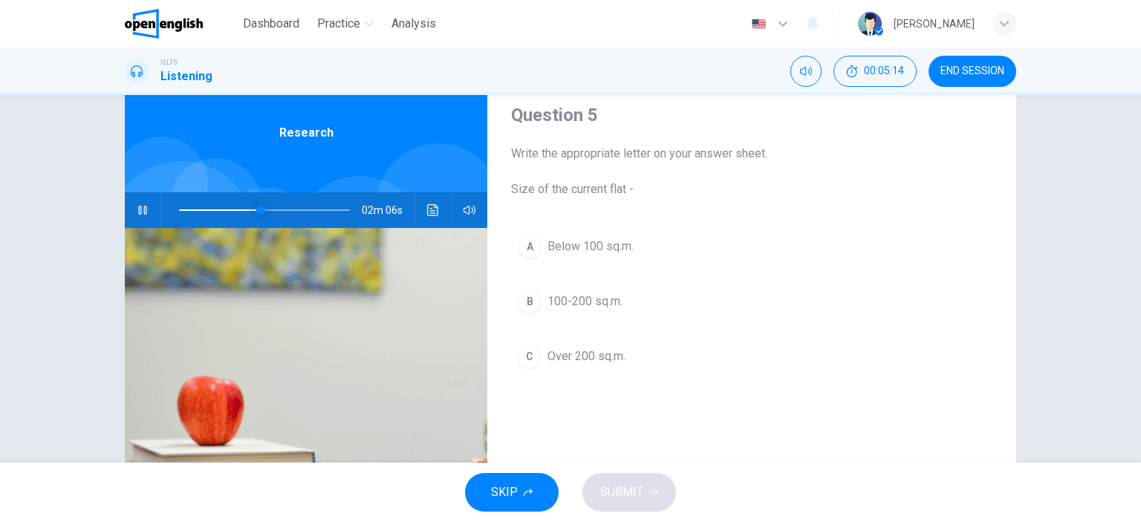
click at [256, 209] on span at bounding box center [260, 210] width 9 height 9
click at [137, 209] on icon "button" at bounding box center [143, 210] width 12 height 12
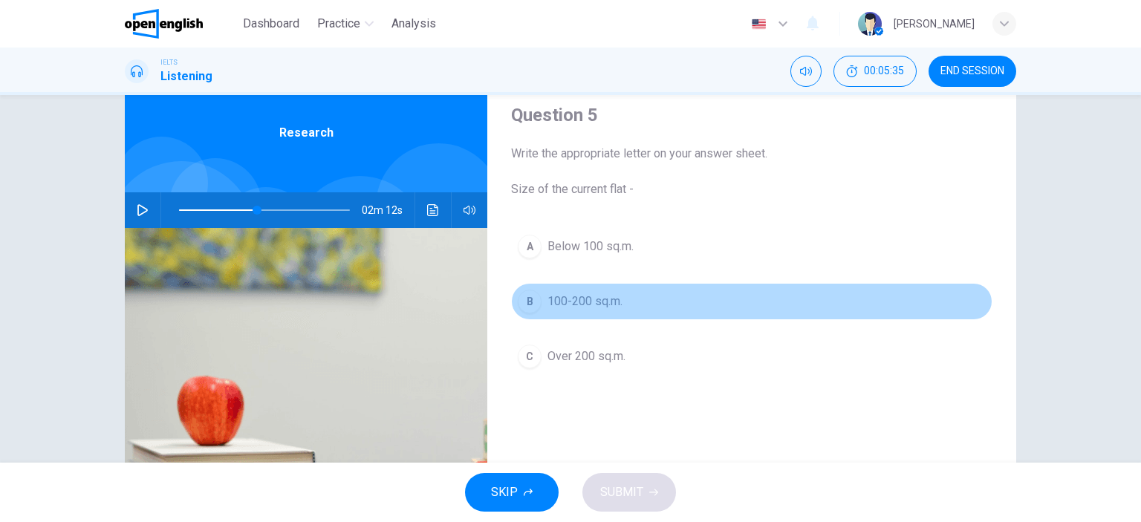
click at [554, 299] on span "100-200 sq.m." at bounding box center [584, 302] width 75 height 18
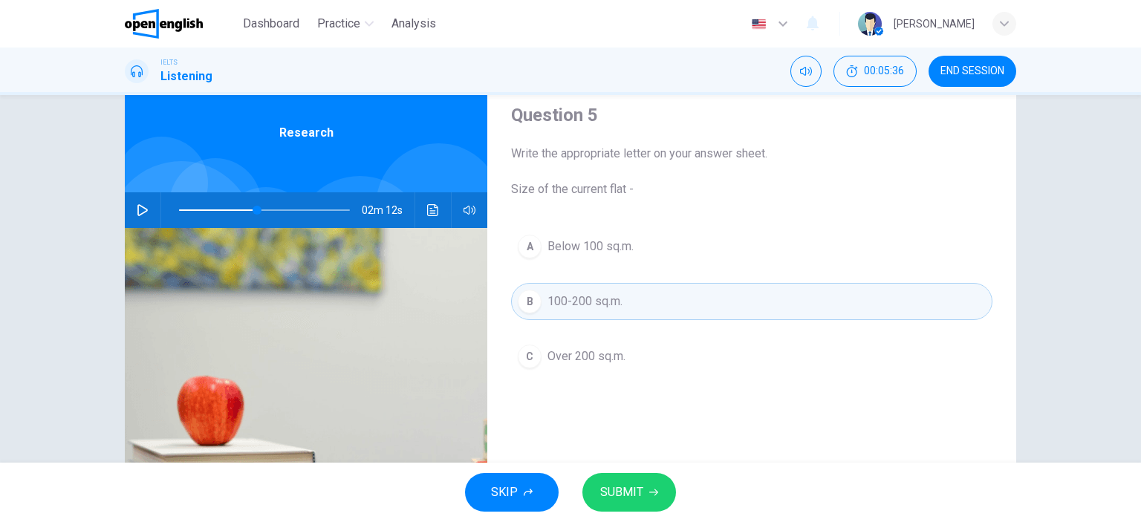
click at [660, 492] on button "SUBMIT" at bounding box center [629, 492] width 94 height 39
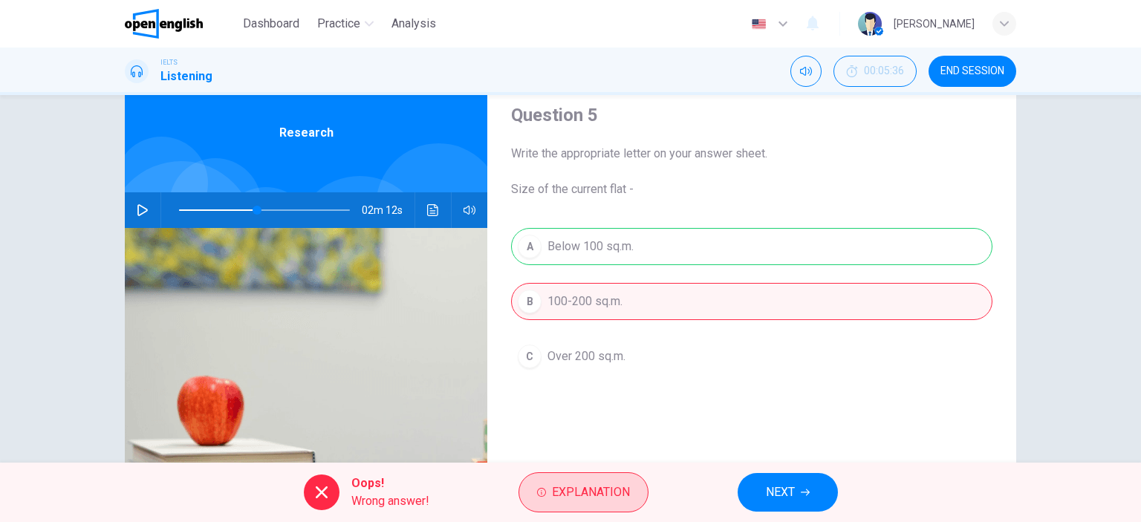
click at [590, 495] on span "Explanation" at bounding box center [591, 492] width 78 height 21
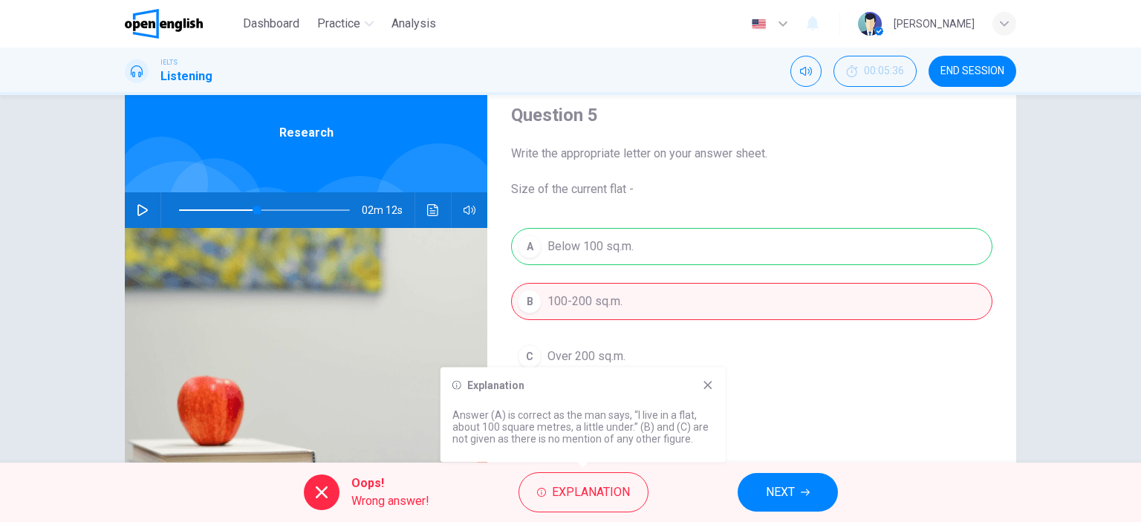
click at [792, 498] on span "NEXT" at bounding box center [780, 492] width 29 height 21
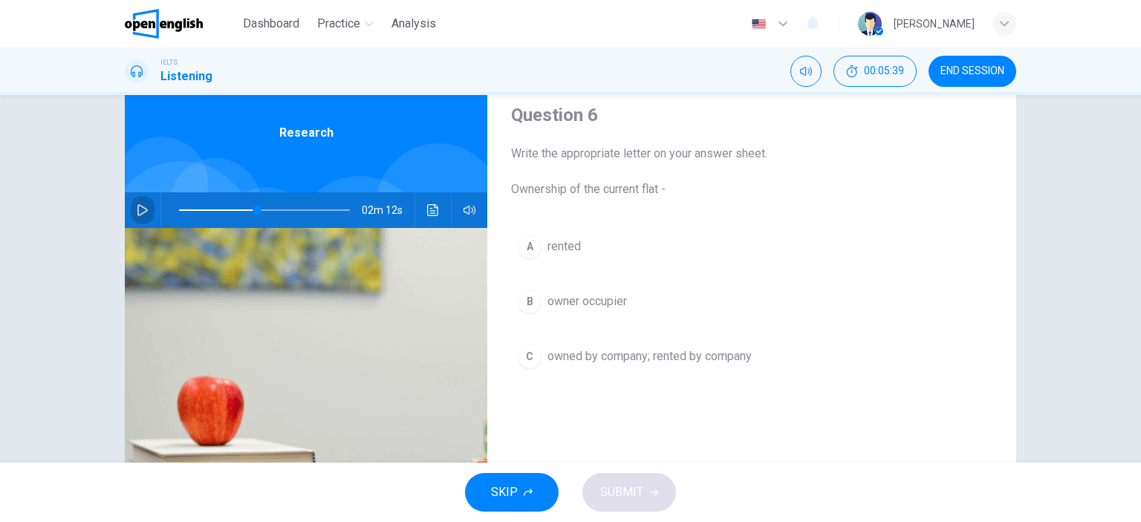
click at [137, 209] on icon "button" at bounding box center [143, 210] width 12 height 12
click at [138, 209] on icon "button" at bounding box center [142, 210] width 8 height 9
click at [137, 209] on icon "button" at bounding box center [143, 210] width 12 height 12
click at [556, 247] on span "rented" at bounding box center [563, 247] width 33 height 18
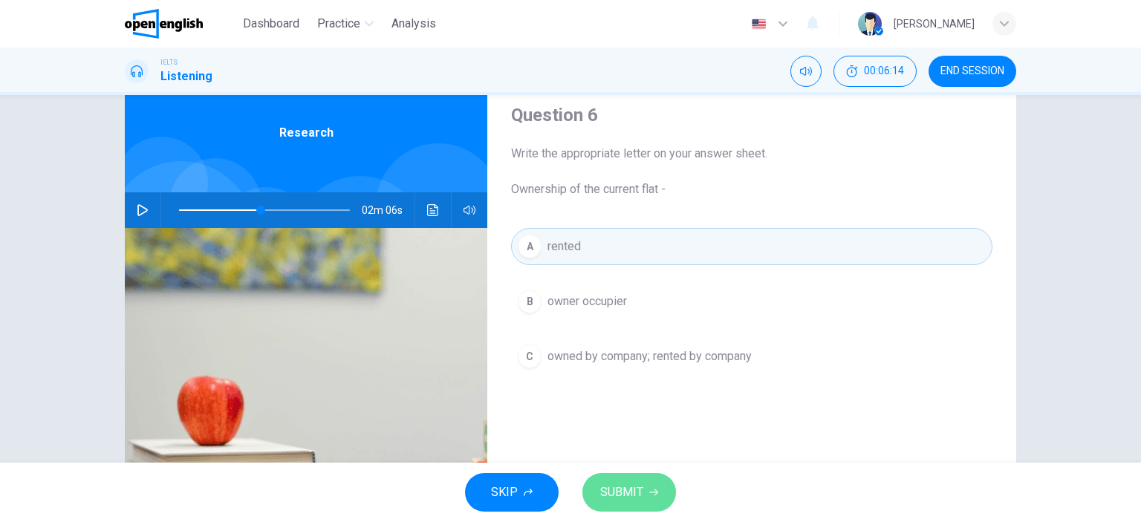
click at [634, 485] on span "SUBMIT" at bounding box center [621, 492] width 43 height 21
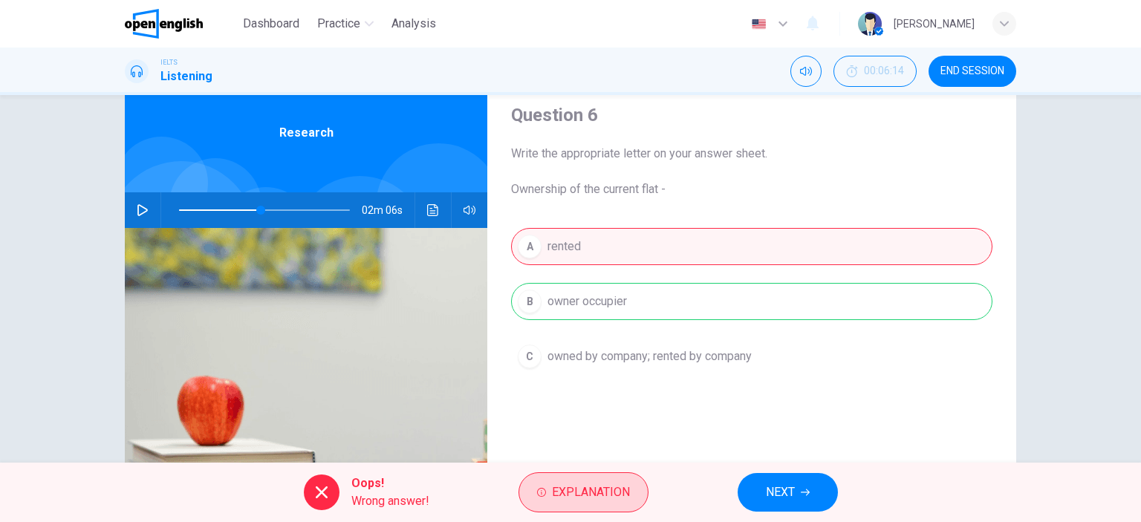
click at [617, 498] on span "Explanation" at bounding box center [591, 492] width 78 height 21
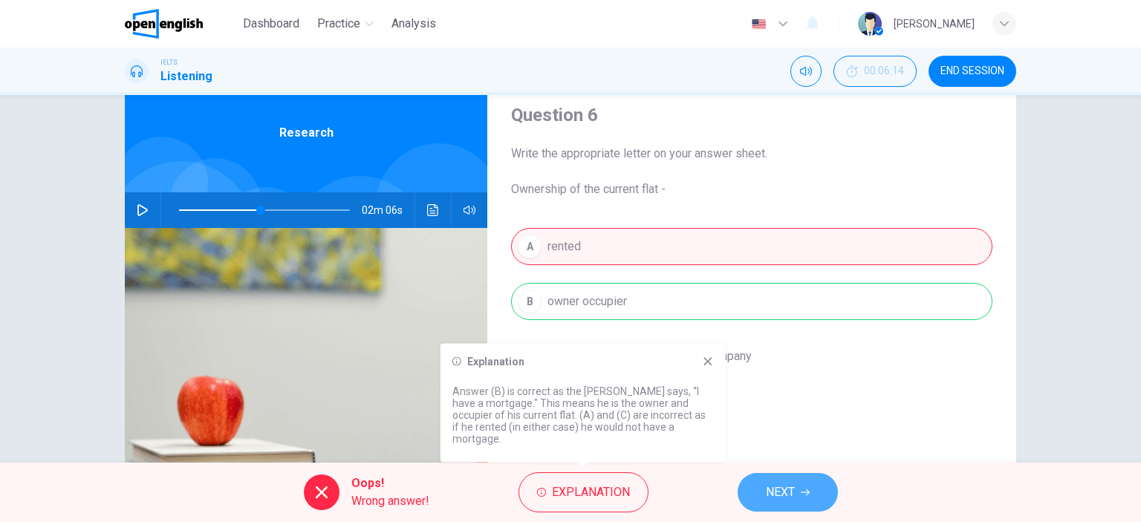
click at [771, 495] on span "NEXT" at bounding box center [780, 492] width 29 height 21
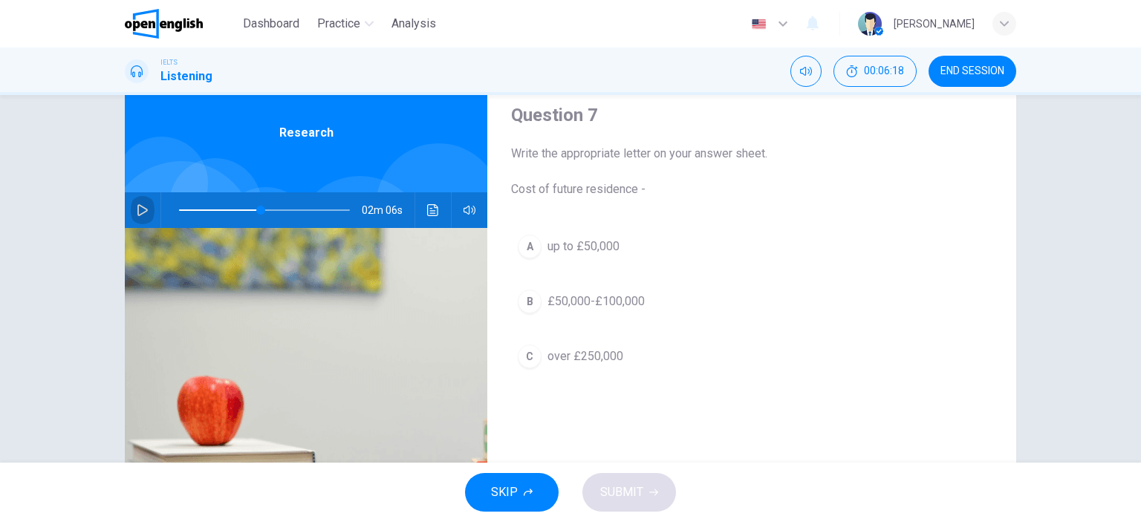
click at [137, 207] on icon "button" at bounding box center [143, 210] width 12 height 12
click at [138, 207] on icon "button" at bounding box center [142, 210] width 8 height 9
click at [267, 210] on span at bounding box center [271, 210] width 9 height 9
click at [140, 210] on icon "button" at bounding box center [143, 210] width 12 height 12
click at [140, 209] on icon "button" at bounding box center [143, 210] width 12 height 12
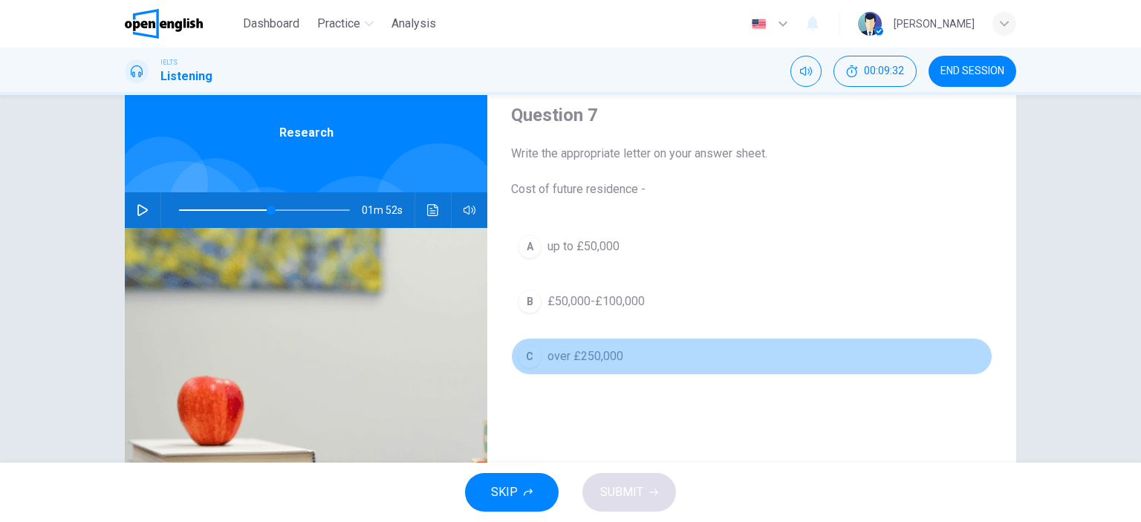
drag, startPoint x: 599, startPoint y: 349, endPoint x: 594, endPoint y: 363, distance: 15.0
click at [599, 352] on span "over £250,000" at bounding box center [585, 357] width 76 height 18
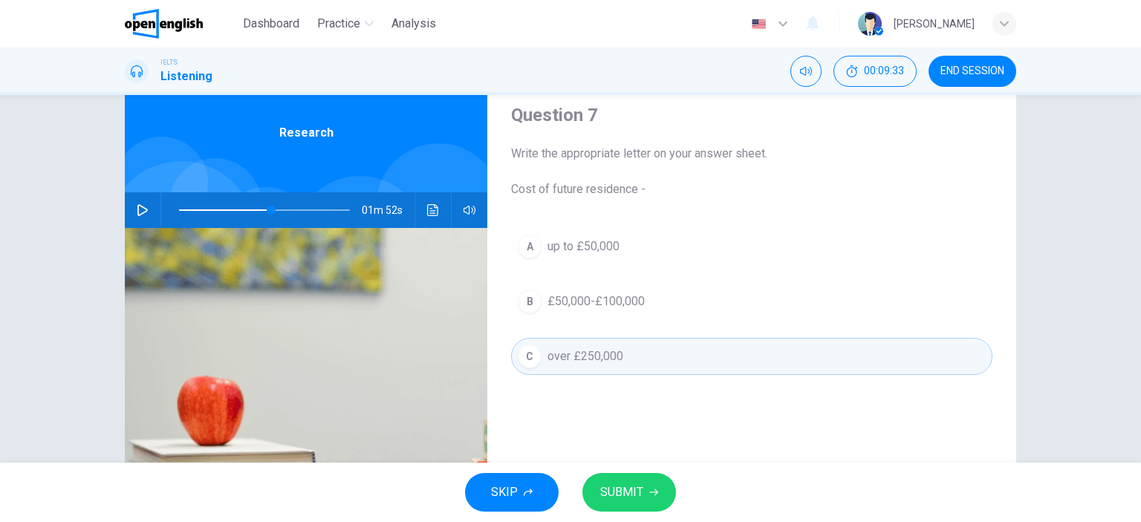
click at [616, 495] on span "SUBMIT" at bounding box center [621, 492] width 43 height 21
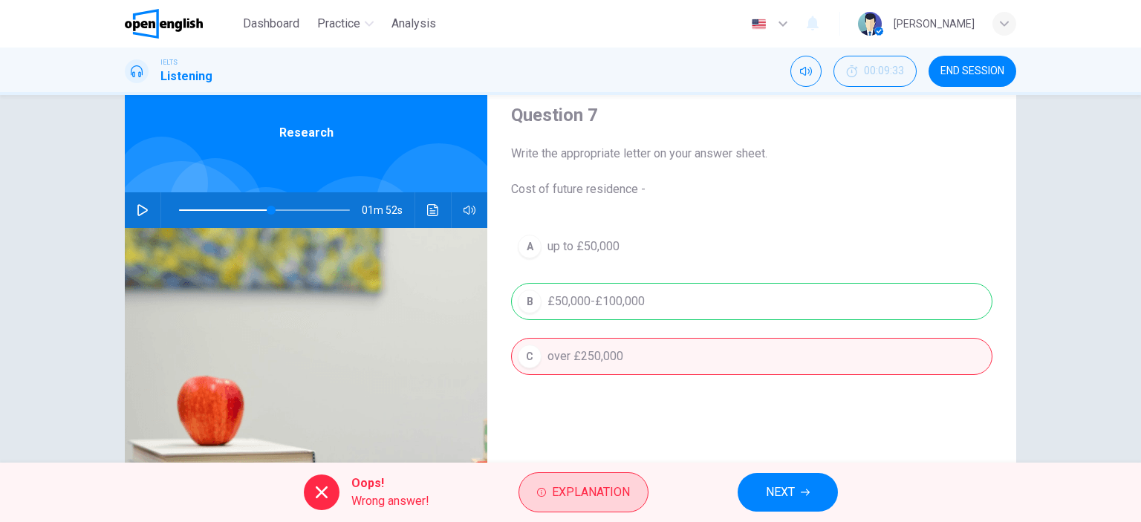
click at [610, 492] on span "Explanation" at bounding box center [591, 492] width 78 height 21
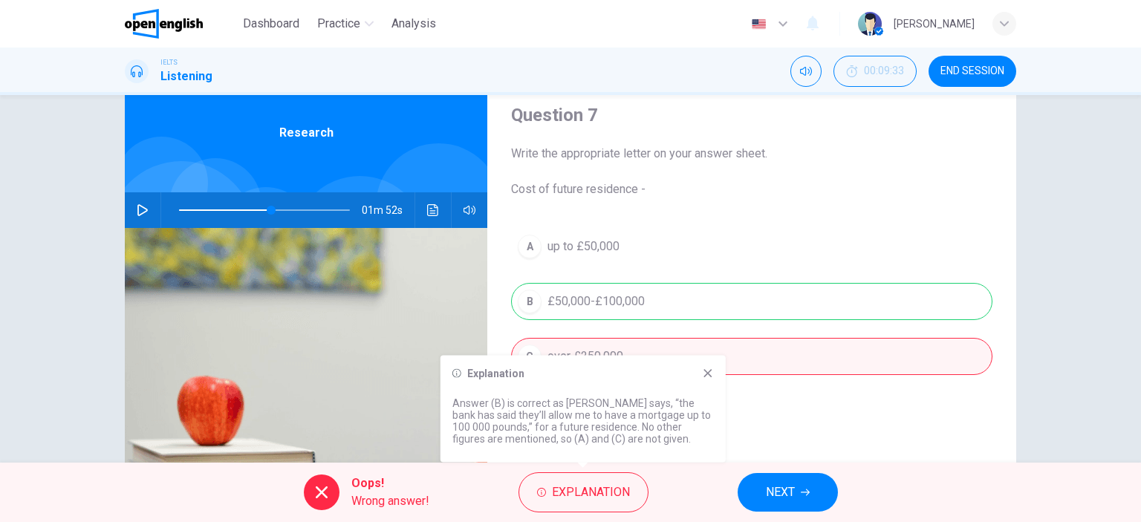
click at [250, 207] on span at bounding box center [264, 210] width 171 height 21
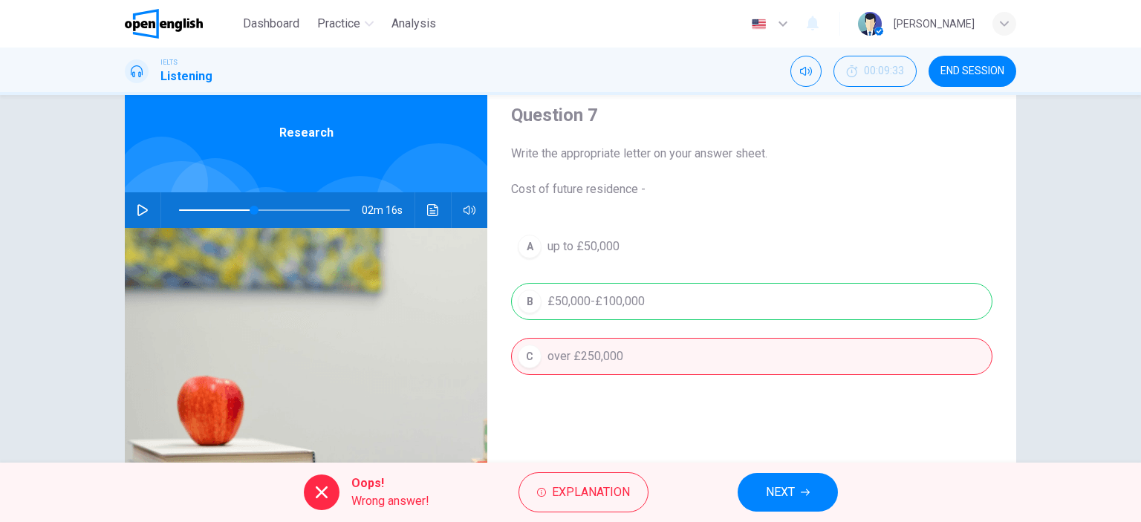
click at [137, 209] on icon "button" at bounding box center [143, 210] width 12 height 12
click at [139, 209] on icon "button" at bounding box center [143, 210] width 12 height 12
click at [139, 207] on icon "button" at bounding box center [143, 210] width 12 height 12
click at [261, 209] on span at bounding box center [264, 210] width 171 height 21
click at [138, 204] on icon "button" at bounding box center [143, 210] width 12 height 12
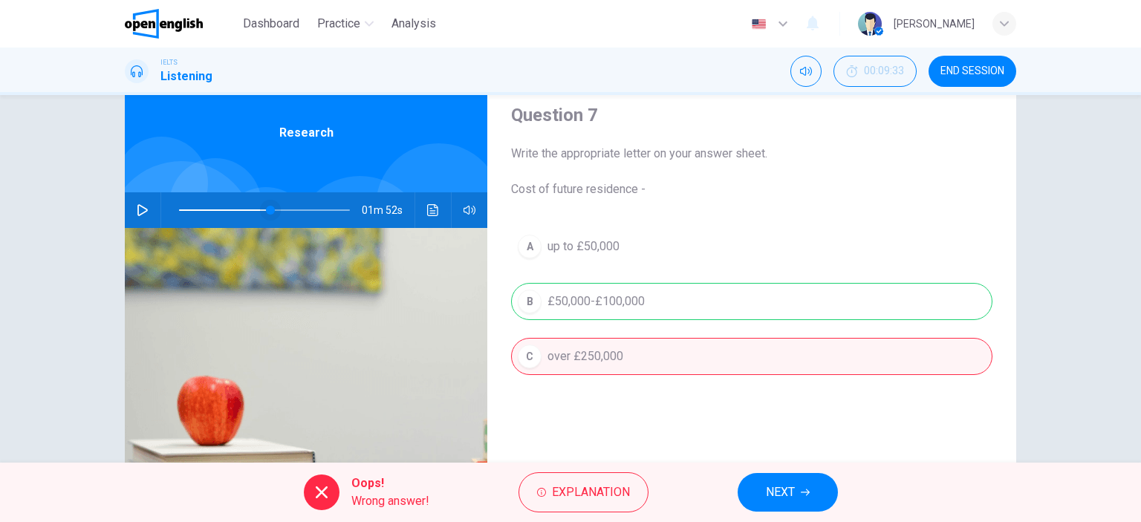
click at [266, 210] on span at bounding box center [270, 210] width 9 height 9
click at [143, 209] on icon "button" at bounding box center [142, 210] width 10 height 12
click at [145, 206] on button "button" at bounding box center [143, 210] width 24 height 36
click at [137, 207] on icon "button" at bounding box center [143, 210] width 12 height 12
click at [758, 492] on button "NEXT" at bounding box center [788, 492] width 100 height 39
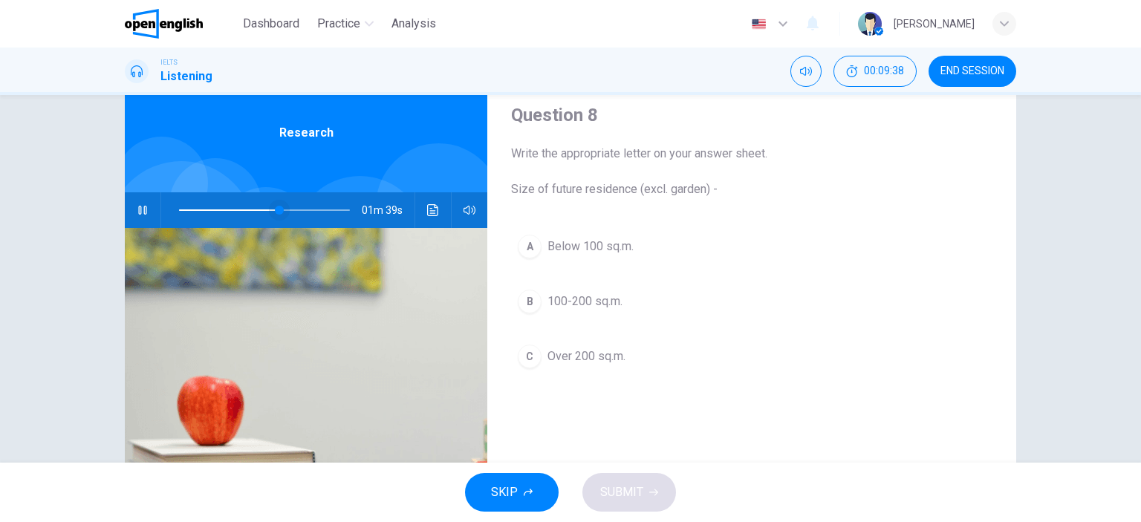
click at [275, 209] on span at bounding box center [279, 210] width 9 height 9
click at [138, 208] on icon "button" at bounding box center [143, 210] width 12 height 12
click at [137, 208] on icon "button" at bounding box center [143, 210] width 12 height 12
click at [140, 209] on icon "button" at bounding box center [142, 210] width 8 height 9
click at [273, 209] on span at bounding box center [277, 210] width 9 height 9
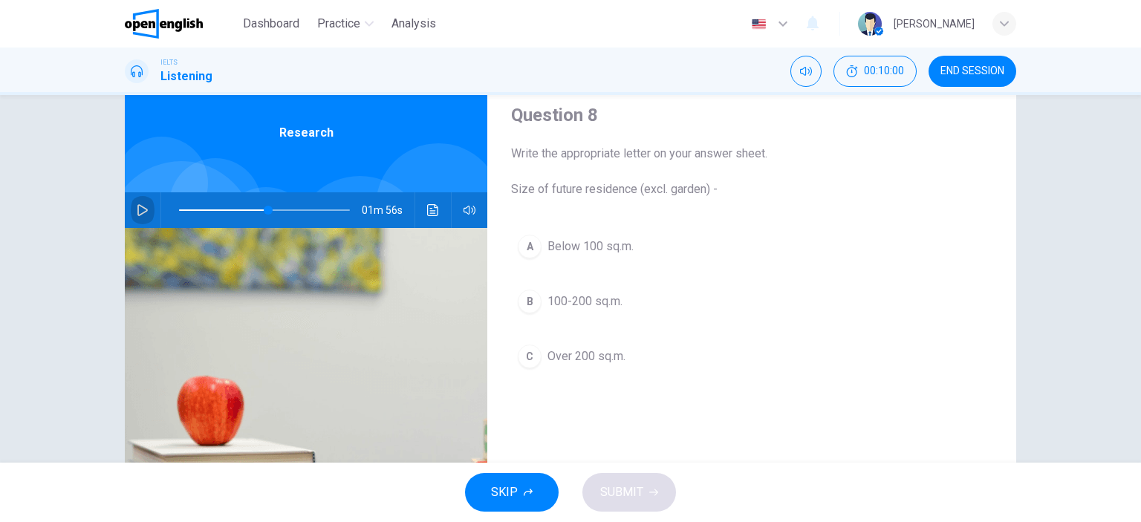
click at [138, 208] on icon "button" at bounding box center [143, 210] width 12 height 12
click at [137, 208] on icon "button" at bounding box center [143, 210] width 12 height 12
click at [137, 211] on icon "button" at bounding box center [143, 210] width 12 height 12
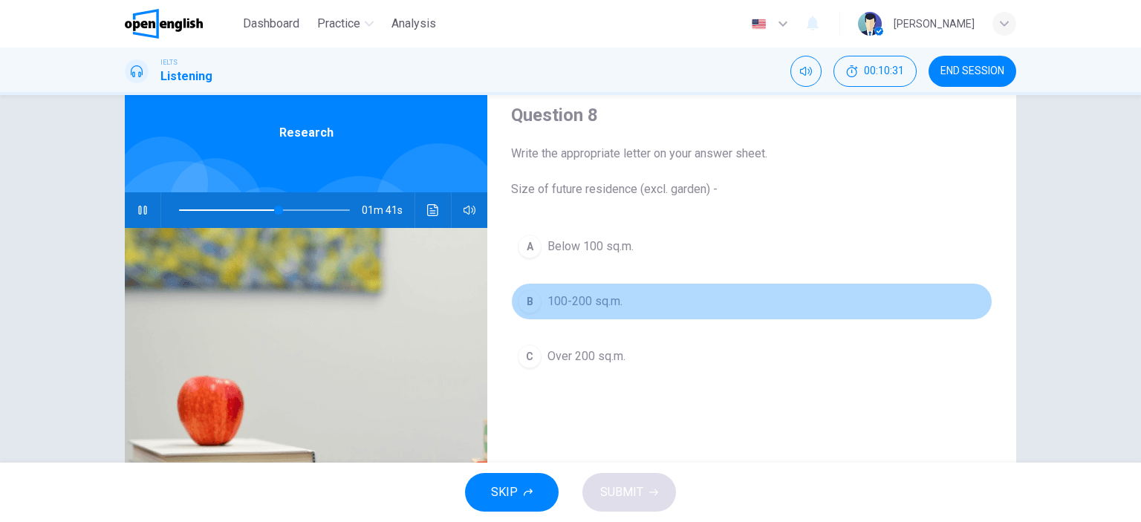
click at [592, 304] on span "100-200 sq.m." at bounding box center [584, 302] width 75 height 18
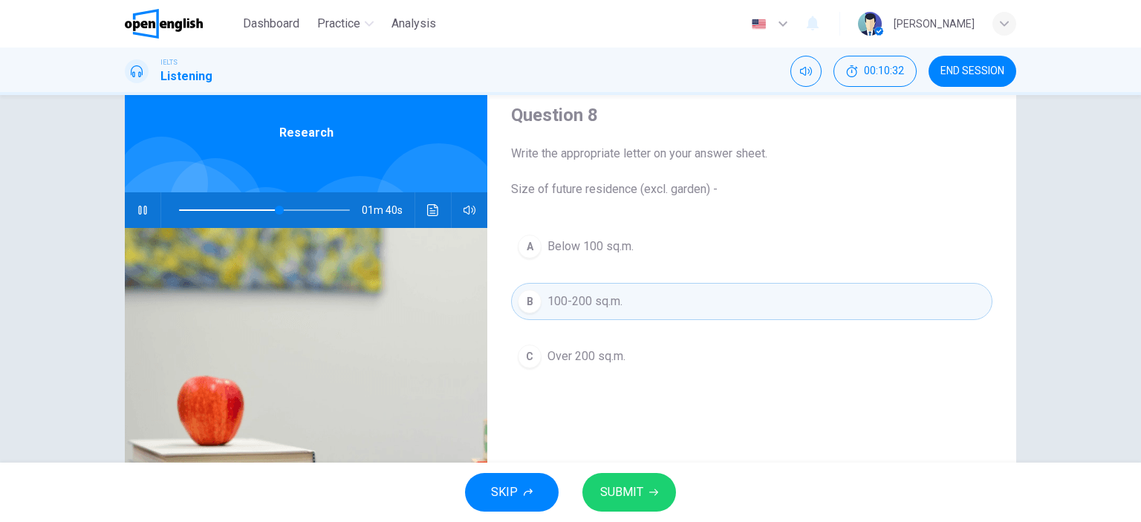
click at [639, 475] on button "SUBMIT" at bounding box center [629, 492] width 94 height 39
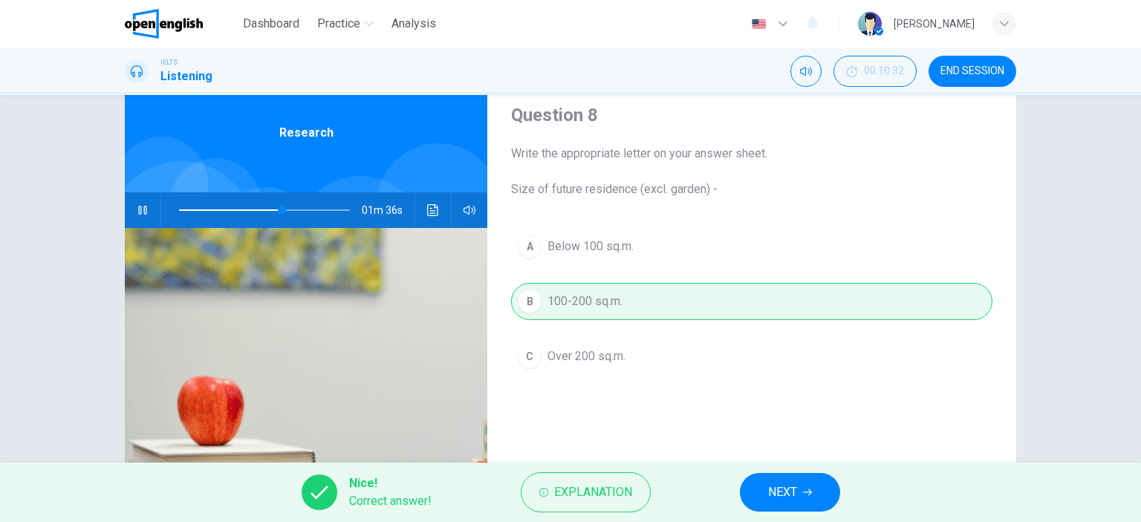
click at [145, 206] on button "button" at bounding box center [143, 210] width 24 height 36
click at [802, 490] on button "NEXT" at bounding box center [790, 492] width 100 height 39
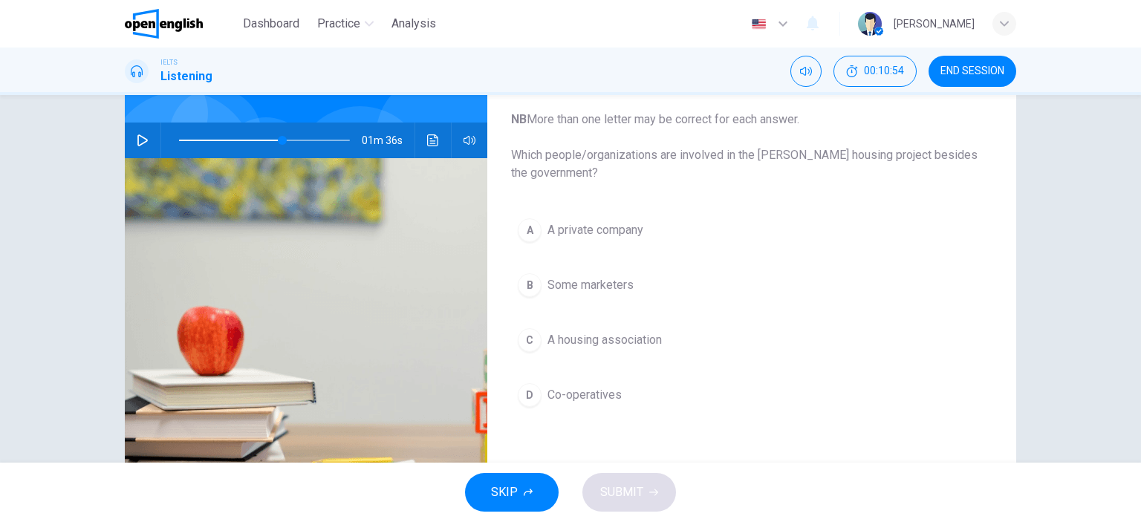
scroll to position [117, 0]
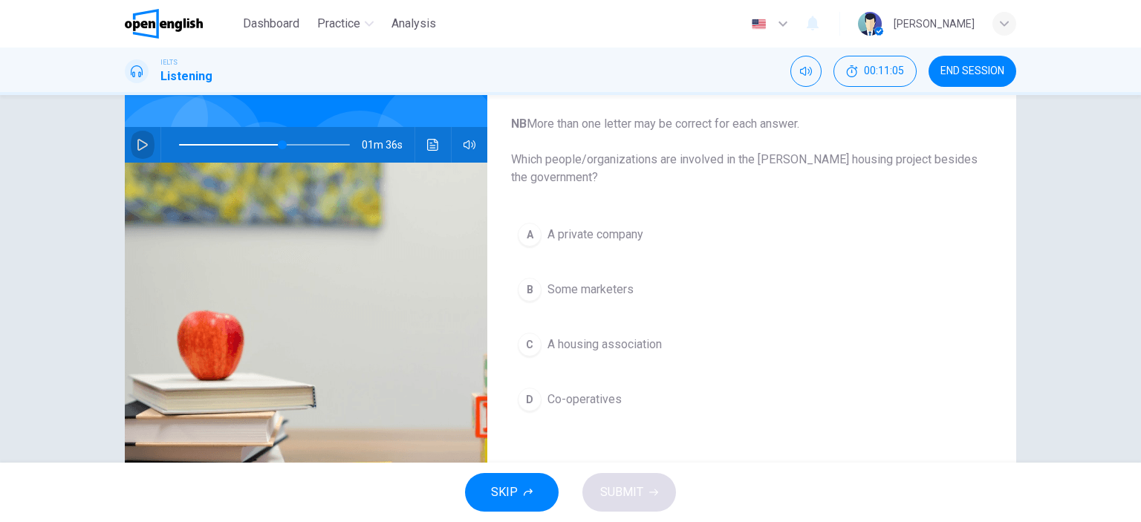
click at [140, 144] on icon "button" at bounding box center [143, 145] width 12 height 12
click at [138, 142] on icon "button" at bounding box center [142, 144] width 8 height 9
click at [286, 143] on span at bounding box center [290, 144] width 9 height 9
click at [137, 141] on icon "button" at bounding box center [143, 145] width 12 height 12
click at [583, 232] on span "A private company" at bounding box center [595, 235] width 96 height 18
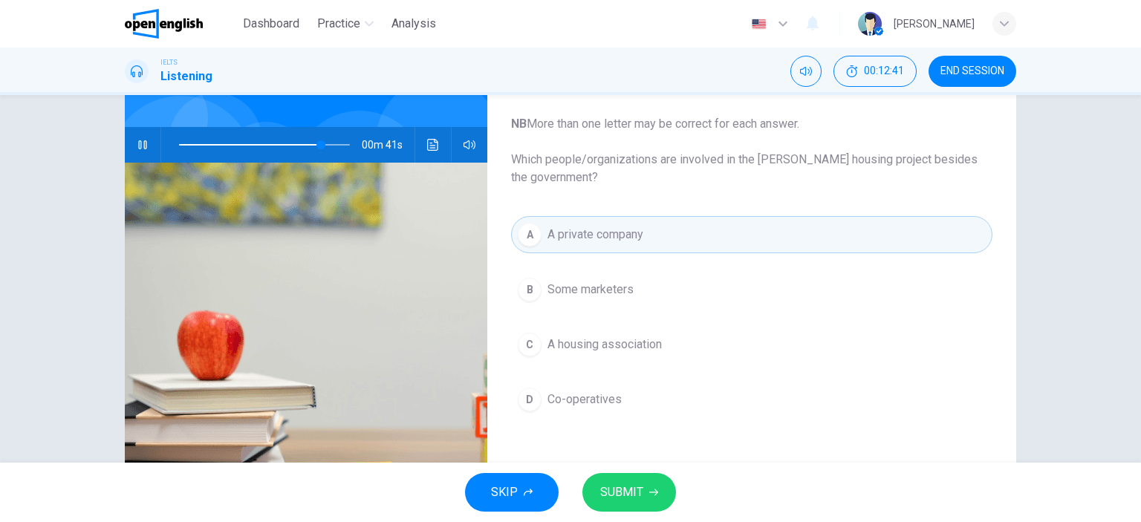
click at [139, 145] on icon "button" at bounding box center [143, 145] width 12 height 12
click at [628, 484] on span "SUBMIT" at bounding box center [621, 492] width 43 height 21
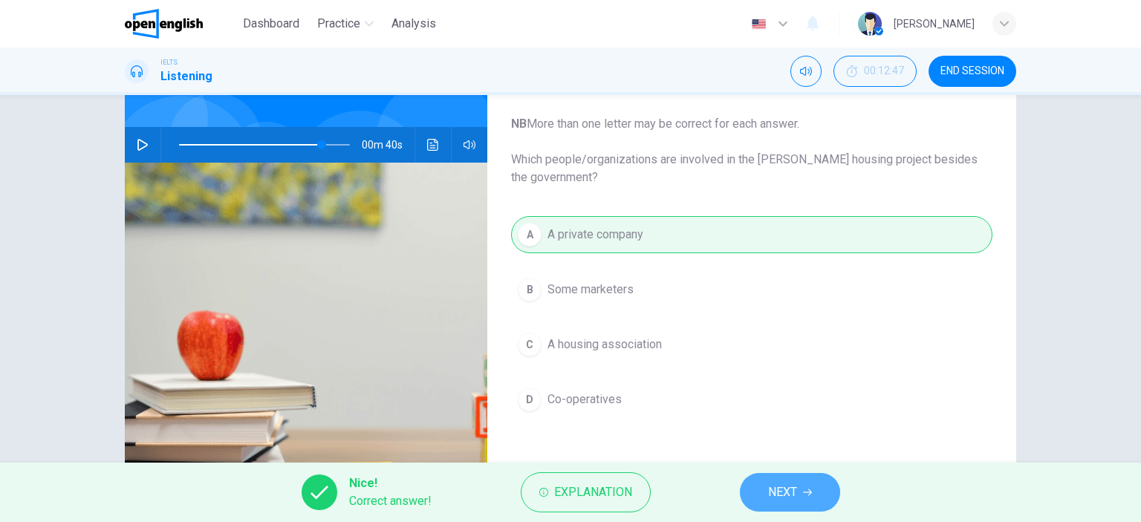
click at [799, 496] on button "NEXT" at bounding box center [790, 492] width 100 height 39
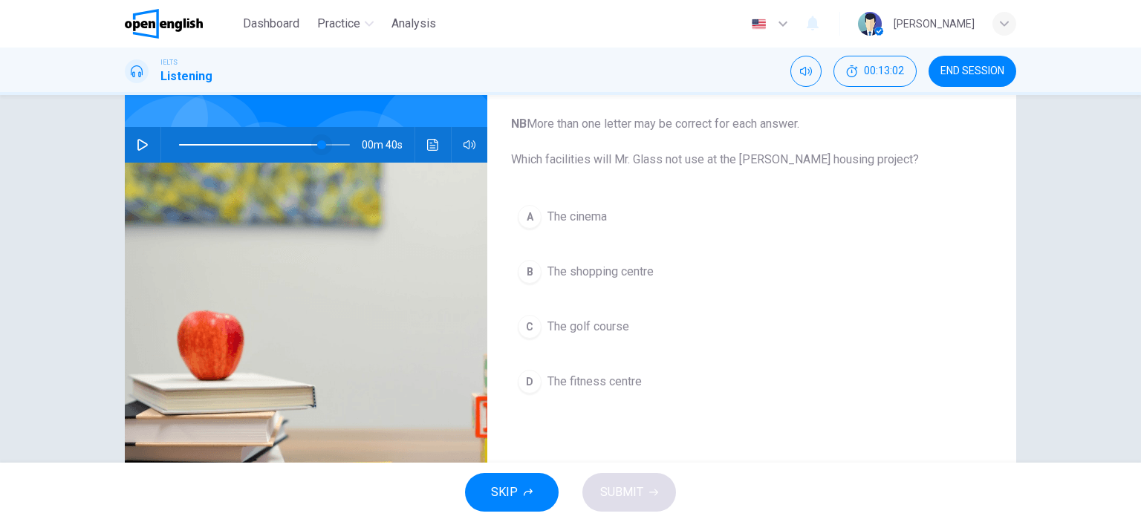
click at [317, 143] on span at bounding box center [321, 144] width 9 height 9
click at [137, 143] on icon "button" at bounding box center [143, 145] width 12 height 12
click at [526, 326] on div "C" at bounding box center [530, 327] width 24 height 24
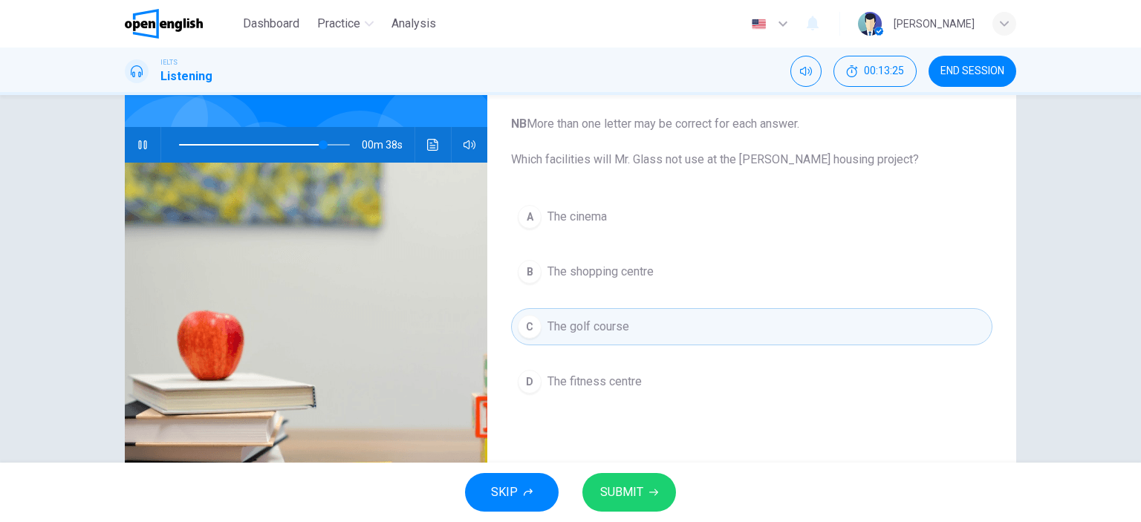
click at [636, 495] on span "SUBMIT" at bounding box center [621, 492] width 43 height 21
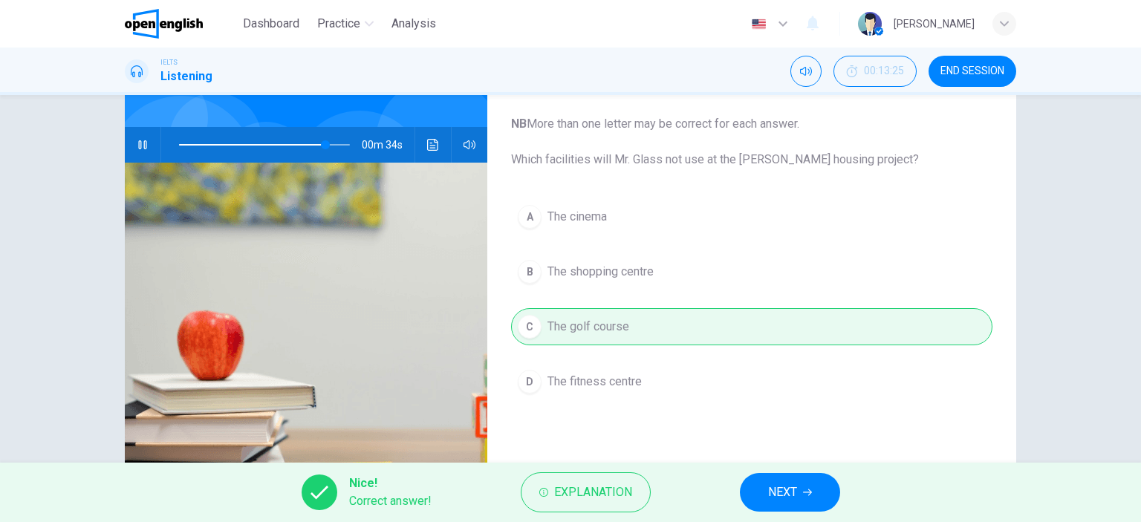
type input "**"
click at [787, 490] on span "NEXT" at bounding box center [782, 492] width 29 height 21
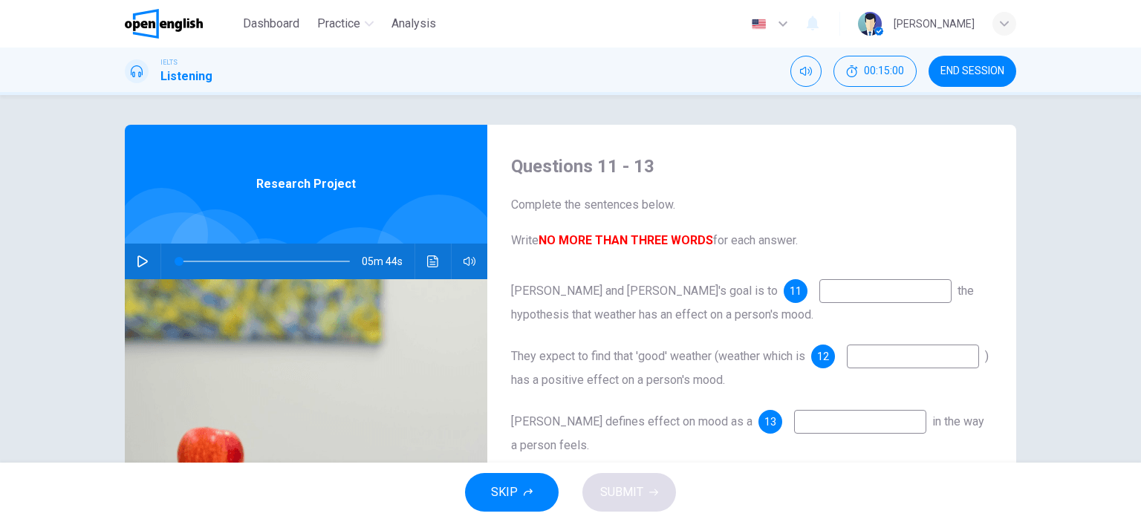
click at [137, 264] on icon "button" at bounding box center [143, 262] width 12 height 12
click at [138, 263] on icon "button" at bounding box center [143, 262] width 12 height 12
click at [140, 258] on icon "button" at bounding box center [142, 262] width 10 height 12
click at [140, 258] on icon "button" at bounding box center [142, 261] width 8 height 9
type input "**"
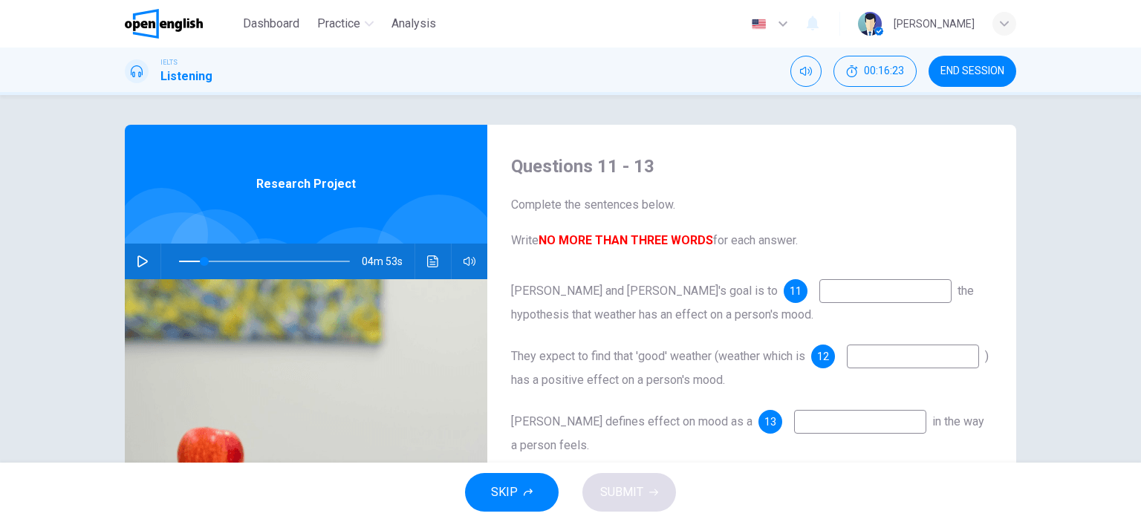
click at [819, 294] on input at bounding box center [885, 291] width 132 height 24
type input "**********"
type input "**"
type input "**********"
click at [141, 264] on icon "button" at bounding box center [143, 262] width 12 height 12
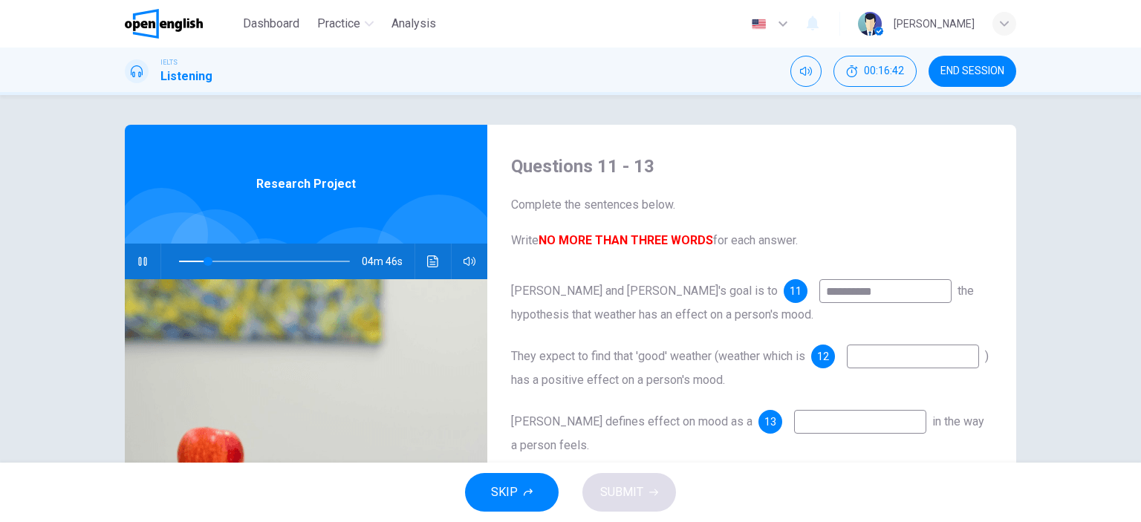
click at [819, 293] on input "**********" at bounding box center [885, 291] width 132 height 24
click at [138, 258] on icon "button" at bounding box center [142, 261] width 8 height 9
type input "**"
click at [819, 293] on input "**********" at bounding box center [885, 291] width 132 height 24
type input "**********"
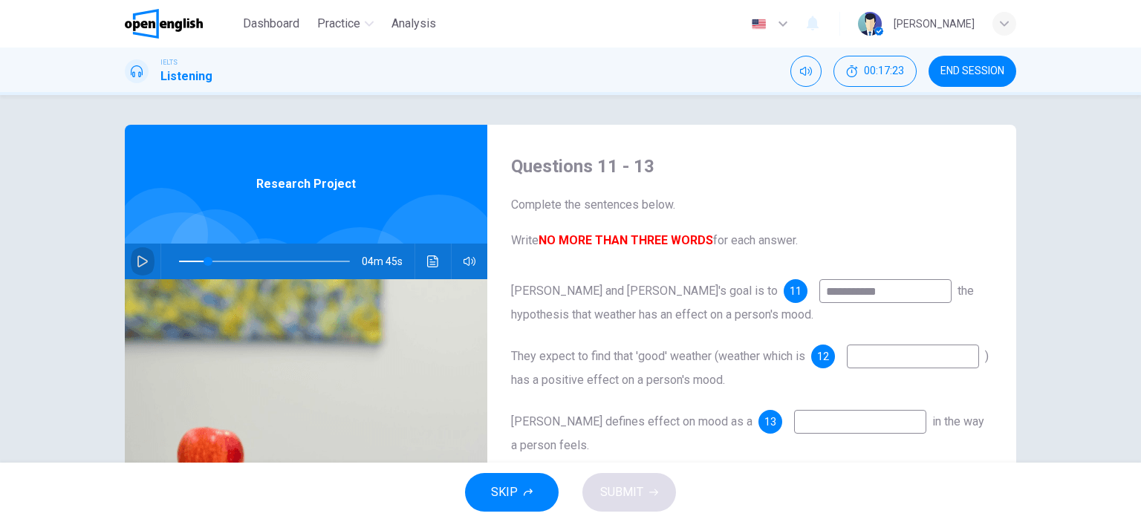
click at [137, 258] on icon "button" at bounding box center [143, 262] width 12 height 12
click at [198, 261] on span at bounding box center [202, 261] width 9 height 9
click at [201, 262] on span at bounding box center [205, 261] width 9 height 9
click at [140, 261] on icon "button" at bounding box center [143, 262] width 12 height 12
click at [140, 260] on icon "button" at bounding box center [142, 262] width 10 height 12
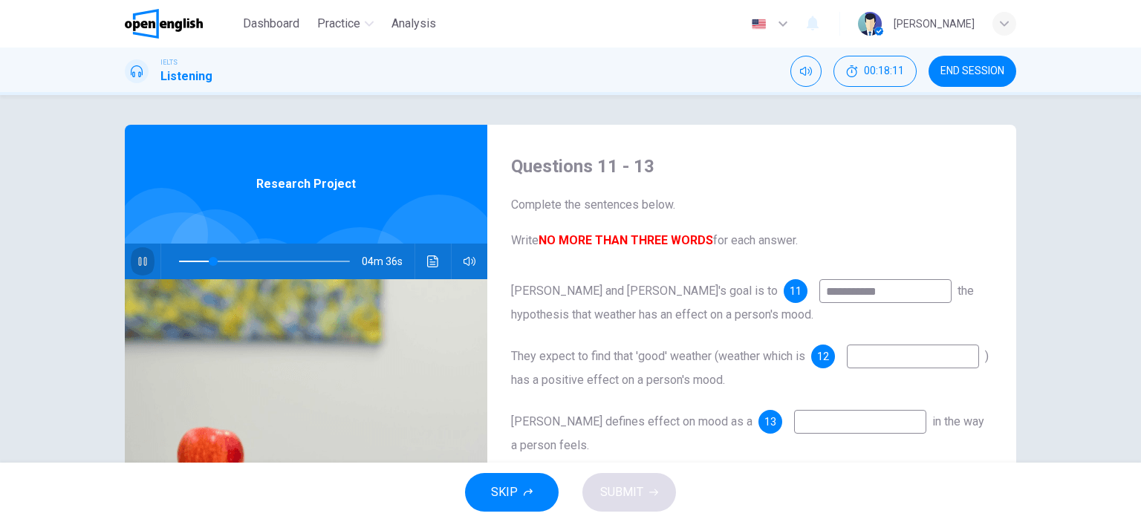
click at [140, 260] on icon "button" at bounding box center [143, 262] width 12 height 12
click at [199, 260] on span at bounding box center [202, 261] width 9 height 9
click at [137, 260] on icon "button" at bounding box center [142, 262] width 10 height 12
click at [139, 264] on icon "button" at bounding box center [143, 262] width 12 height 12
click at [139, 264] on icon "button" at bounding box center [142, 262] width 10 height 12
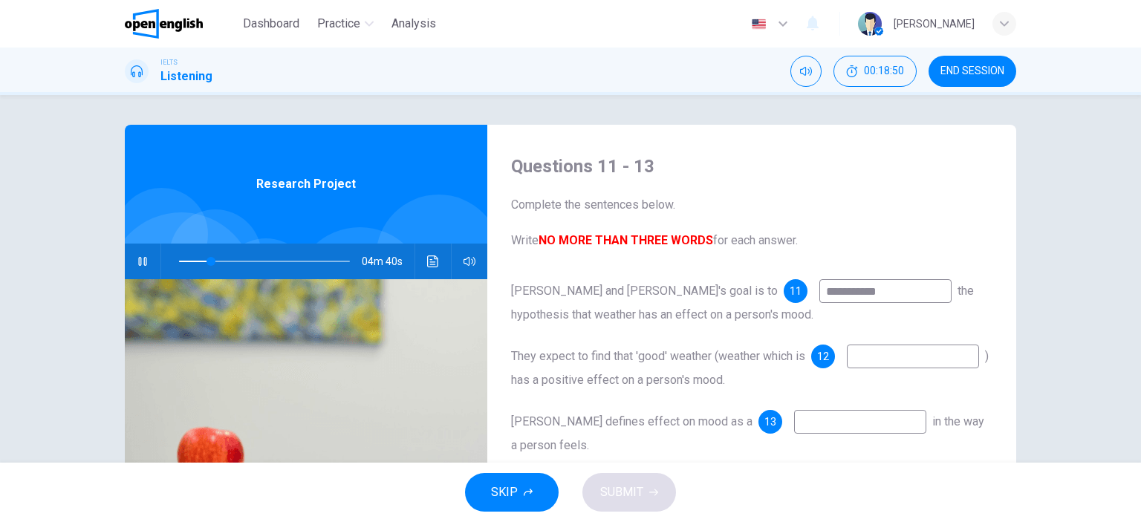
click at [139, 264] on icon "button" at bounding box center [143, 262] width 12 height 12
click at [207, 261] on span at bounding box center [211, 261] width 9 height 9
click at [137, 262] on icon "button" at bounding box center [143, 262] width 12 height 12
click at [138, 263] on icon "button" at bounding box center [142, 261] width 8 height 9
click at [137, 263] on icon "button" at bounding box center [143, 262] width 12 height 12
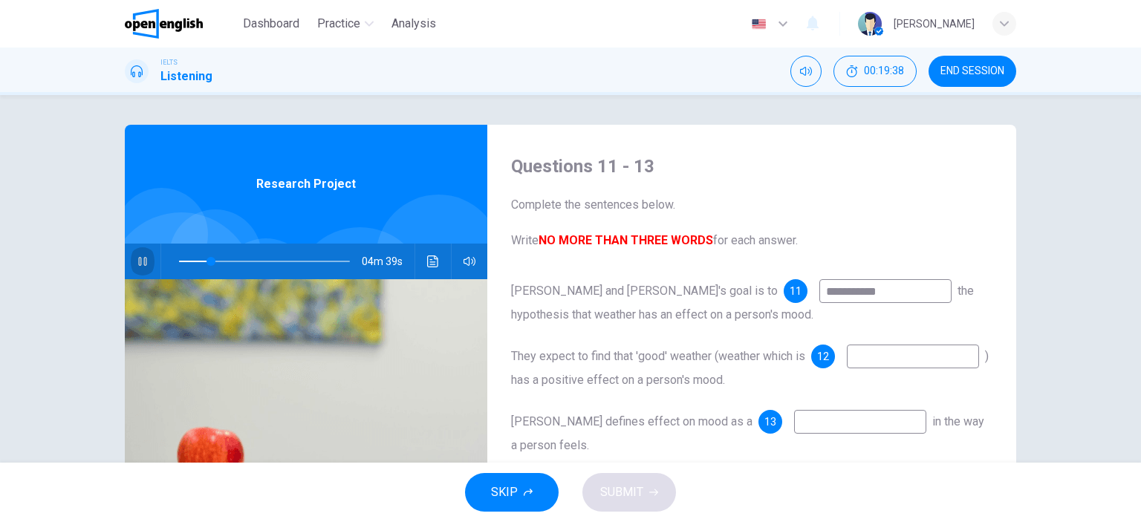
click at [138, 263] on icon "button" at bounding box center [142, 261] width 8 height 9
click at [137, 263] on icon "button" at bounding box center [143, 262] width 12 height 12
click at [138, 263] on icon "button" at bounding box center [142, 261] width 8 height 9
click at [203, 260] on span at bounding box center [206, 261] width 9 height 9
click at [137, 256] on icon "button" at bounding box center [143, 262] width 12 height 12
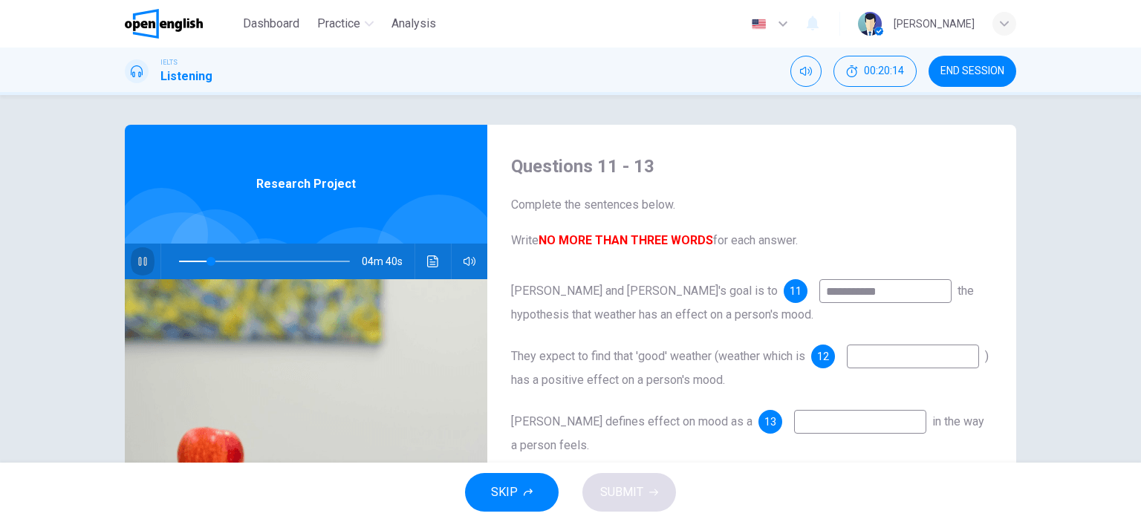
click at [138, 256] on icon "button" at bounding box center [143, 262] width 12 height 12
click at [205, 261] on span at bounding box center [209, 261] width 9 height 9
click at [205, 264] on span at bounding box center [209, 261] width 9 height 9
click at [140, 260] on icon "button" at bounding box center [143, 262] width 12 height 12
click at [140, 260] on icon "button" at bounding box center [142, 261] width 8 height 9
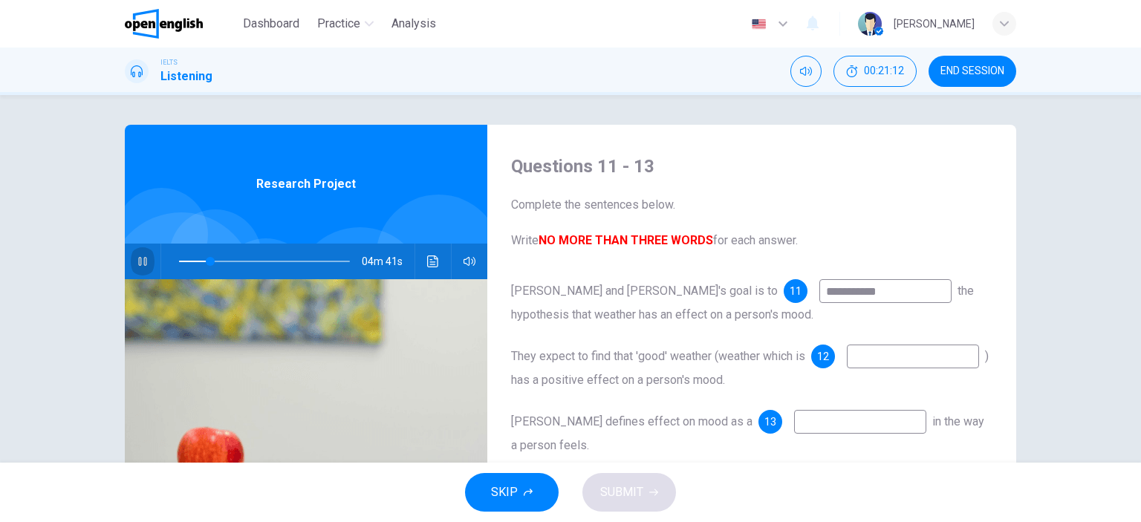
type input "**"
click at [847, 368] on input at bounding box center [913, 357] width 132 height 24
type input "*******"
click at [137, 262] on icon "button" at bounding box center [143, 262] width 12 height 12
click at [140, 259] on icon "button" at bounding box center [142, 261] width 8 height 9
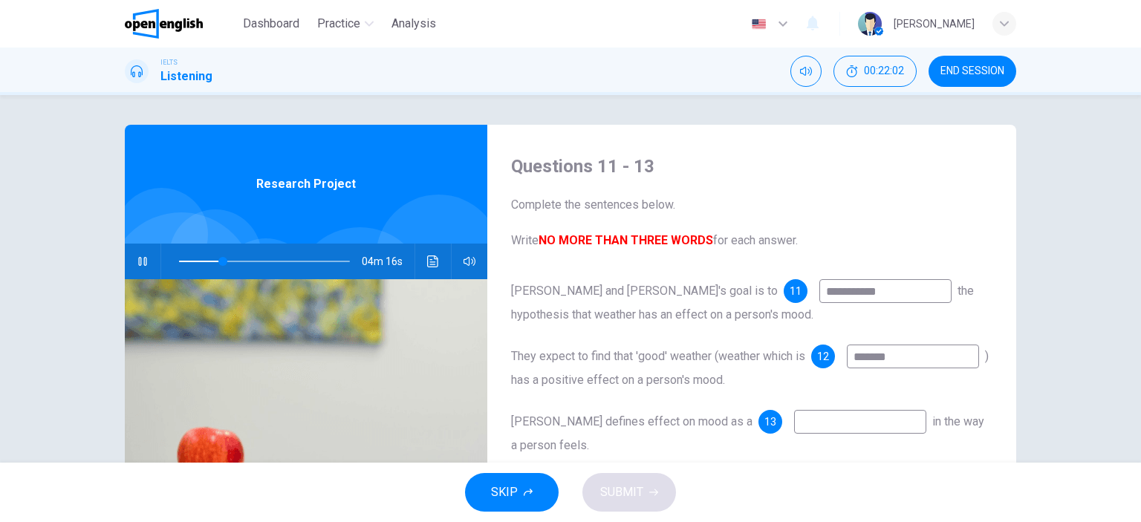
type input "**"
drag, startPoint x: 554, startPoint y: 380, endPoint x: 607, endPoint y: 386, distance: 53.0
click at [847, 368] on input "*******" at bounding box center [913, 357] width 132 height 24
type input "*****"
type input "**"
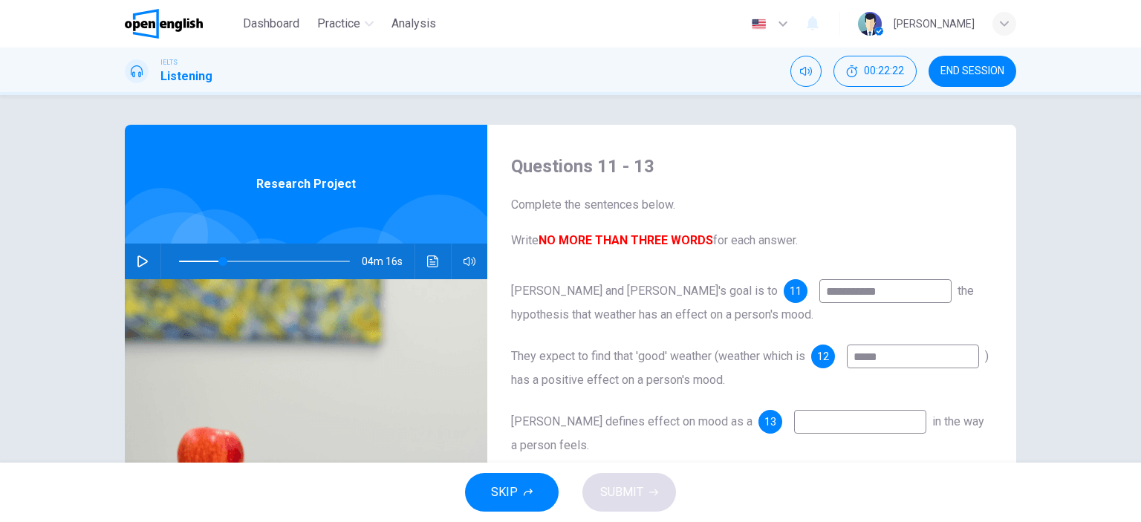
type input "*****"
click at [137, 260] on icon "button" at bounding box center [143, 262] width 12 height 12
click at [137, 261] on icon "button" at bounding box center [143, 262] width 12 height 12
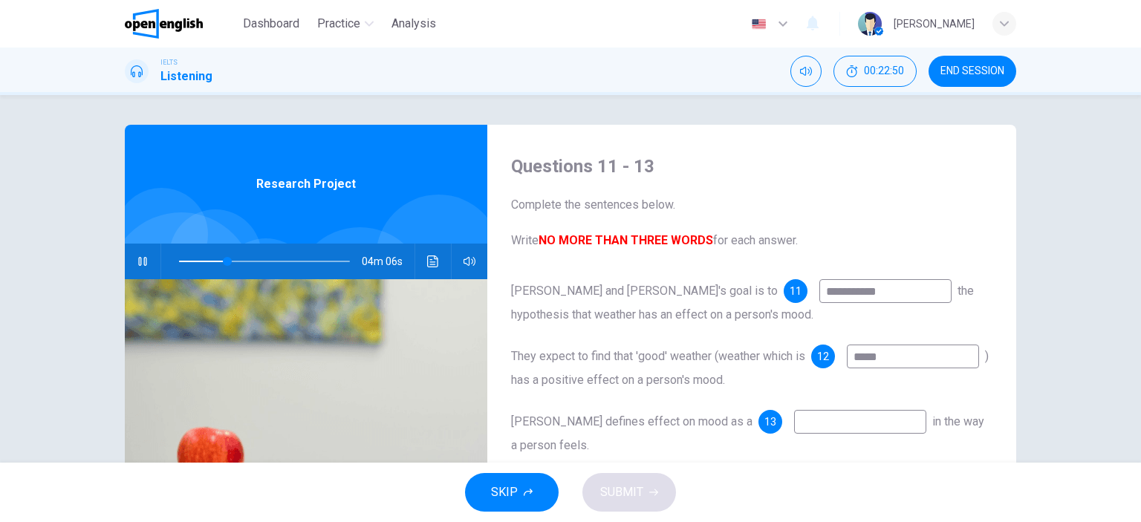
type input "**"
click at [794, 426] on input at bounding box center [860, 422] width 132 height 24
click at [963, 456] on div "Stella defines effect on mood as a 13 in the way a person feels." at bounding box center [751, 434] width 481 height 48
click at [794, 428] on input at bounding box center [860, 422] width 132 height 24
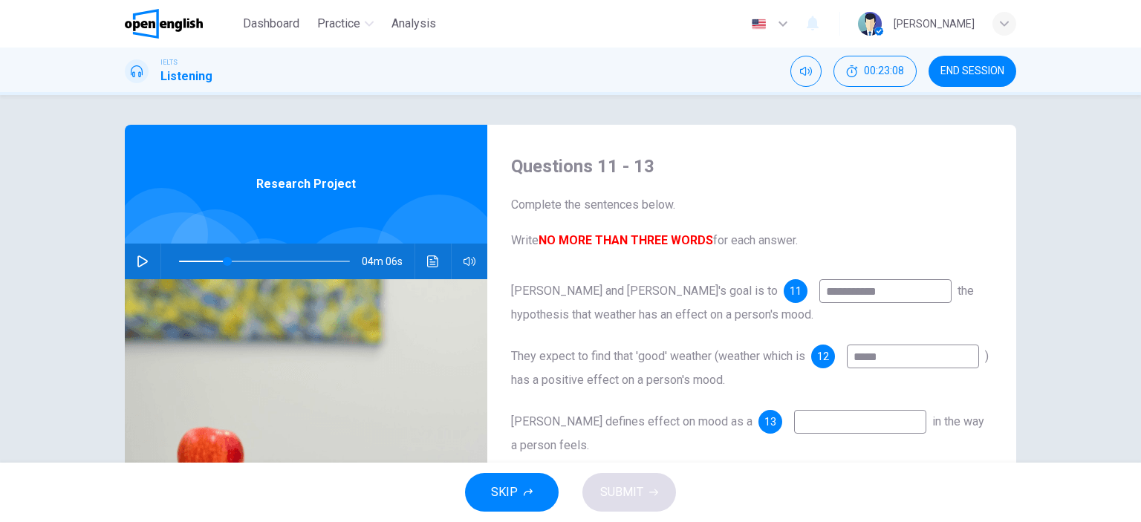
type input "*"
type input "**"
type input "***"
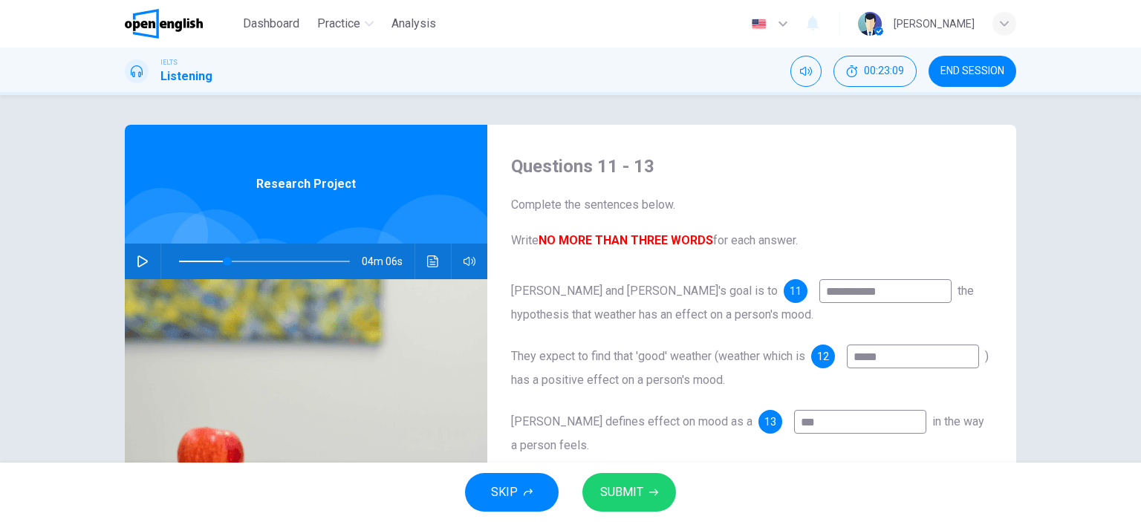
type input "**"
type input "****"
type input "**"
type input "*****"
type input "**"
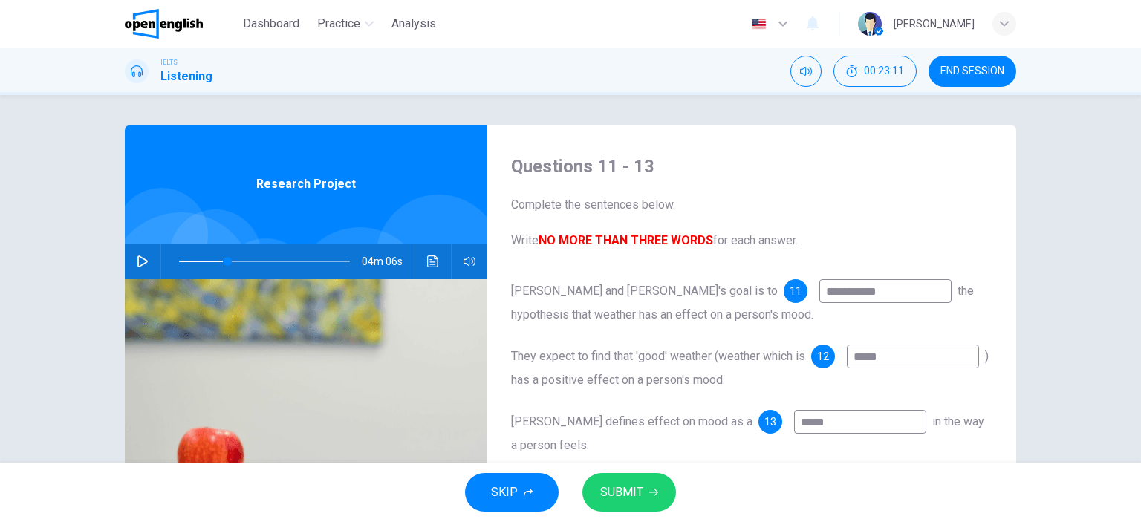
type input "******"
type input "**"
type input "*******"
type input "**"
type input "********"
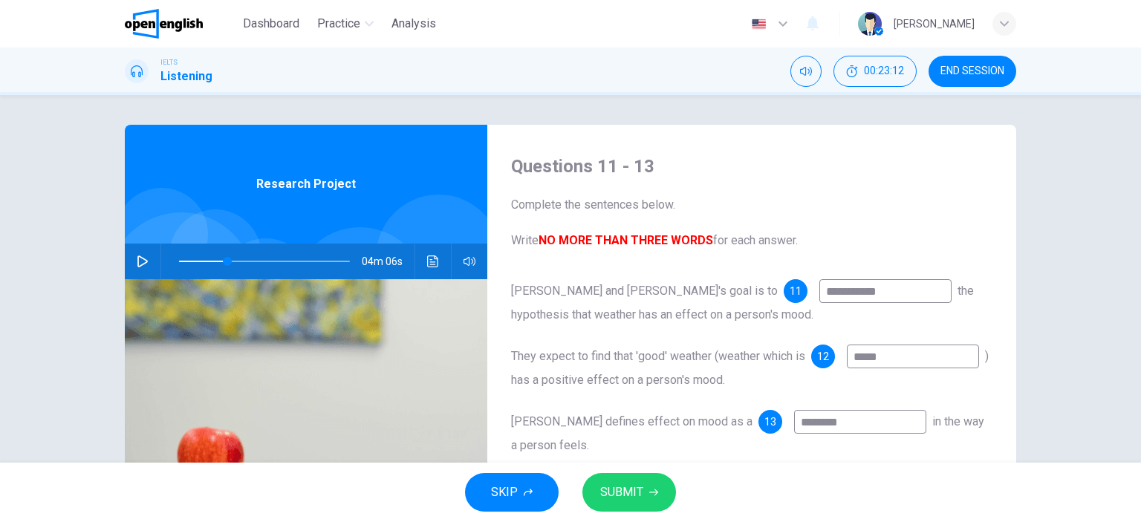
type input "**"
type input "********"
click at [628, 492] on span "SUBMIT" at bounding box center [621, 492] width 43 height 21
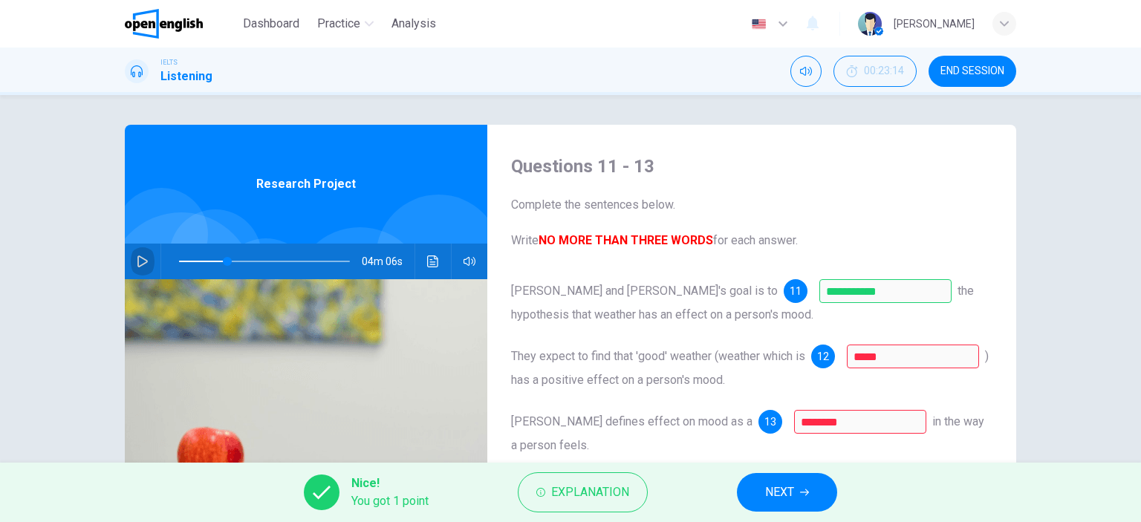
click at [140, 263] on icon "button" at bounding box center [142, 262] width 10 height 12
click at [136, 254] on button "button" at bounding box center [143, 262] width 24 height 36
click at [619, 501] on span "Explanation" at bounding box center [590, 492] width 78 height 21
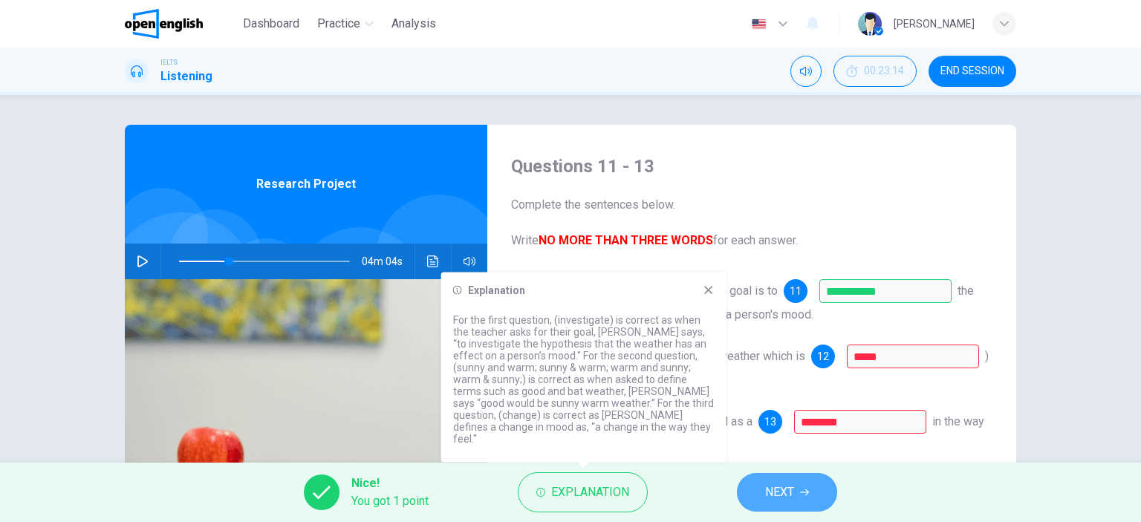
click at [793, 482] on span "NEXT" at bounding box center [779, 492] width 29 height 21
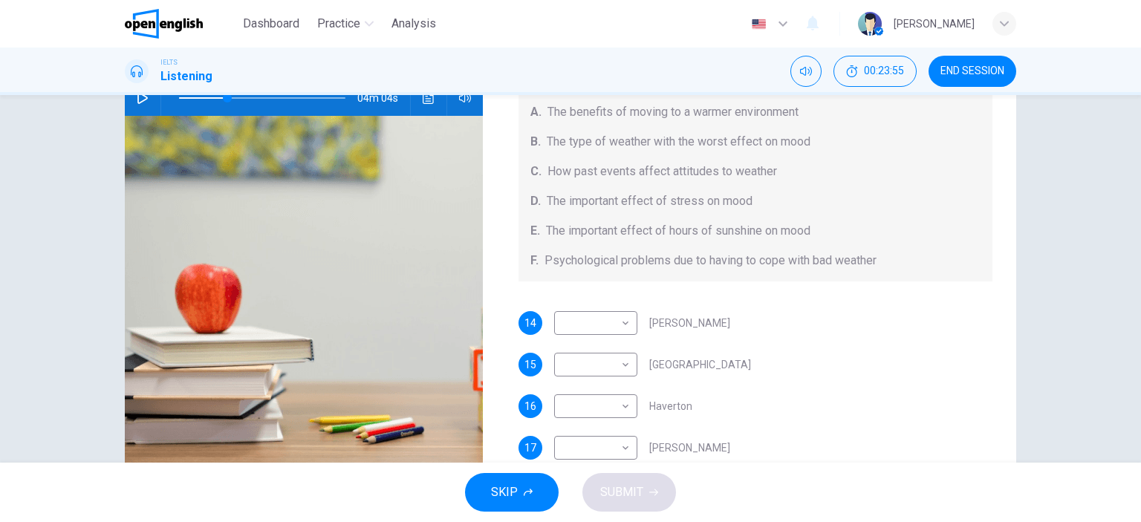
scroll to position [159, 0]
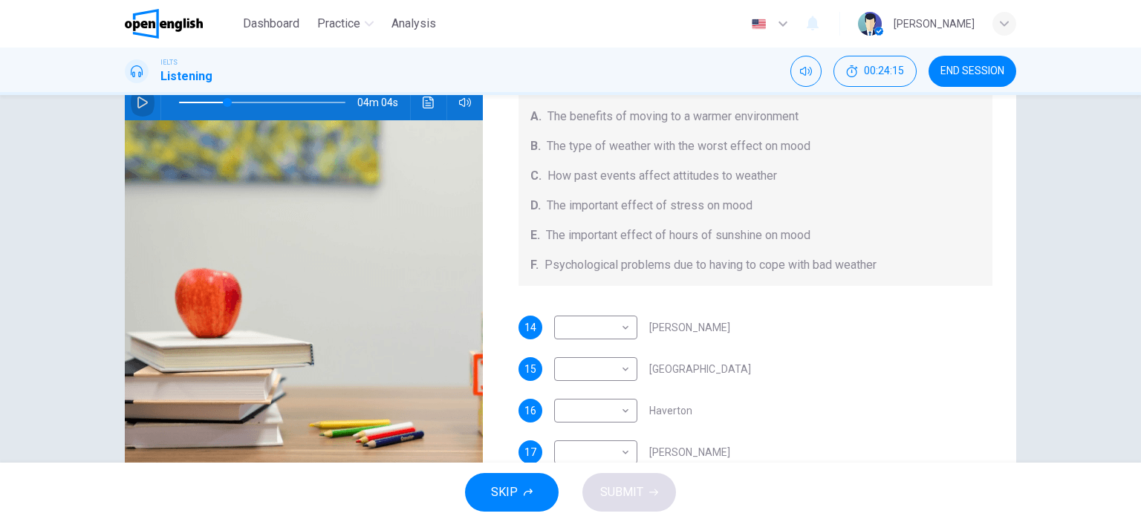
click at [131, 100] on button "button" at bounding box center [143, 103] width 24 height 36
click at [137, 103] on icon "button" at bounding box center [143, 103] width 12 height 12
click at [137, 102] on icon "button" at bounding box center [143, 103] width 12 height 12
click at [229, 100] on span at bounding box center [232, 102] width 9 height 9
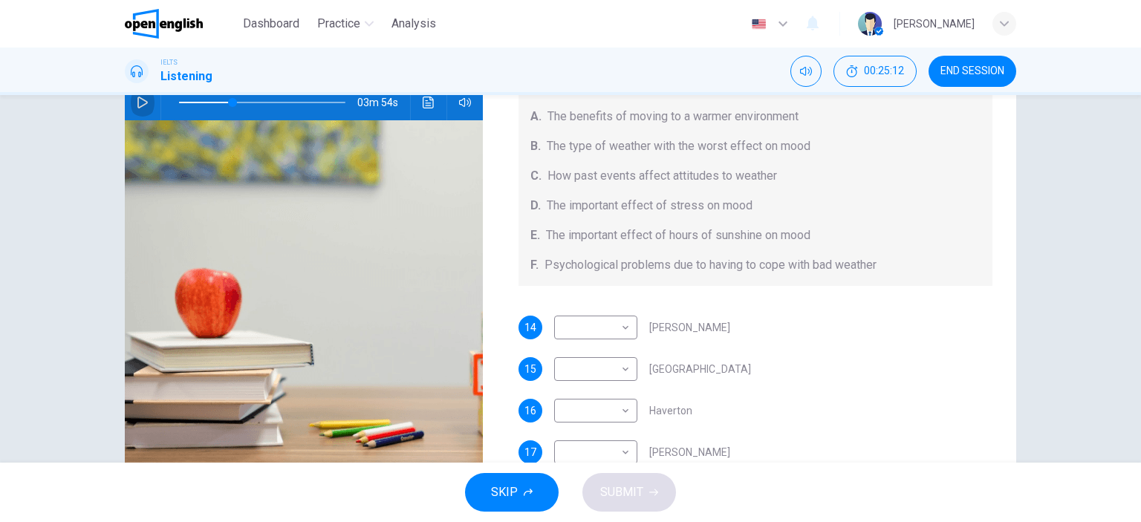
click at [140, 99] on icon "button" at bounding box center [142, 103] width 10 height 12
click at [141, 99] on icon "button" at bounding box center [143, 103] width 12 height 12
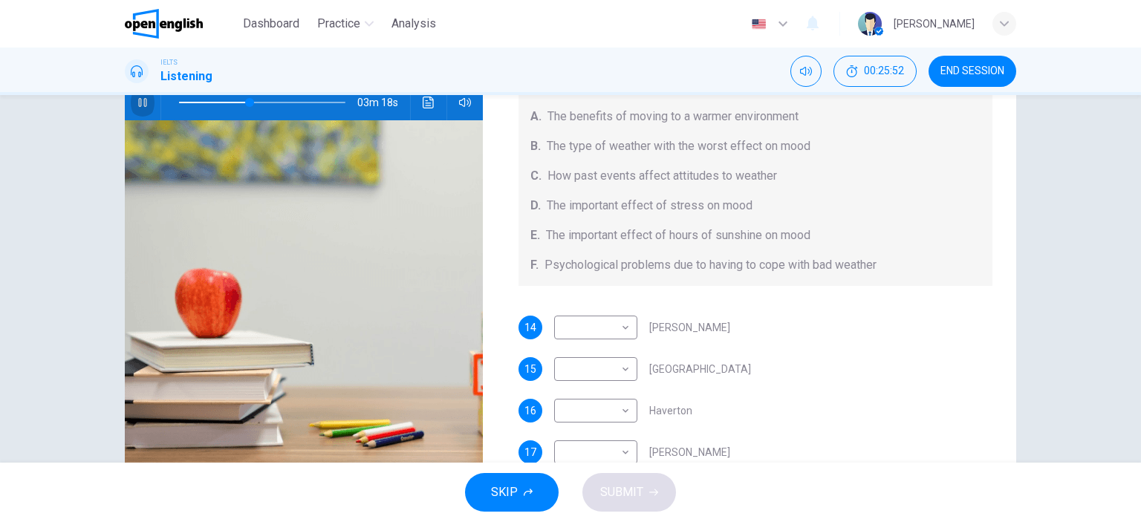
click at [141, 99] on icon "button" at bounding box center [143, 103] width 12 height 12
click at [245, 100] on span at bounding box center [249, 102] width 9 height 9
click at [137, 97] on icon "button" at bounding box center [142, 103] width 10 height 12
click at [138, 103] on icon "button" at bounding box center [142, 102] width 8 height 9
click at [137, 103] on icon "button" at bounding box center [143, 103] width 12 height 12
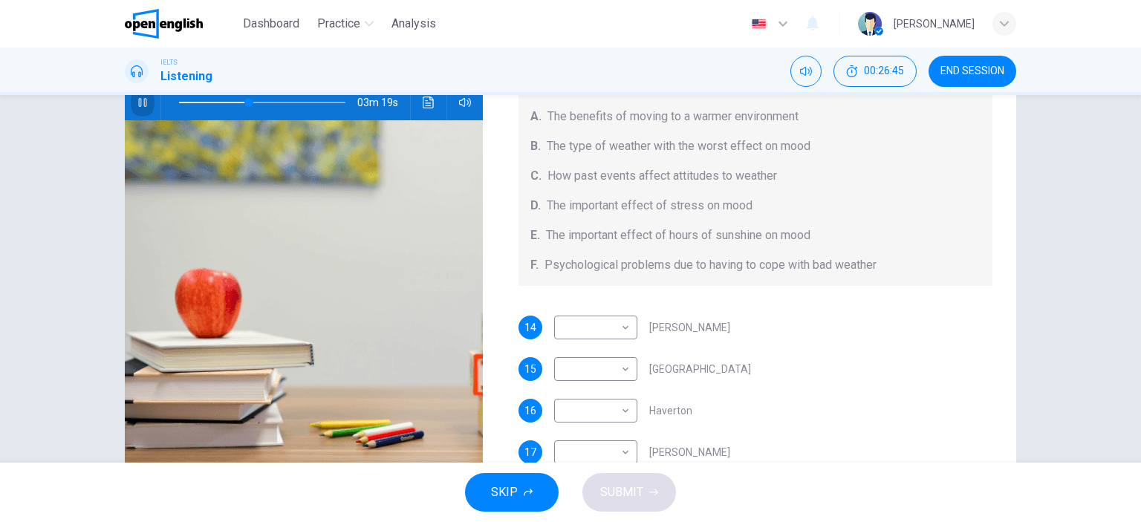
click at [138, 103] on icon "button" at bounding box center [142, 102] width 8 height 9
click at [137, 97] on icon "button" at bounding box center [142, 103] width 10 height 12
click at [138, 99] on icon "button" at bounding box center [142, 102] width 8 height 9
click at [241, 100] on span at bounding box center [245, 102] width 9 height 9
click at [137, 97] on icon "button" at bounding box center [143, 103] width 12 height 12
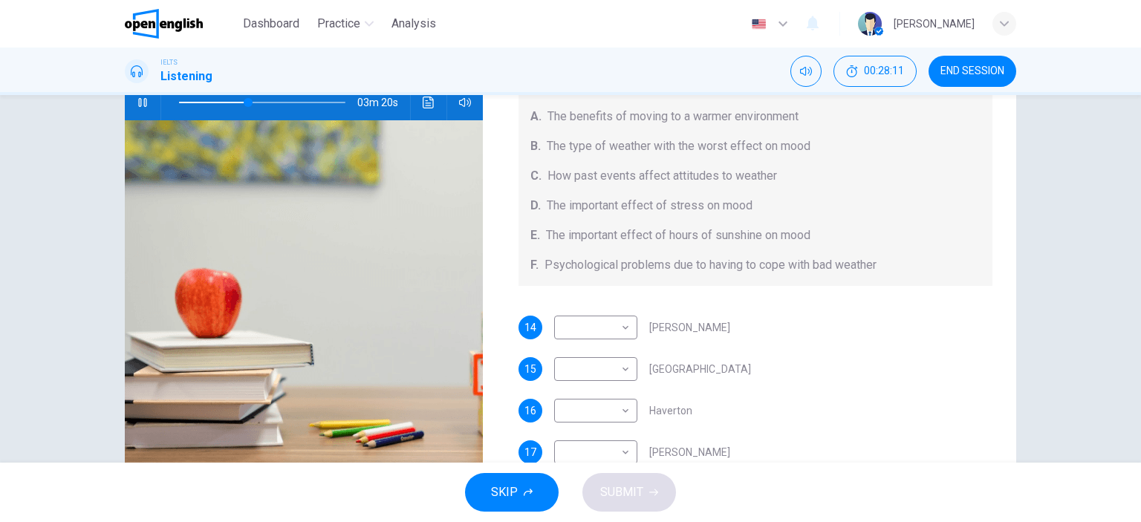
click at [138, 103] on icon "button" at bounding box center [143, 103] width 12 height 12
click at [140, 100] on icon "button" at bounding box center [143, 103] width 12 height 12
click at [140, 103] on icon "button" at bounding box center [142, 102] width 8 height 9
click at [622, 328] on body "This site uses cookies, as explained in our Privacy Policy . If you agree to th…" at bounding box center [570, 261] width 1141 height 522
click at [137, 101] on div at bounding box center [570, 261] width 1141 height 522
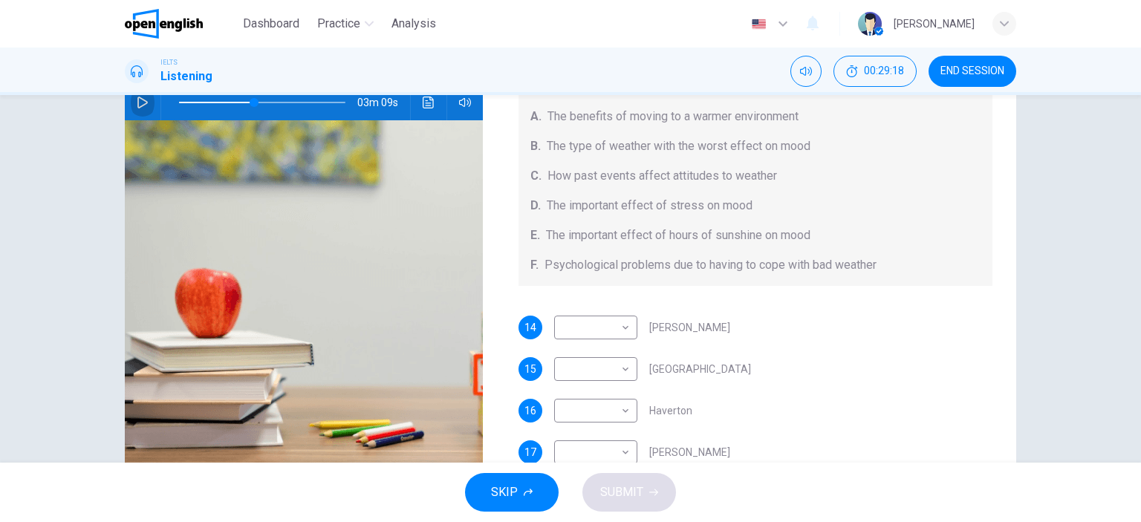
click at [137, 100] on icon "button" at bounding box center [143, 103] width 12 height 12
click at [256, 101] on span at bounding box center [260, 102] width 9 height 9
click at [137, 101] on icon "button" at bounding box center [143, 103] width 12 height 12
click at [620, 370] on body "This site uses cookies, as explained in our Privacy Policy . If you agree to th…" at bounding box center [570, 261] width 1141 height 522
click at [582, 499] on li "F" at bounding box center [591, 499] width 83 height 24
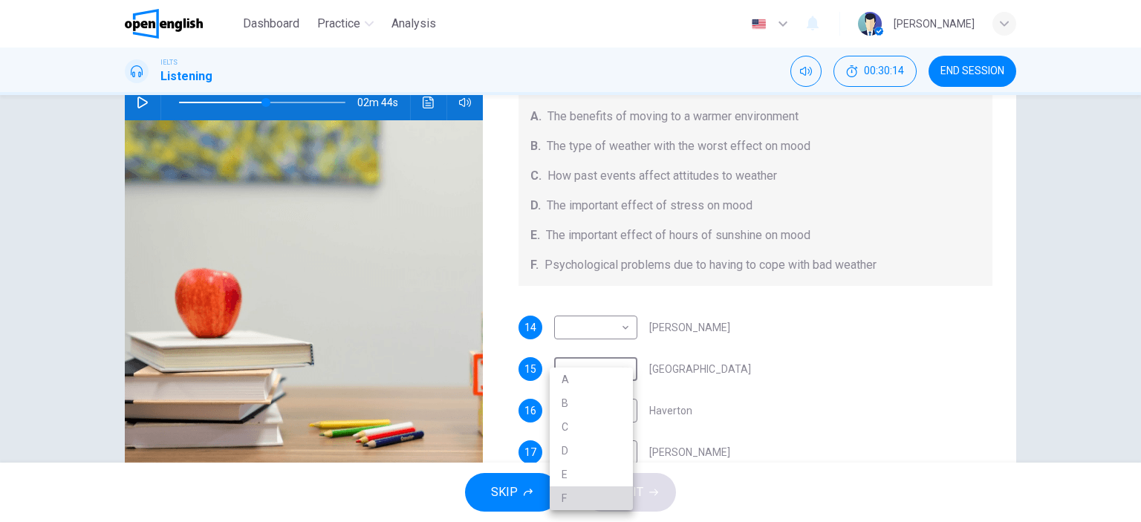
type input "**"
type input "*"
click at [619, 328] on body "This site uses cookies, as explained in our Privacy Policy . If you agree to th…" at bounding box center [570, 261] width 1141 height 522
click at [568, 351] on li "A" at bounding box center [591, 351] width 83 height 24
type input "**"
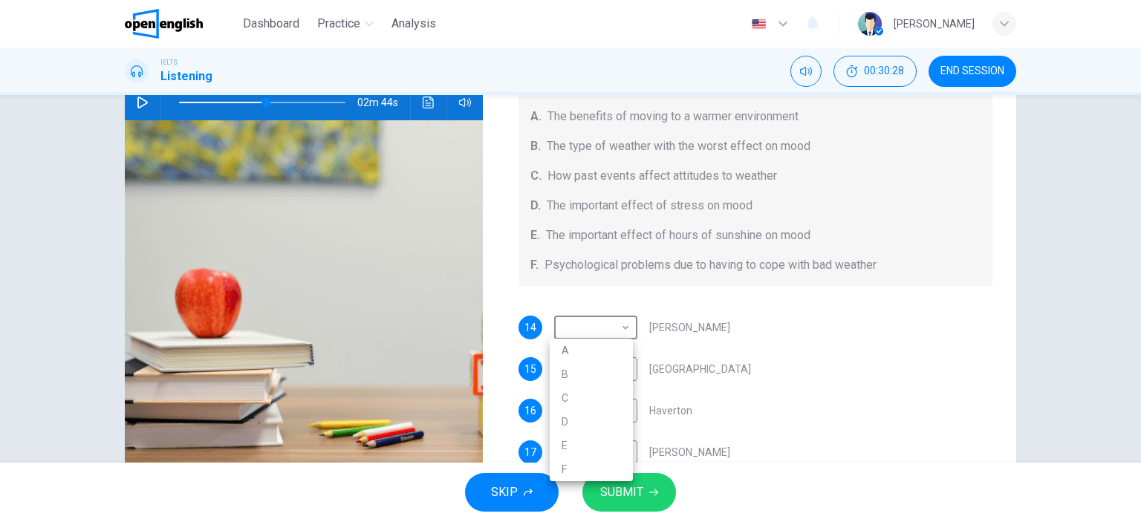
type input "*"
click at [137, 100] on icon "button" at bounding box center [142, 103] width 10 height 12
click at [137, 100] on icon "button" at bounding box center [143, 103] width 12 height 12
click at [621, 413] on body "This site uses cookies, as explained in our Privacy Policy . If you agree to th…" at bounding box center [570, 261] width 1141 height 522
click at [585, 426] on li "C" at bounding box center [591, 427] width 83 height 24
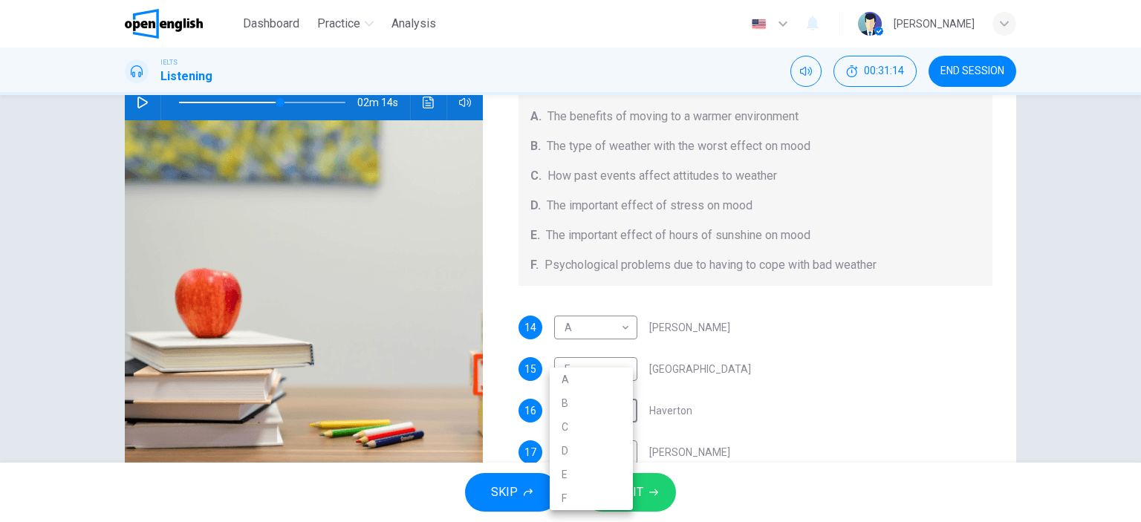
type input "**"
type input "*"
click at [137, 103] on icon "button" at bounding box center [142, 103] width 10 height 12
click at [140, 103] on icon "button" at bounding box center [142, 102] width 8 height 9
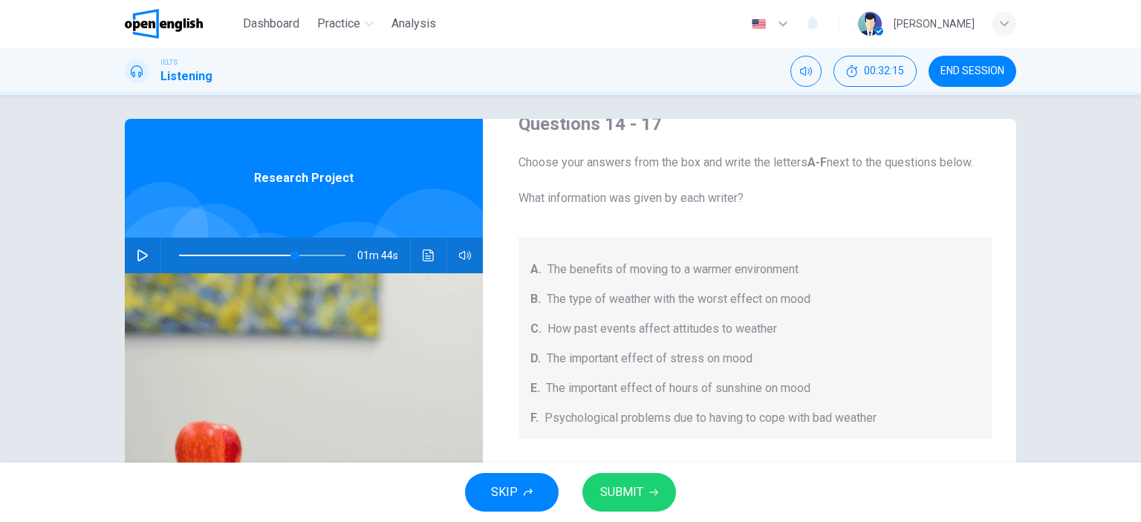
scroll to position [0, 0]
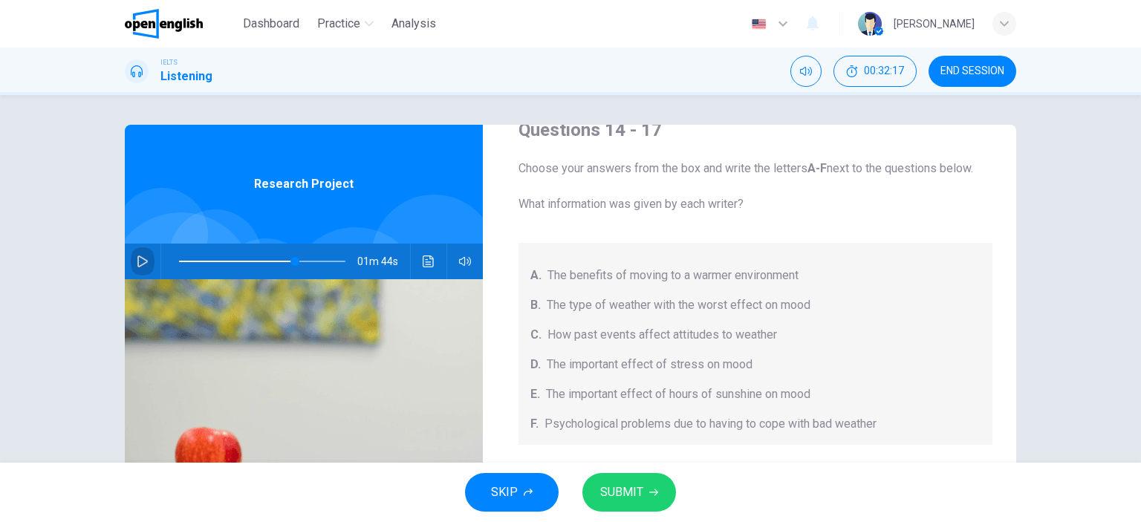
click at [137, 263] on icon "button" at bounding box center [143, 262] width 12 height 12
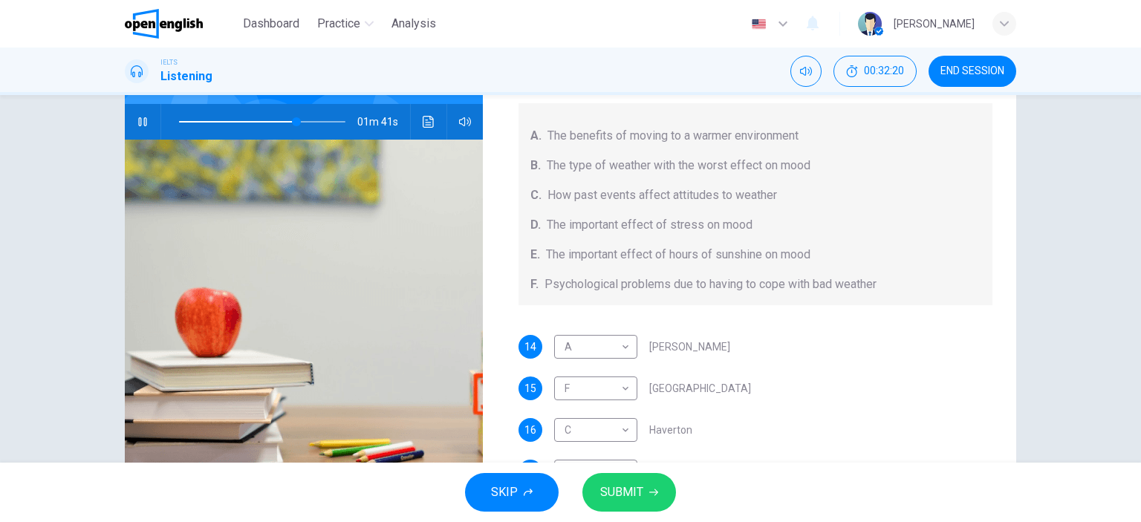
scroll to position [140, 0]
click at [276, 121] on span at bounding box center [262, 121] width 166 height 21
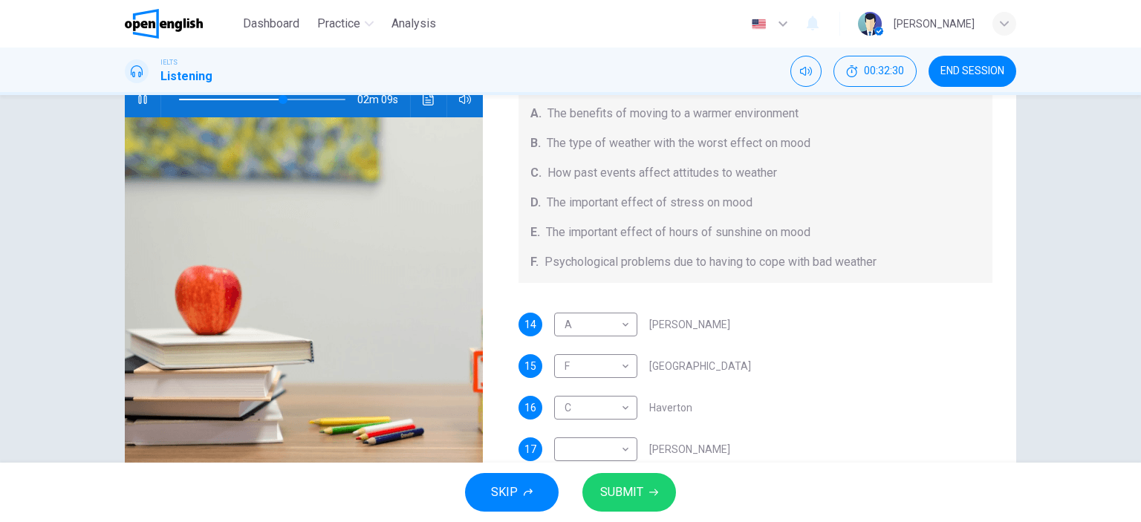
scroll to position [160, 0]
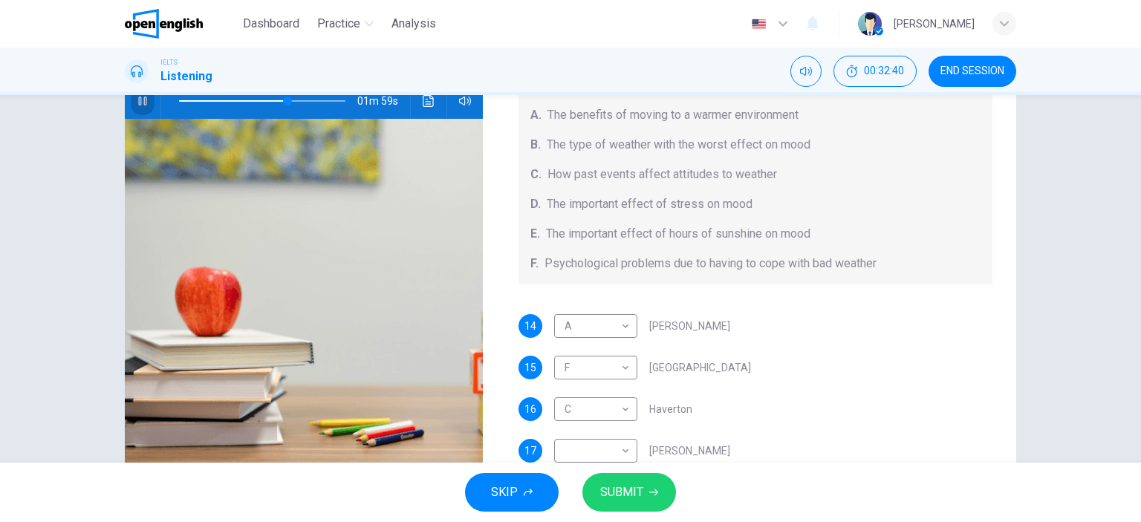
click at [138, 100] on icon "button" at bounding box center [142, 101] width 8 height 9
click at [137, 99] on icon "button" at bounding box center [143, 101] width 12 height 12
click at [137, 100] on icon "button" at bounding box center [143, 101] width 12 height 12
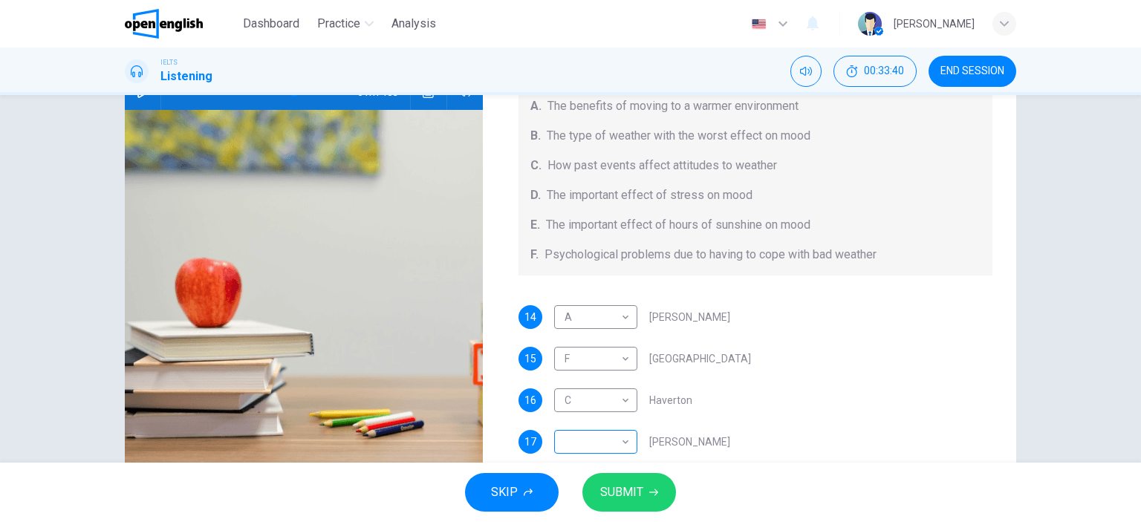
click at [619, 448] on body "This site uses cookies, as explained in our Privacy Policy . If you agree to th…" at bounding box center [570, 261] width 1141 height 522
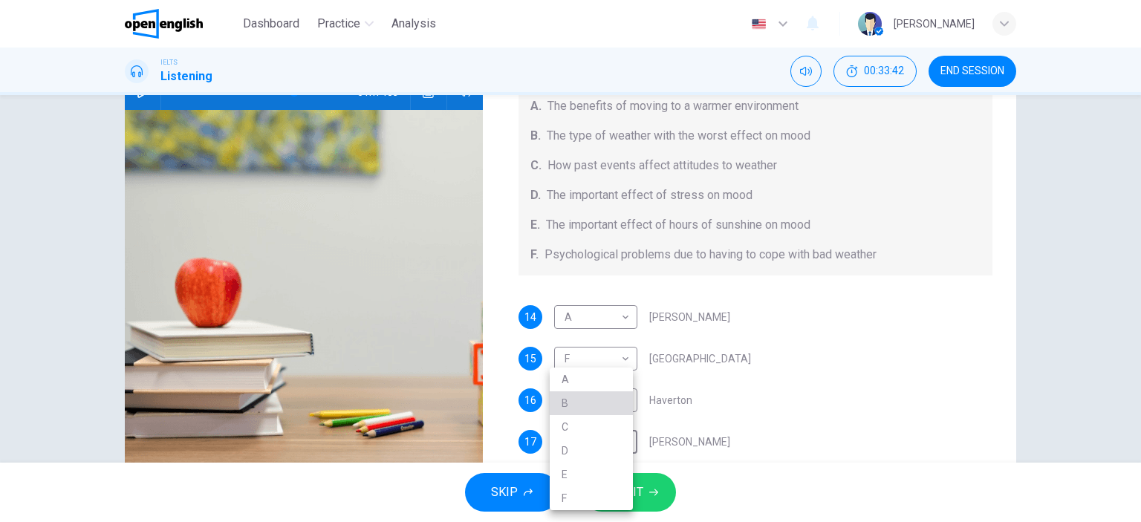
click at [578, 403] on li "B" at bounding box center [591, 403] width 83 height 24
type input "**"
type input "*"
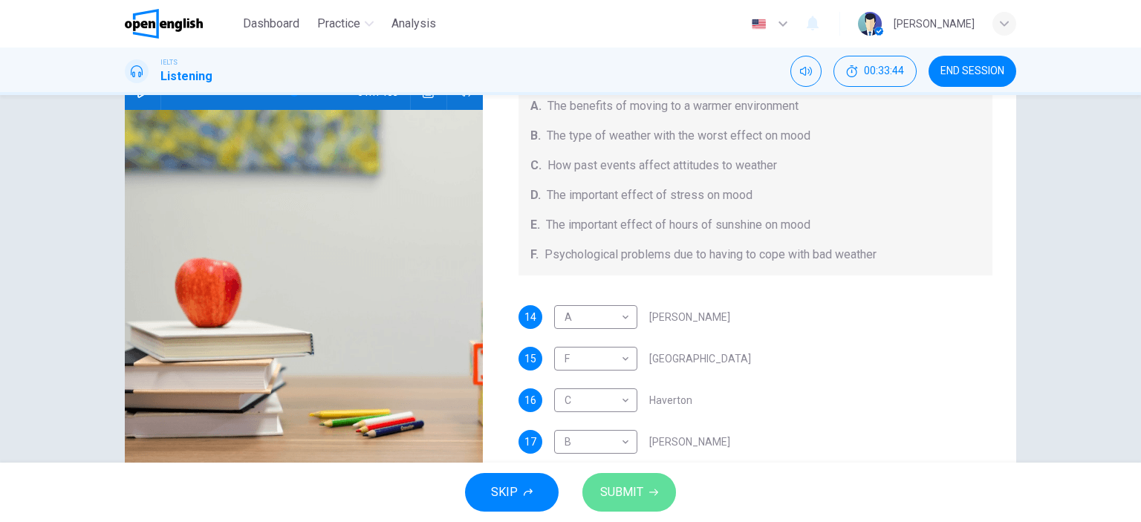
click at [624, 487] on span "SUBMIT" at bounding box center [621, 492] width 43 height 21
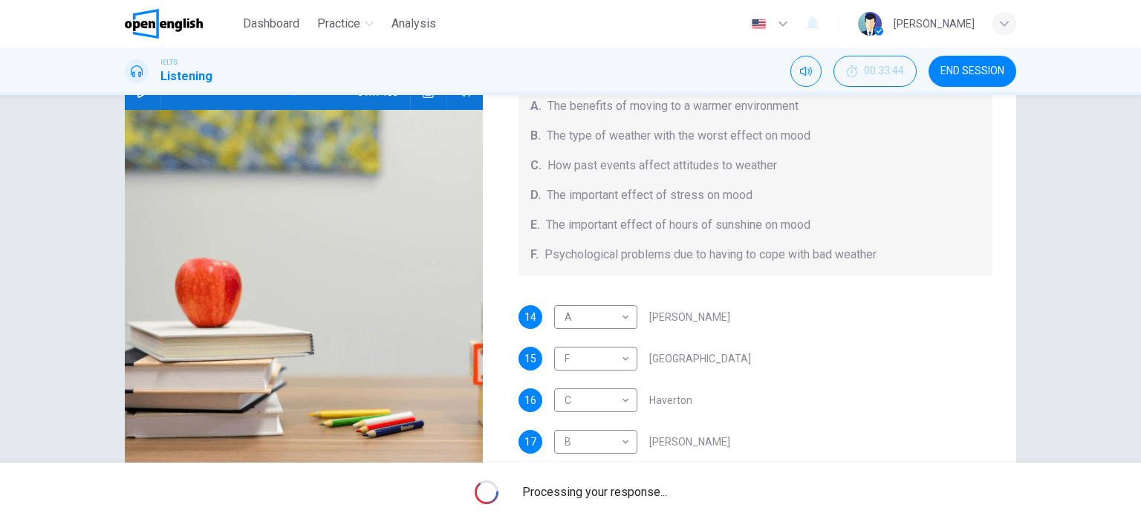
type input "**"
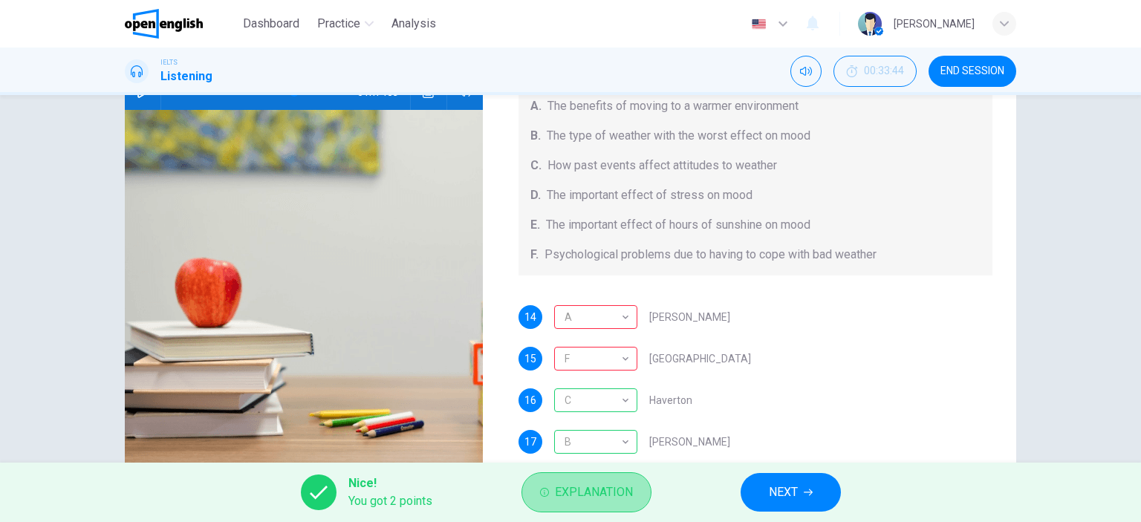
click at [594, 494] on span "Explanation" at bounding box center [594, 492] width 78 height 21
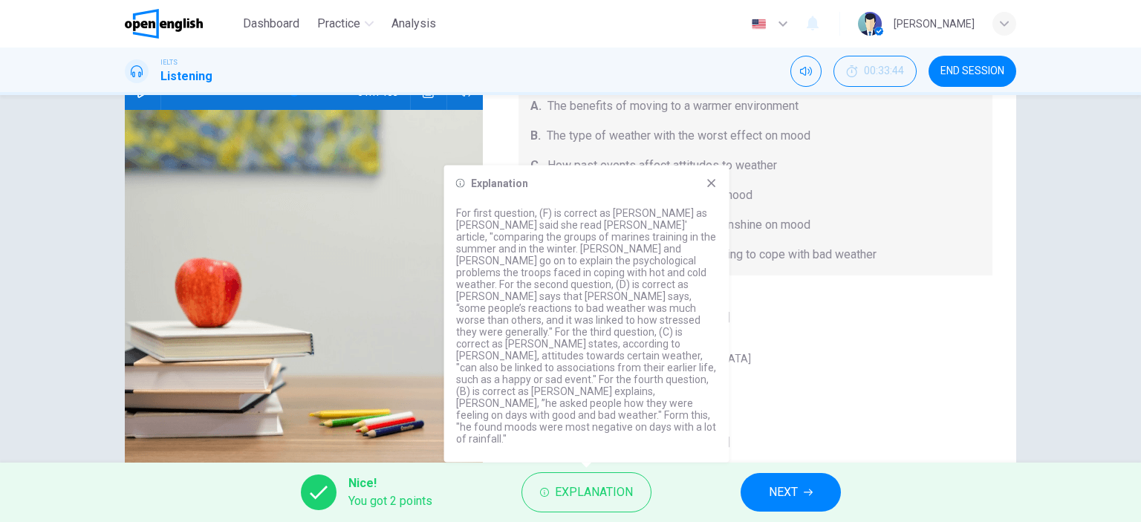
click at [712, 187] on icon at bounding box center [711, 183] width 8 height 8
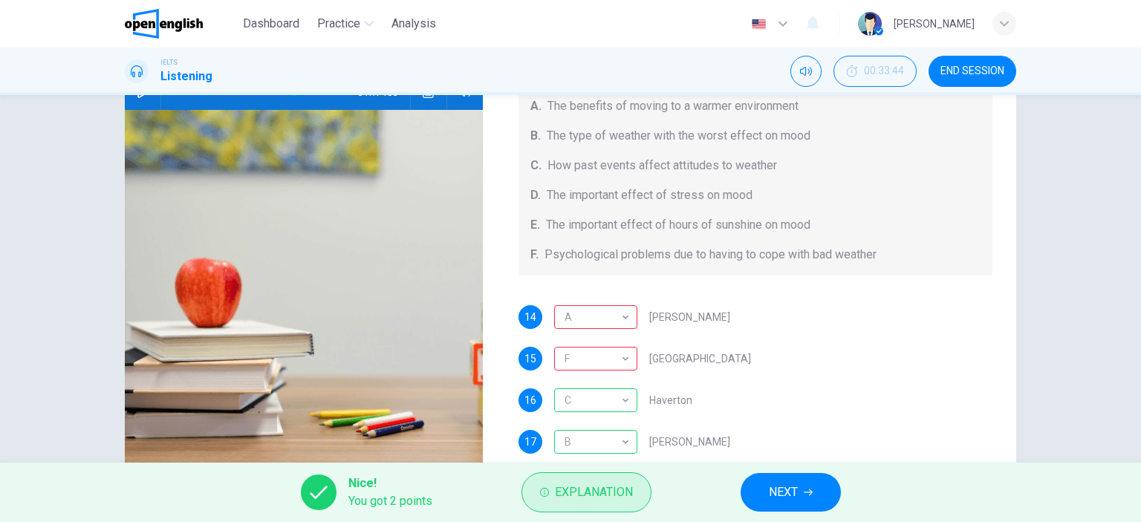
click at [565, 496] on span "Explanation" at bounding box center [594, 492] width 78 height 21
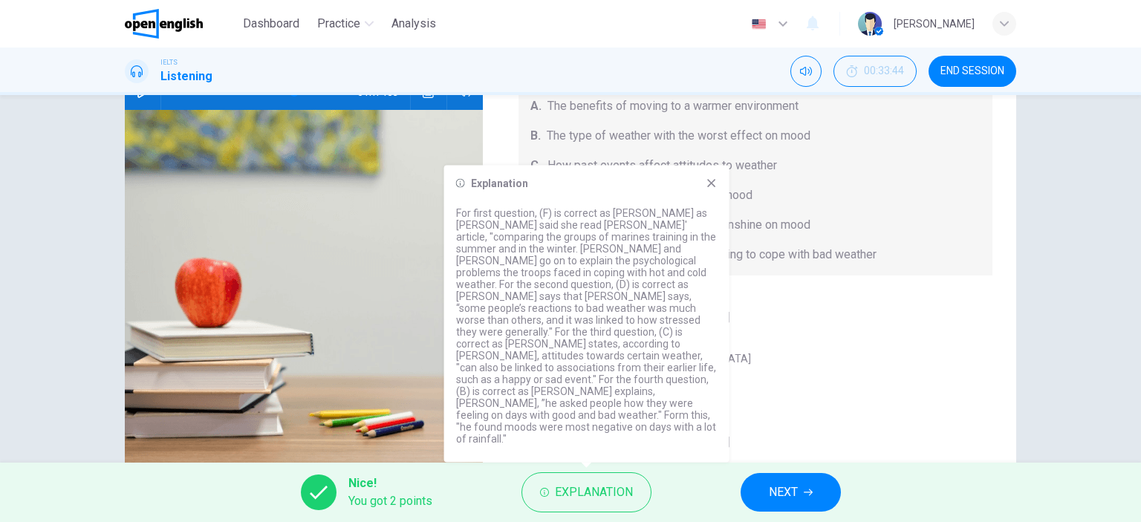
click at [715, 189] on icon at bounding box center [712, 184] width 12 height 12
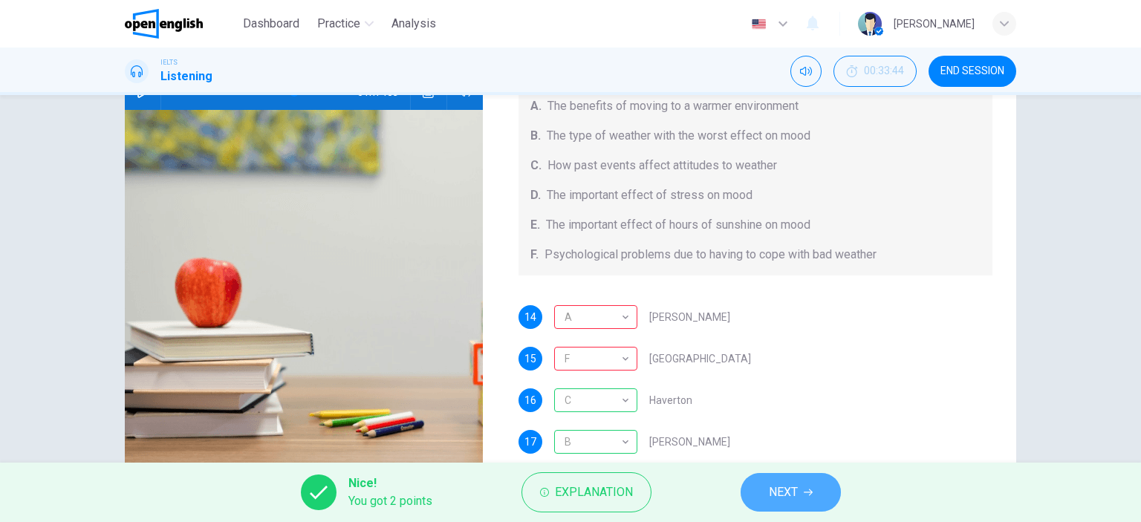
click at [784, 487] on span "NEXT" at bounding box center [783, 492] width 29 height 21
